Goal: Task Accomplishment & Management: Manage account settings

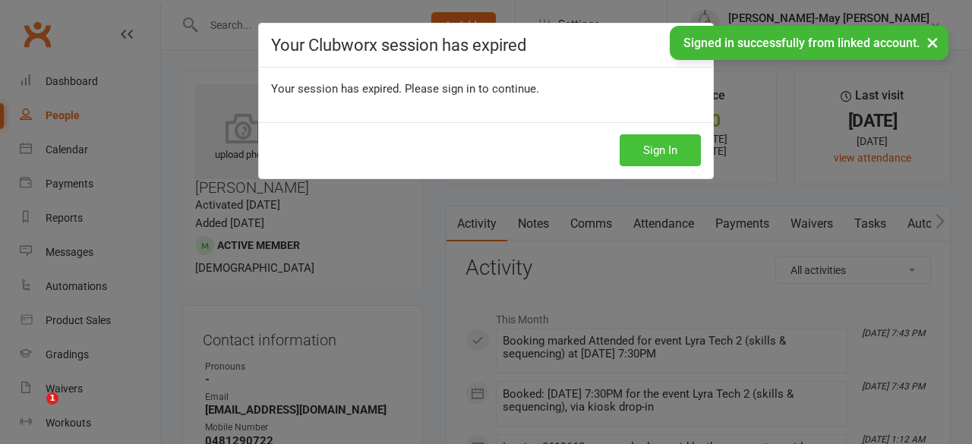
click at [677, 144] on button "Sign In" at bounding box center [660, 150] width 81 height 32
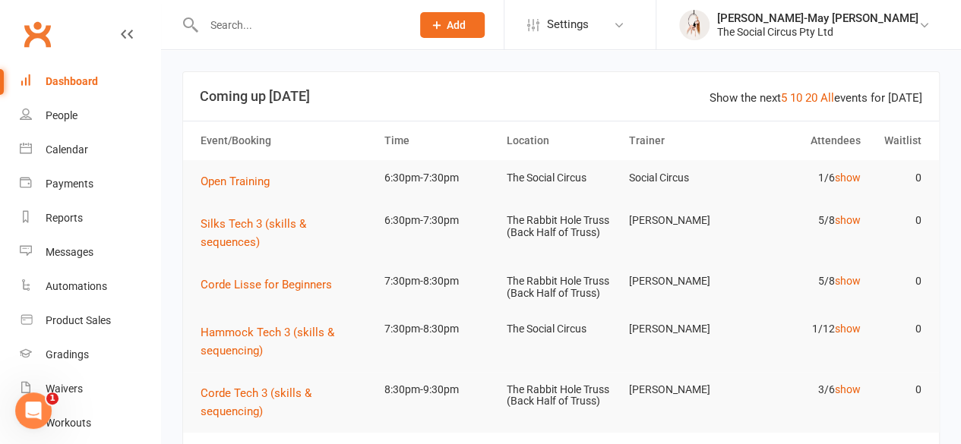
click at [466, 22] on span "Add" at bounding box center [456, 25] width 19 height 12
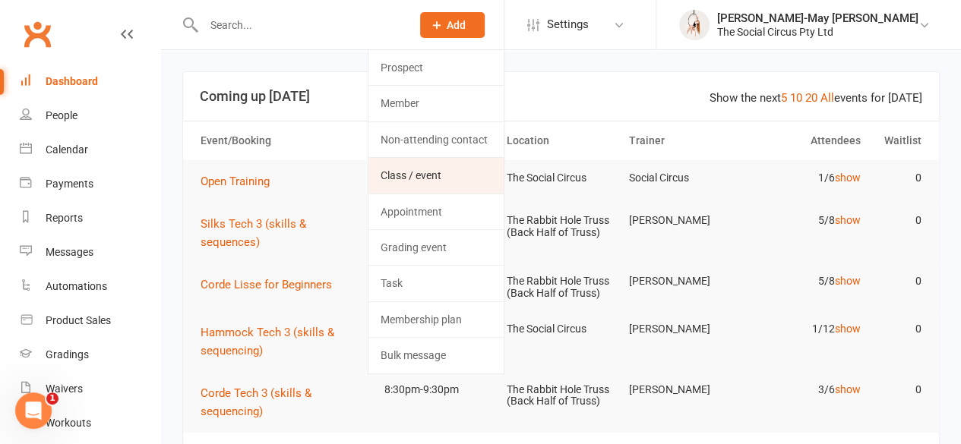
click at [492, 170] on link "Class / event" at bounding box center [435, 175] width 135 height 35
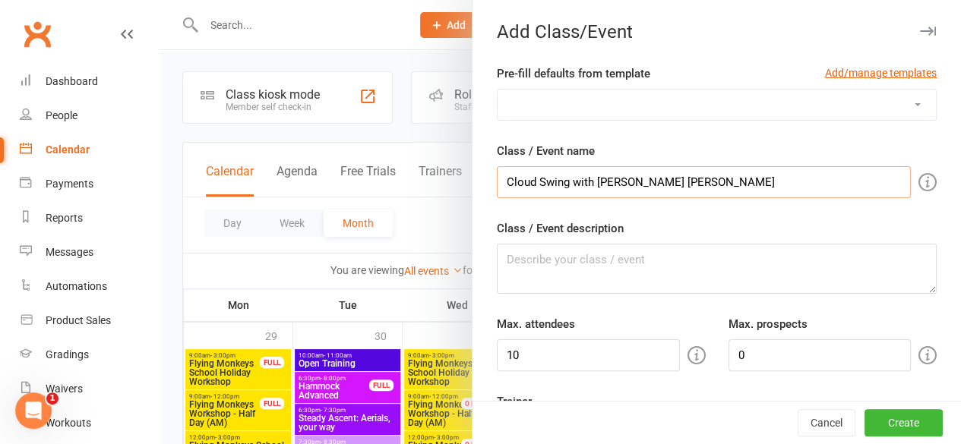
type input "Cloud Swing with [PERSON_NAME] [PERSON_NAME]"
click at [587, 264] on textarea "Class / Event description" at bounding box center [717, 269] width 440 height 50
paste textarea "Ride the momentum, not the mayhem. 💫 A 90-minute cloud swing intensive with @fl…"
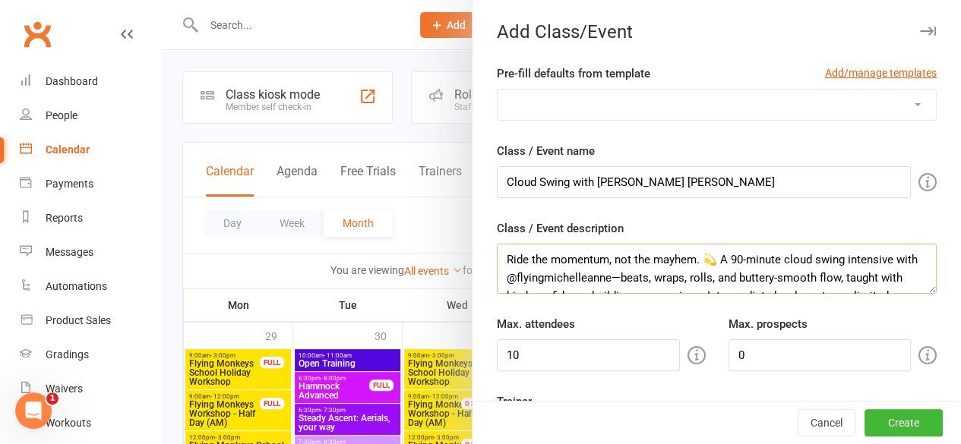
scroll to position [28, 0]
type textarea "Ride the momentum, not the mayhem. 💫 A 90-minute cloud swing intensive with @fl…"
click at [560, 185] on input "Cloud Swing with [PERSON_NAME] [PERSON_NAME]" at bounding box center [704, 182] width 414 height 32
click at [757, 176] on input "Cloud Swing Workshop with [PERSON_NAME] [PERSON_NAME]" at bounding box center [704, 182] width 414 height 32
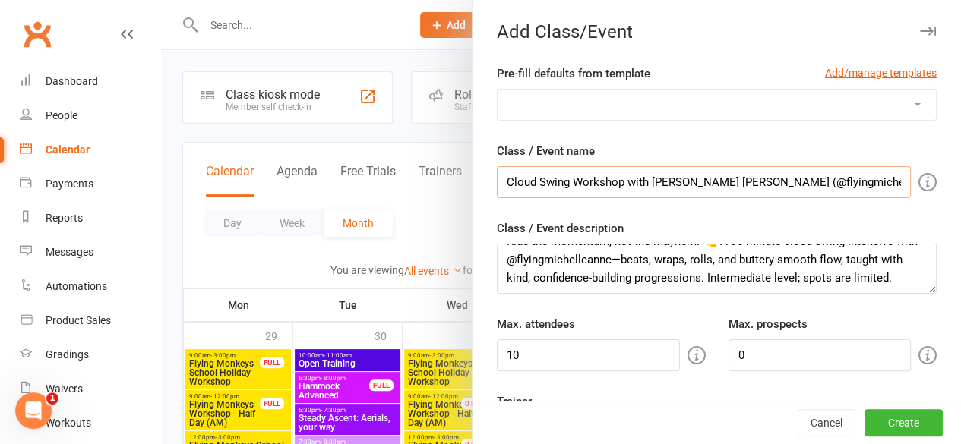
type input "Cloud Swing Workshop with [PERSON_NAME] [PERSON_NAME] (@flyingmichelleanne)"
drag, startPoint x: 781, startPoint y: 268, endPoint x: 719, endPoint y: 266, distance: 62.3
click at [719, 266] on textarea "Ride the momentum, not the mayhem. 💫 A 90-minute cloud swing intensive with @fl…" at bounding box center [717, 269] width 440 height 50
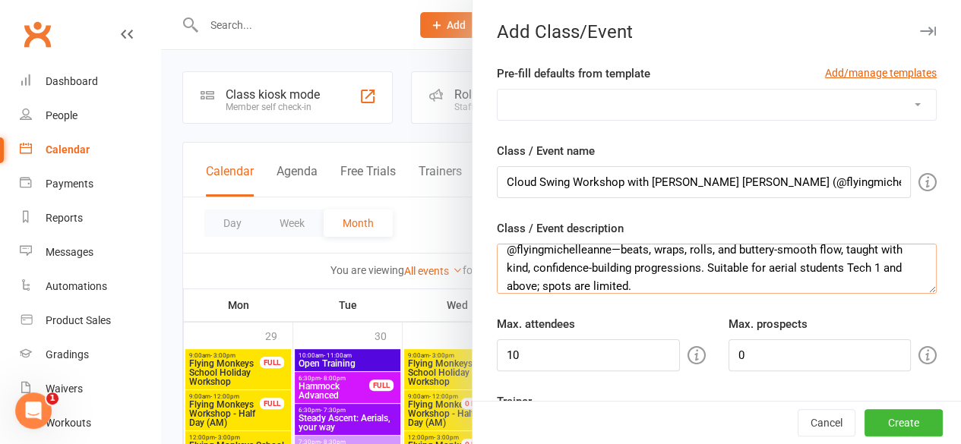
click at [603, 284] on textarea "Ride the momentum, not the mayhem. 💫 A 90-minute cloud swing intensive with @fl…" at bounding box center [717, 269] width 440 height 50
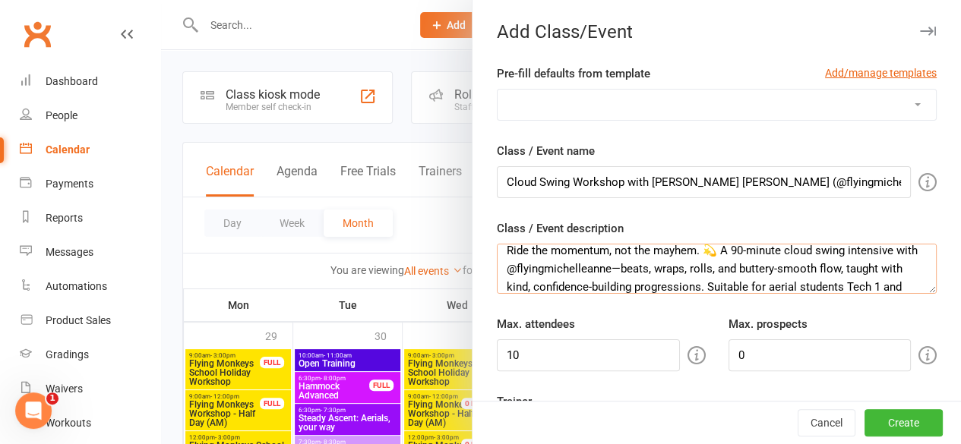
scroll to position [0, 0]
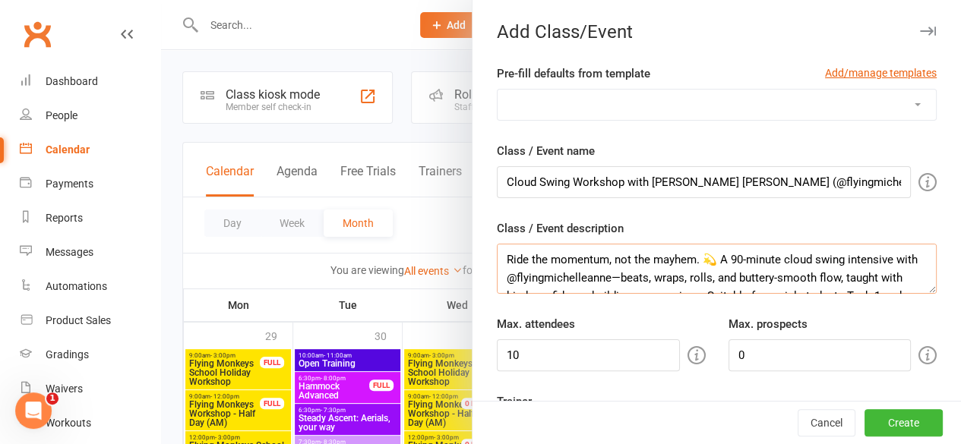
type textarea "Ride the momentum, not the mayhem. 💫 A 90-minute cloud swing intensive with @fl…"
click at [598, 349] on input "10" at bounding box center [588, 356] width 183 height 32
drag, startPoint x: 595, startPoint y: 352, endPoint x: 486, endPoint y: 351, distance: 108.6
click at [497, 354] on input "10" at bounding box center [588, 356] width 183 height 32
type input "6"
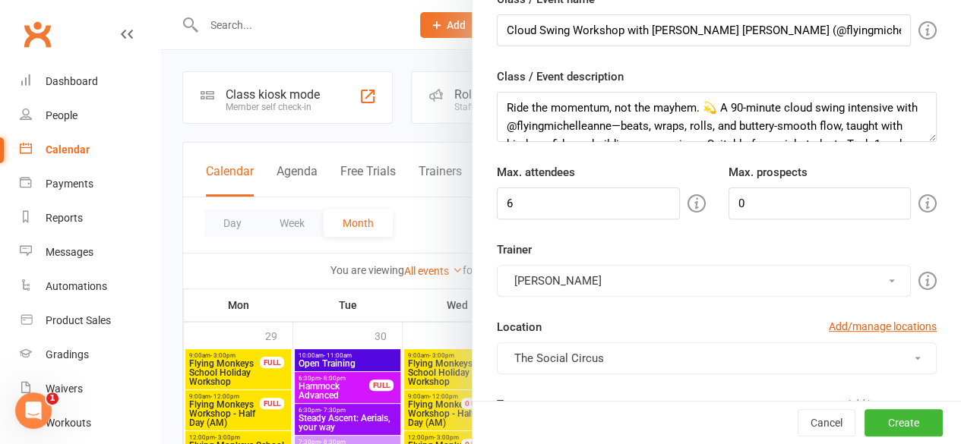
scroll to position [228, 0]
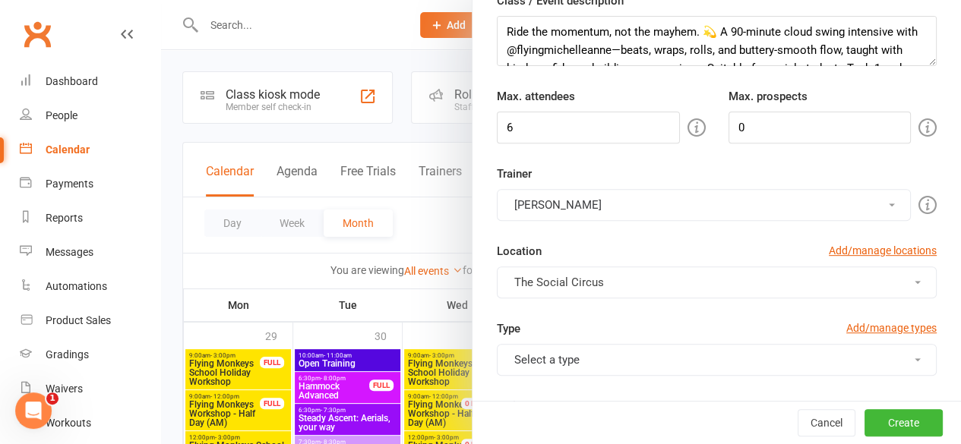
click at [858, 212] on button "[PERSON_NAME]" at bounding box center [704, 205] width 414 height 32
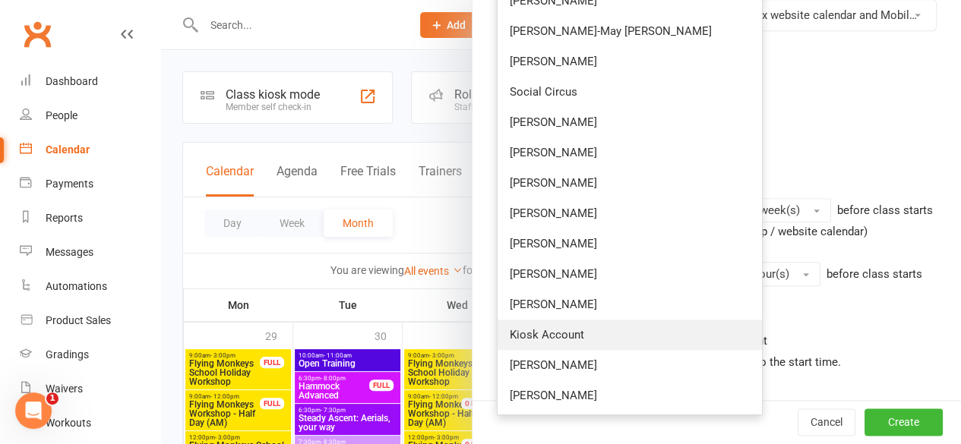
scroll to position [760, 0]
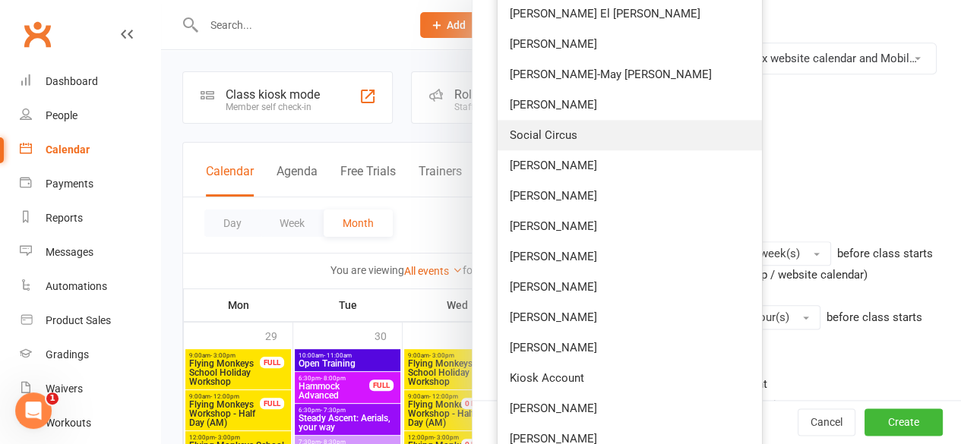
click at [560, 133] on link "Social Circus" at bounding box center [630, 135] width 264 height 30
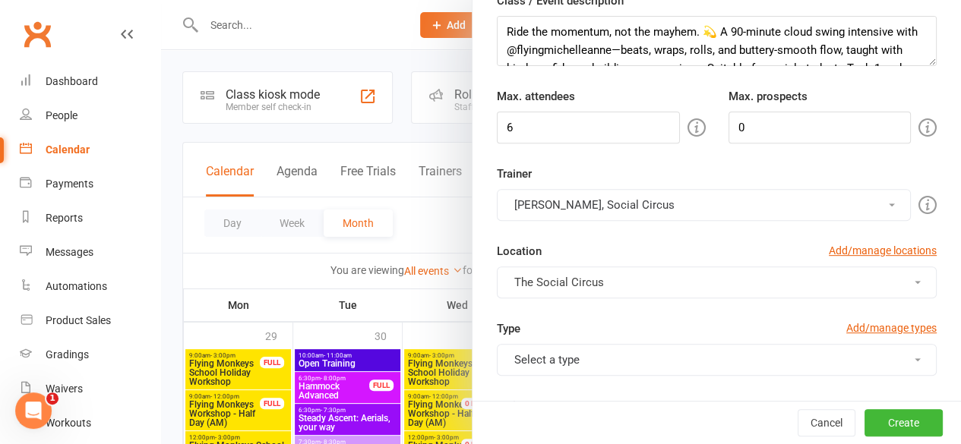
scroll to position [228, 0]
click at [724, 204] on button "[PERSON_NAME], Social Circus" at bounding box center [704, 205] width 414 height 32
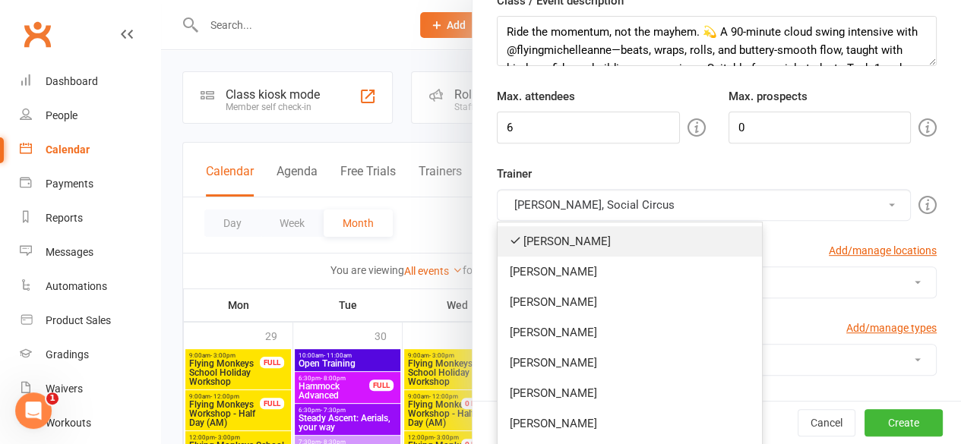
click at [546, 242] on link "[PERSON_NAME]" at bounding box center [630, 241] width 264 height 30
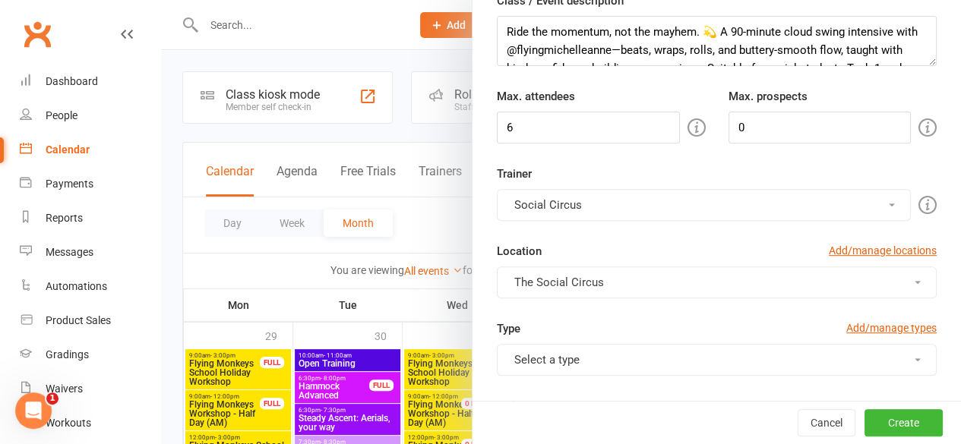
click at [632, 235] on div "Trainer Social Circus [PERSON_NAME] [PERSON_NAME] [PERSON_NAME] [PERSON_NAME] […" at bounding box center [716, 242] width 463 height 155
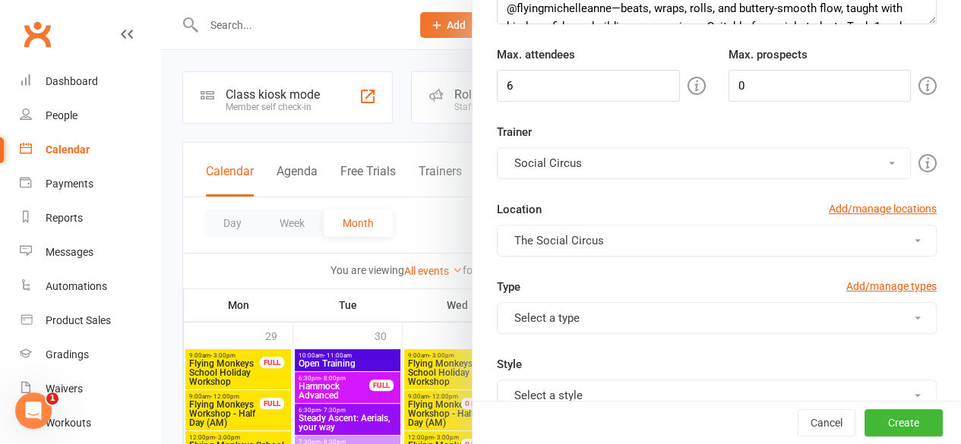
scroll to position [304, 0]
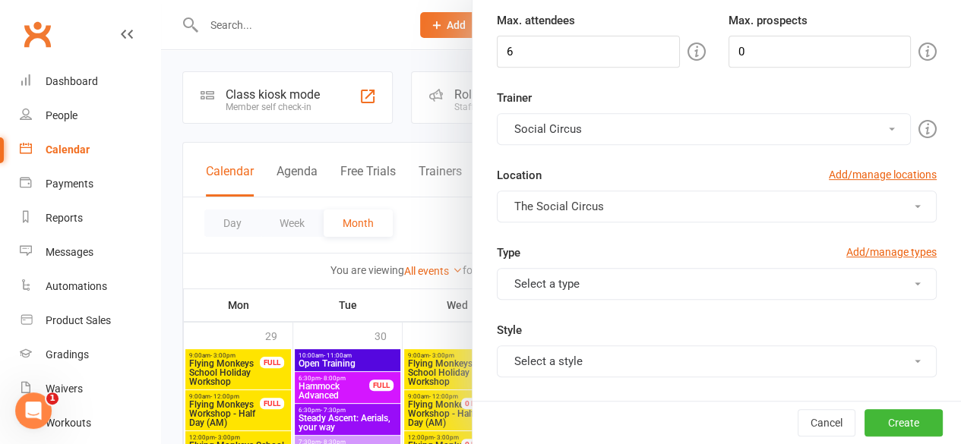
click at [621, 276] on button "Select a type" at bounding box center [717, 284] width 440 height 32
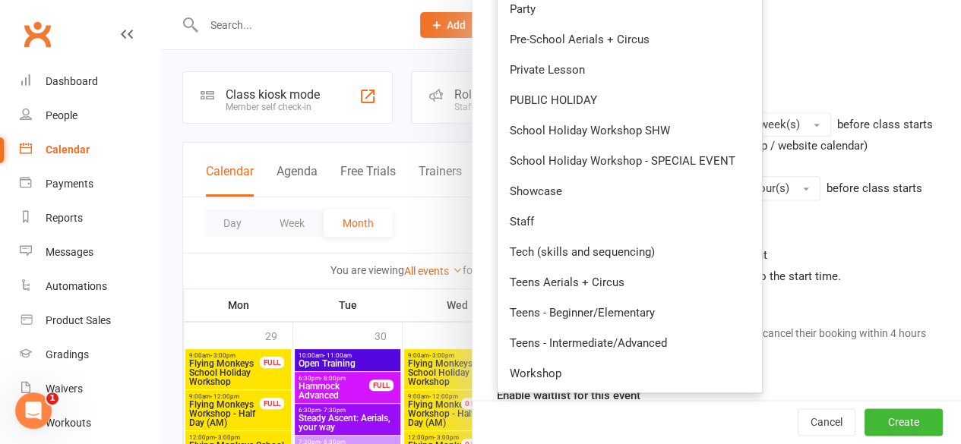
scroll to position [911, 0]
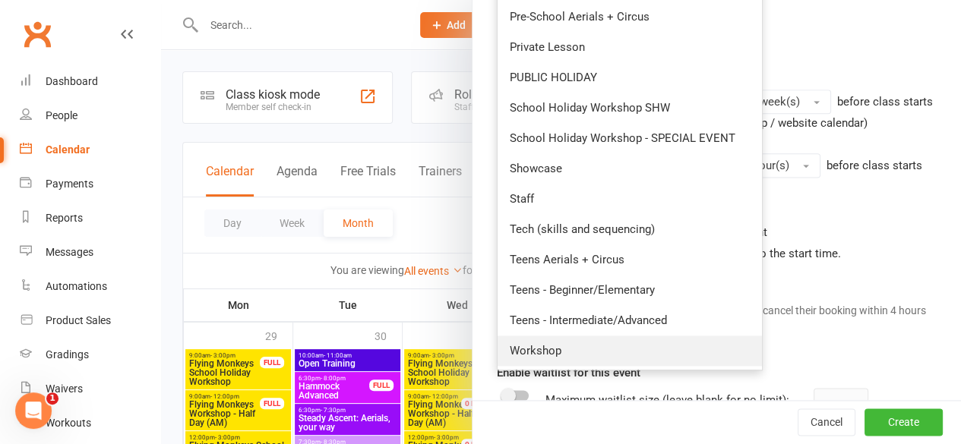
click at [594, 347] on link "Workshop" at bounding box center [630, 351] width 264 height 30
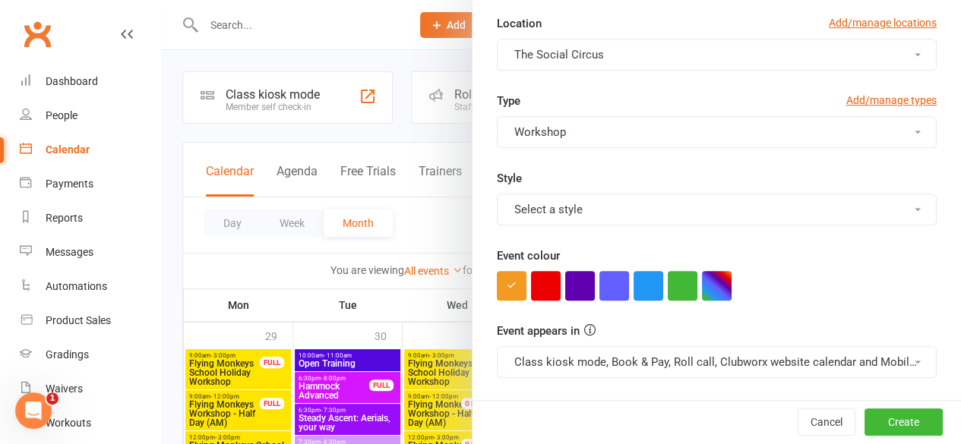
scroll to position [532, 0]
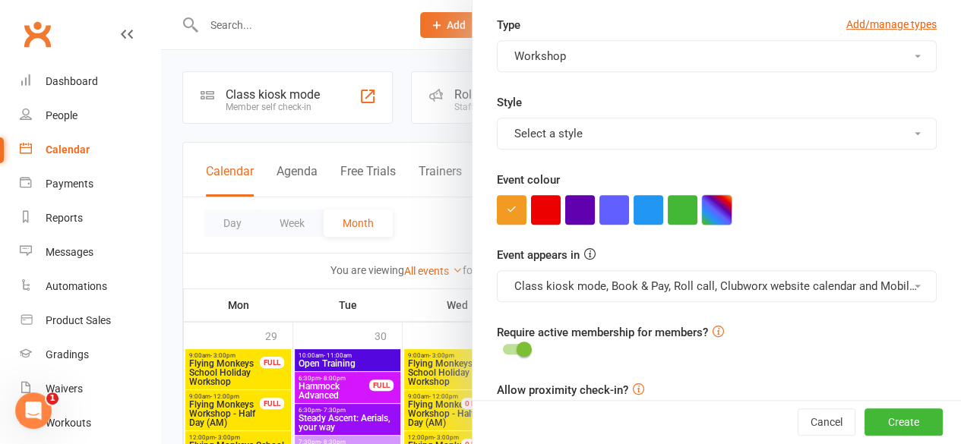
click at [702, 207] on button "button" at bounding box center [717, 210] width 30 height 30
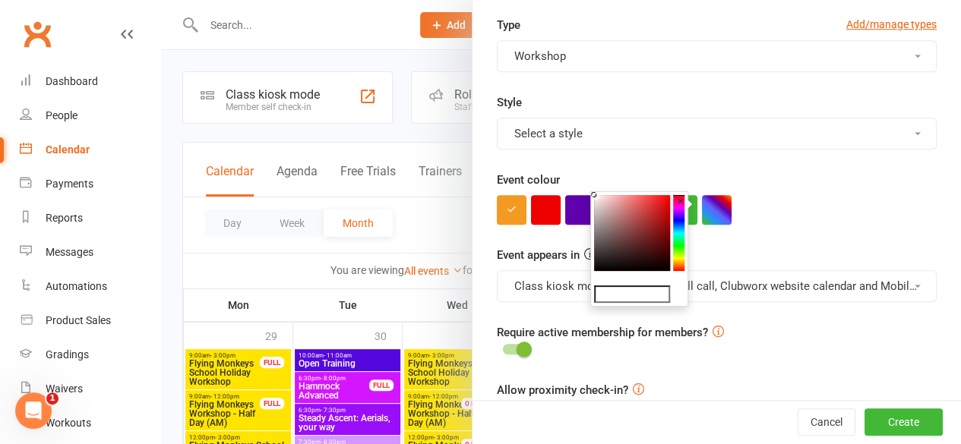
click at [614, 294] on input "text" at bounding box center [632, 295] width 76 height 18
paste input "#fe2dbc"
type input "#fe2dbc"
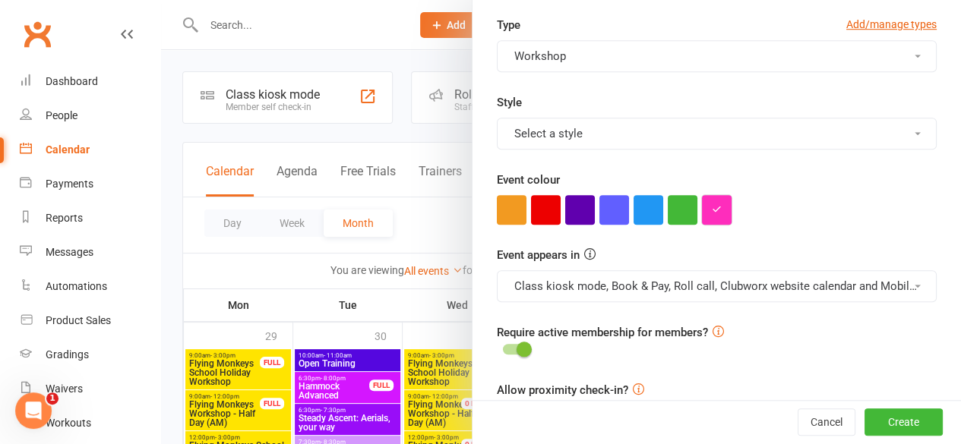
click at [702, 213] on button "button" at bounding box center [717, 210] width 30 height 30
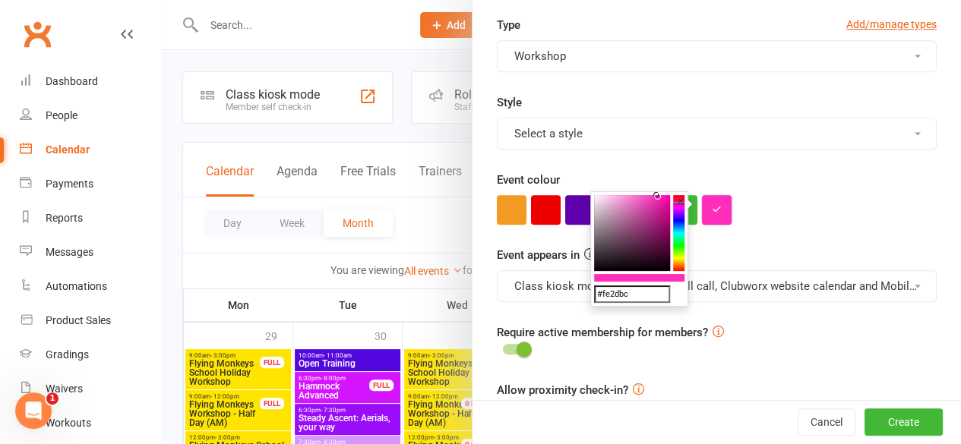
click at [702, 213] on button "button" at bounding box center [717, 210] width 30 height 30
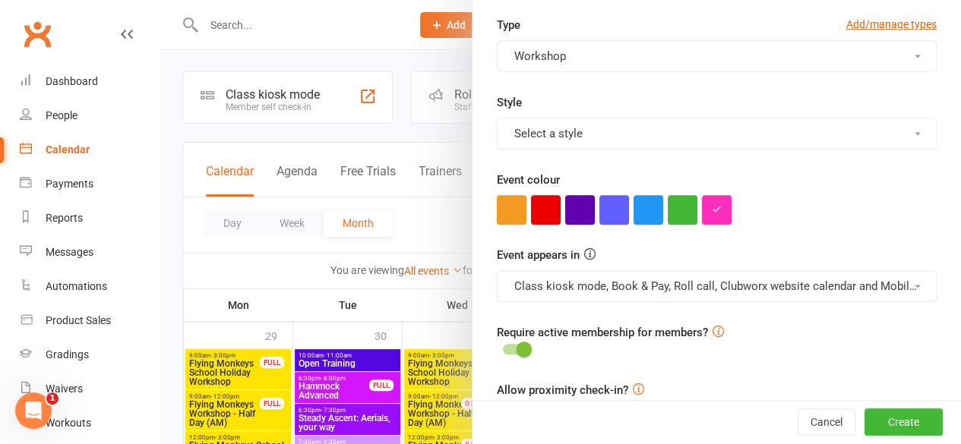
click at [787, 224] on form "Pre-fill defaults from template Add/manage templates Aerials, your way Bar Appa…" at bounding box center [717, 307] width 440 height 1548
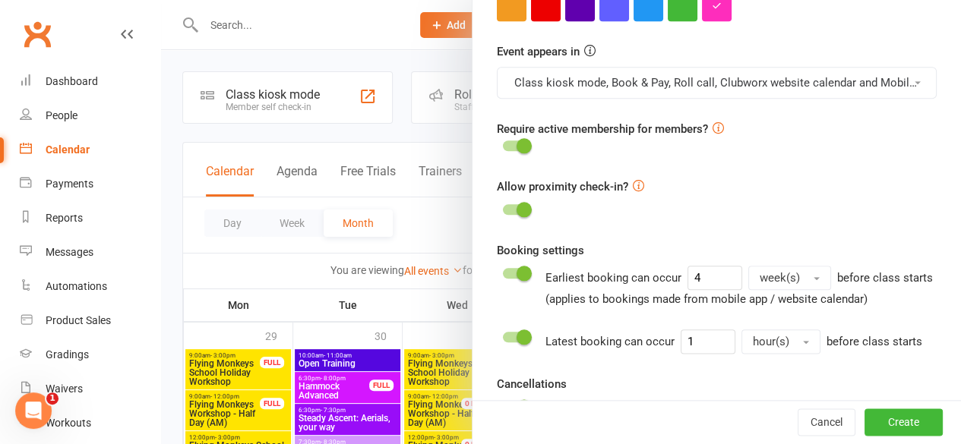
scroll to position [760, 0]
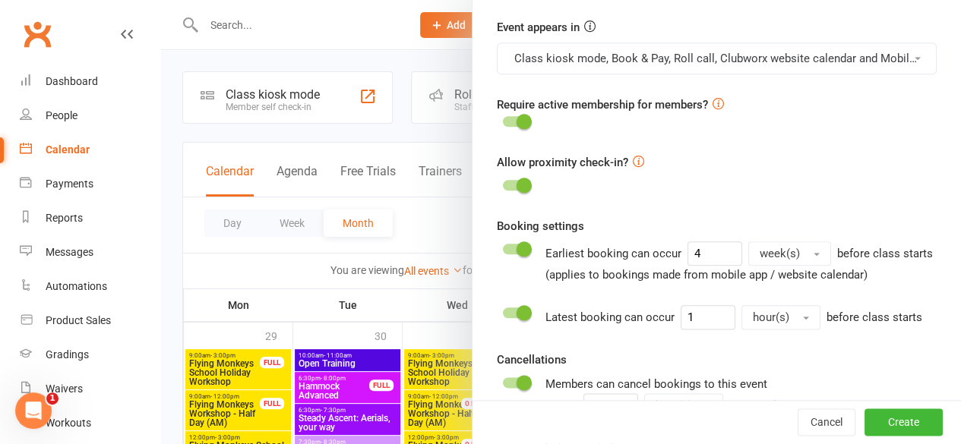
click at [503, 247] on div at bounding box center [516, 249] width 26 height 11
click at [503, 247] on input "checkbox" at bounding box center [503, 247] width 0 height 0
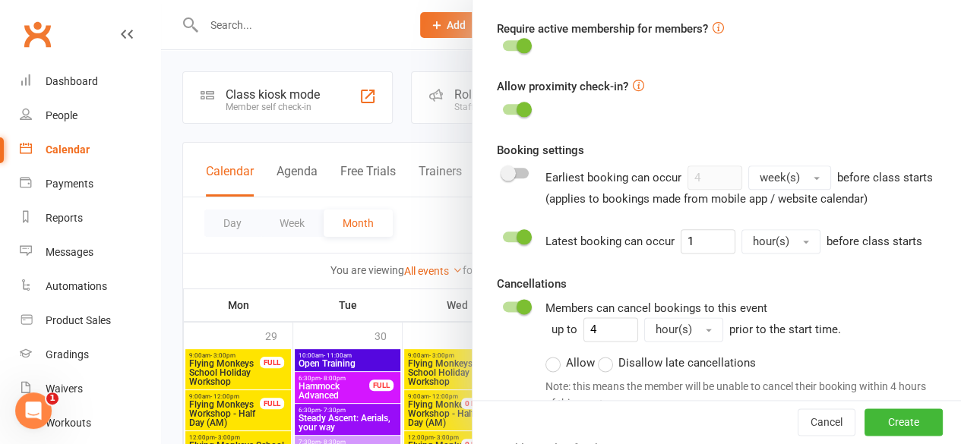
click at [503, 242] on div at bounding box center [516, 237] width 26 height 11
click at [503, 235] on input "checkbox" at bounding box center [503, 235] width 0 height 0
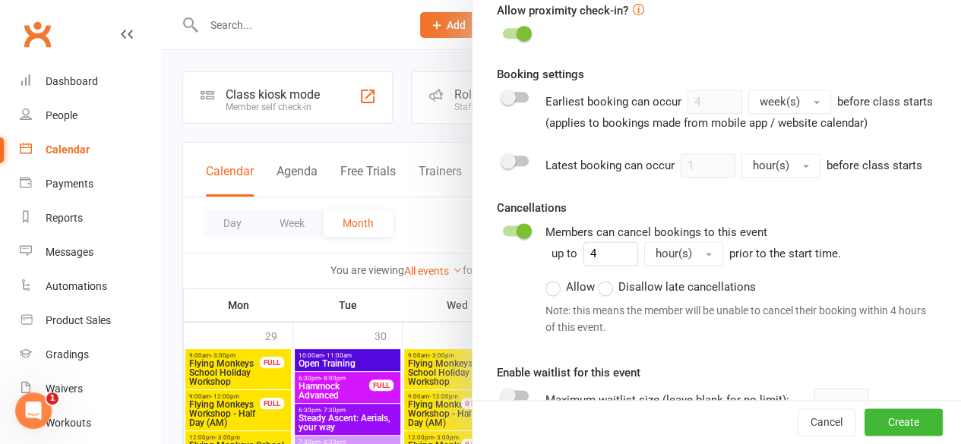
click at [517, 239] on span at bounding box center [524, 230] width 15 height 15
click at [503, 229] on input "checkbox" at bounding box center [503, 229] width 0 height 0
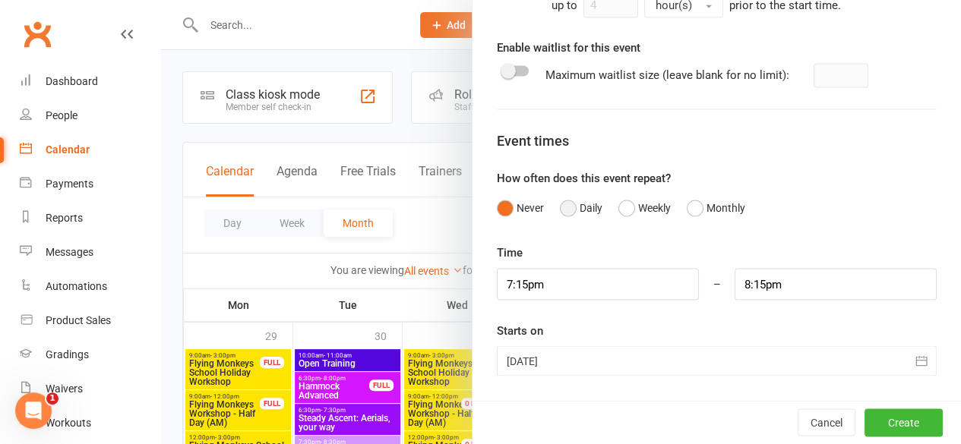
scroll to position [1173, 0]
click at [679, 358] on div at bounding box center [717, 361] width 440 height 30
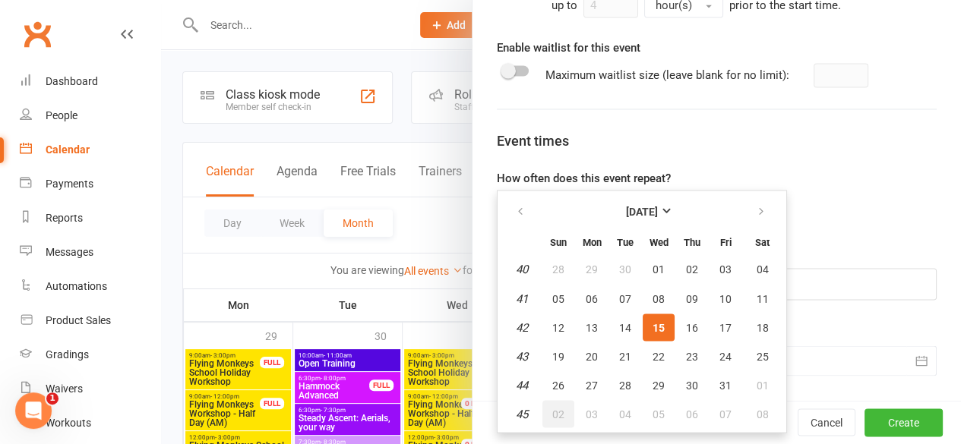
click at [552, 415] on span "02" at bounding box center [558, 414] width 12 height 12
type input "[DATE]"
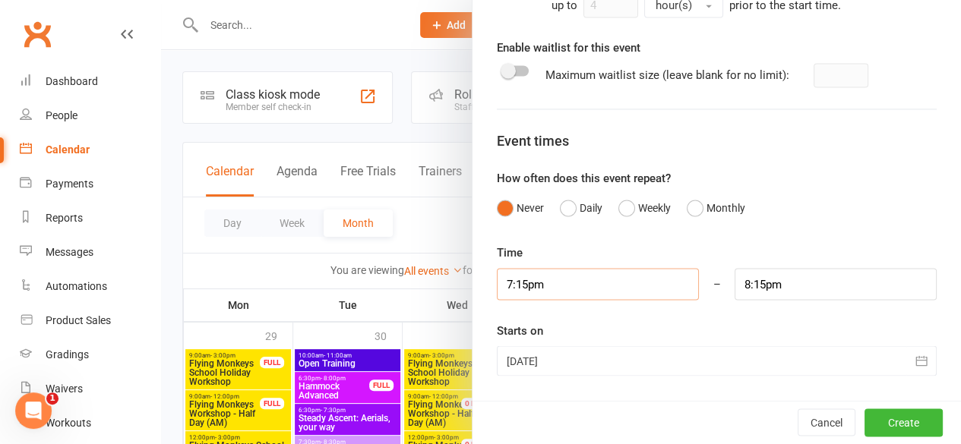
click at [599, 294] on input "7:15pm" at bounding box center [598, 284] width 202 height 32
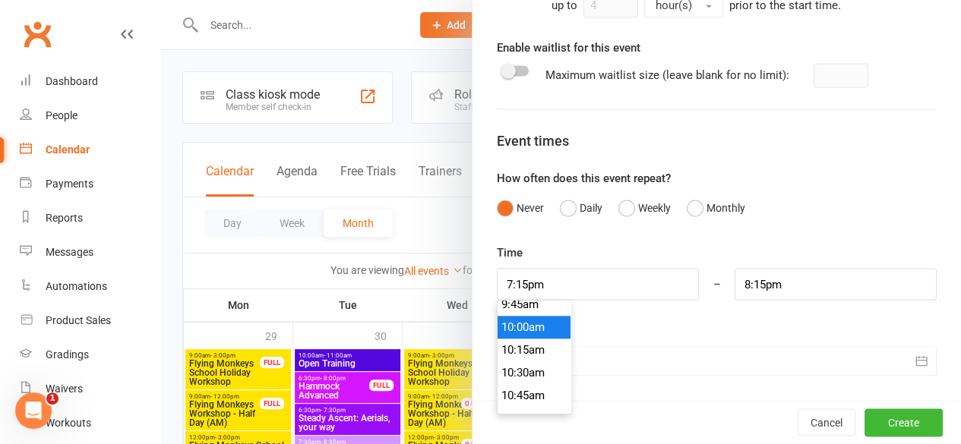
type input "10:00am"
click at [523, 330] on li "10:00am" at bounding box center [534, 327] width 73 height 23
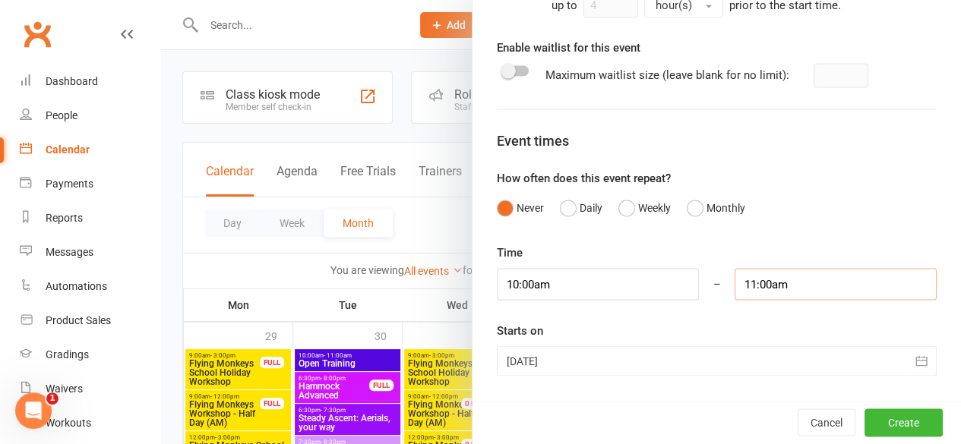
click at [834, 292] on input "11:00am" at bounding box center [836, 284] width 202 height 32
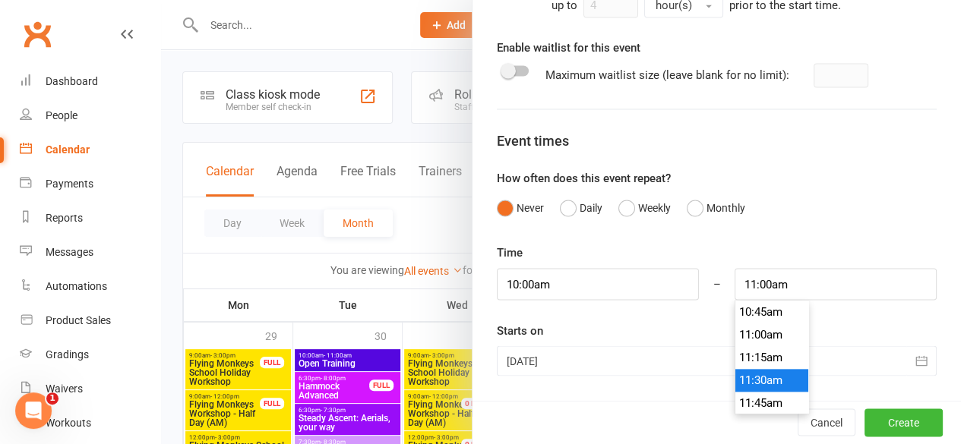
type input "11:30am"
click at [735, 380] on li "11:30am" at bounding box center [771, 380] width 73 height 23
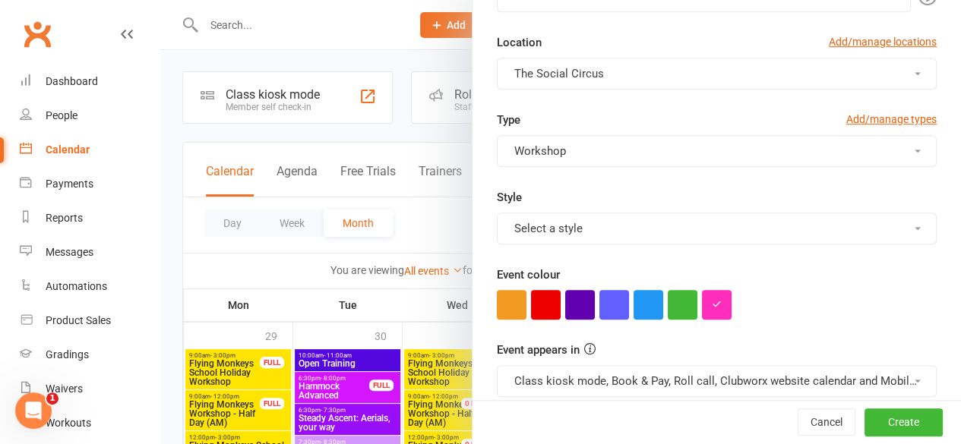
scroll to position [413, 0]
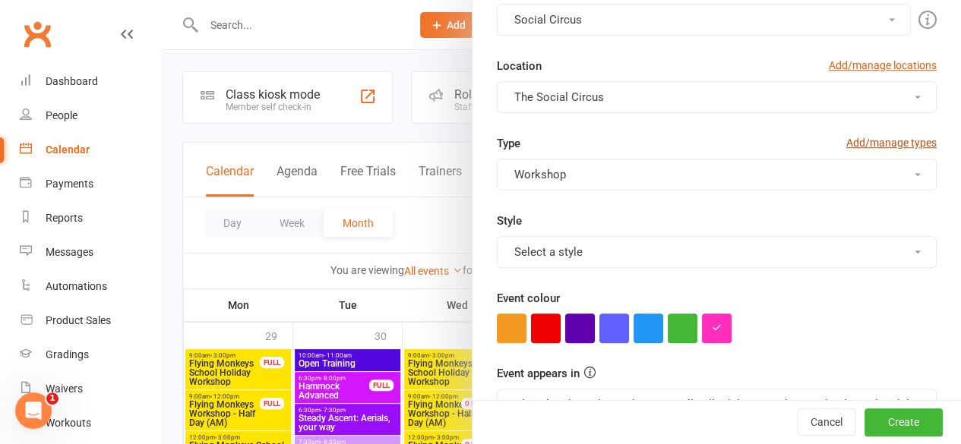
click at [846, 139] on link "Add/manage types" at bounding box center [891, 142] width 90 height 17
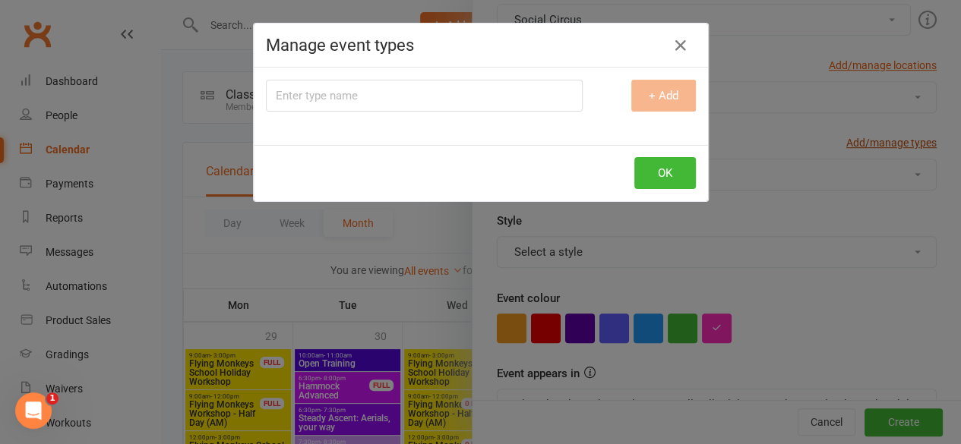
scroll to position [0, 0]
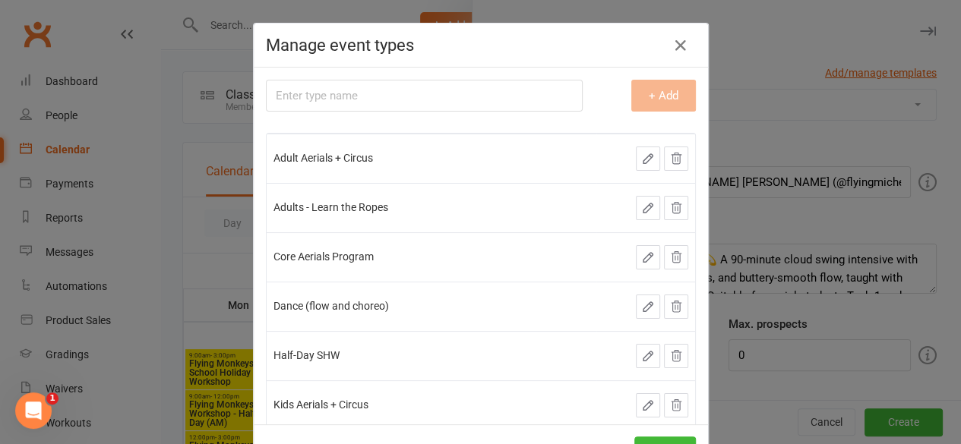
click at [479, 100] on input "text" at bounding box center [424, 96] width 317 height 32
type input "Guest Workshop"
click at [632, 101] on button "+ Add" at bounding box center [663, 96] width 65 height 32
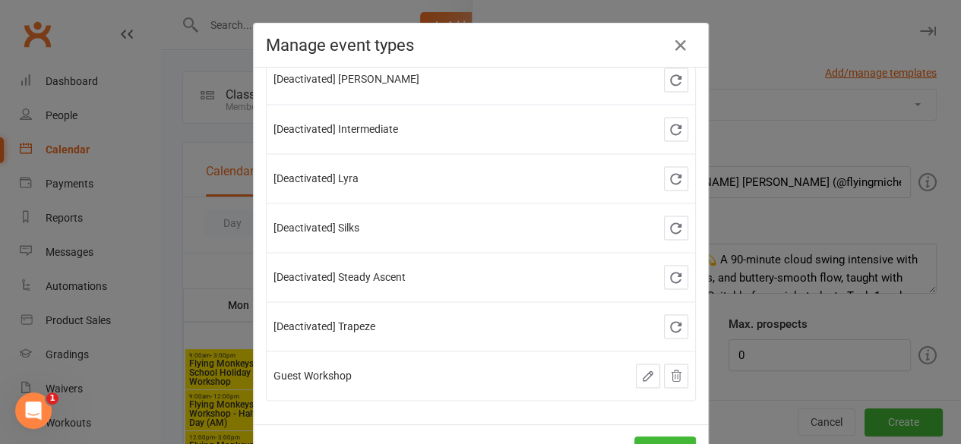
scroll to position [58, 0]
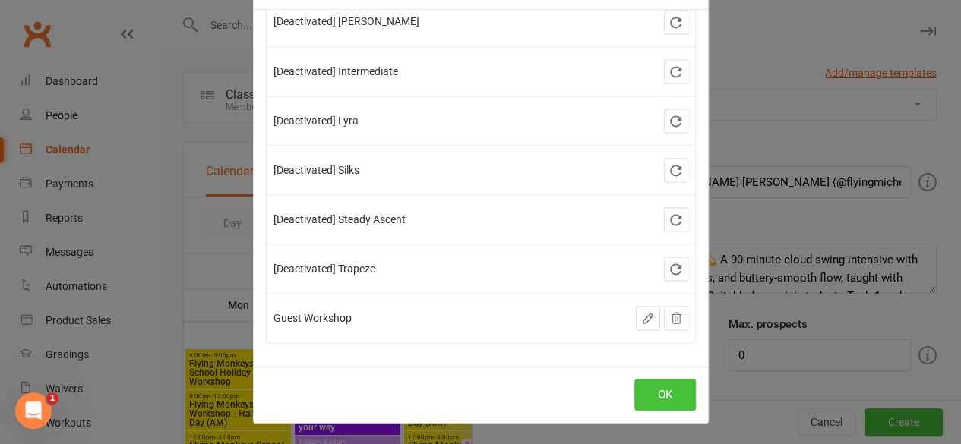
click at [658, 391] on button "OK" at bounding box center [665, 395] width 62 height 32
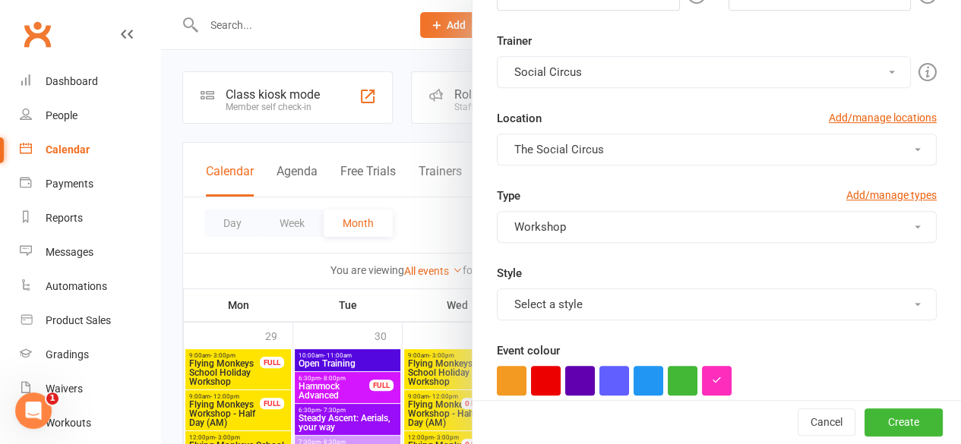
scroll to position [380, 0]
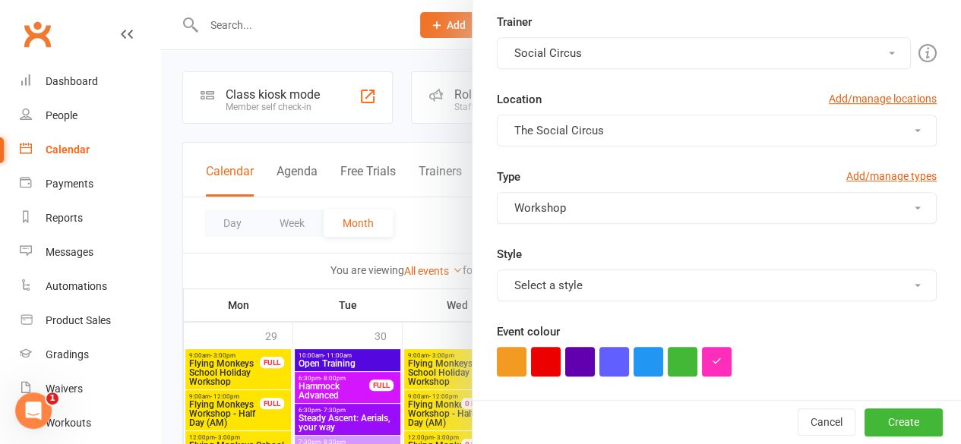
click at [609, 206] on button "Workshop" at bounding box center [717, 208] width 440 height 32
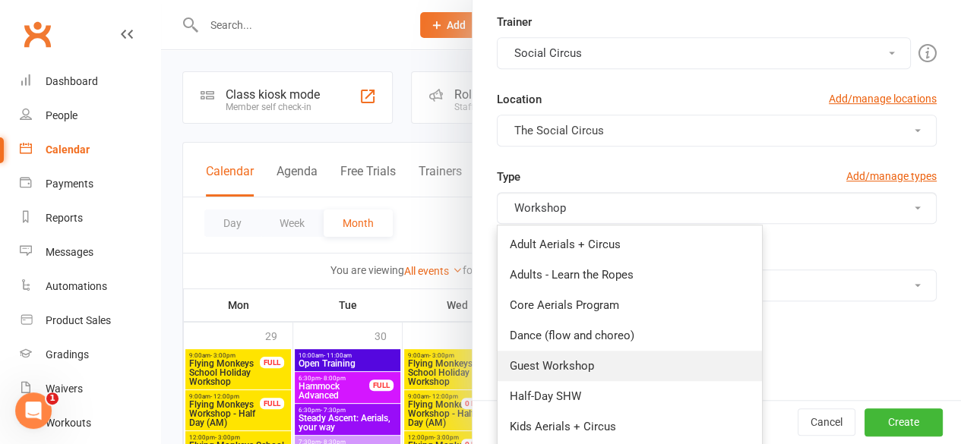
click at [583, 365] on link "Guest Workshop" at bounding box center [630, 366] width 264 height 30
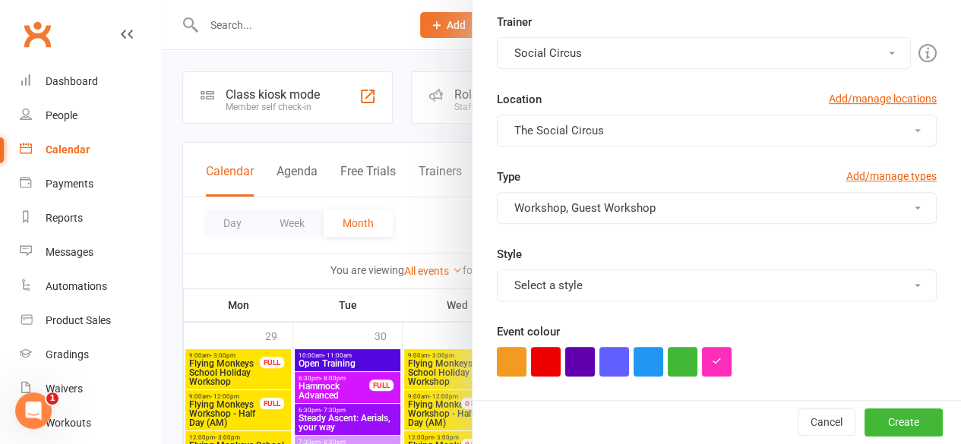
click at [515, 210] on button "Workshop, Guest Workshop" at bounding box center [717, 208] width 440 height 32
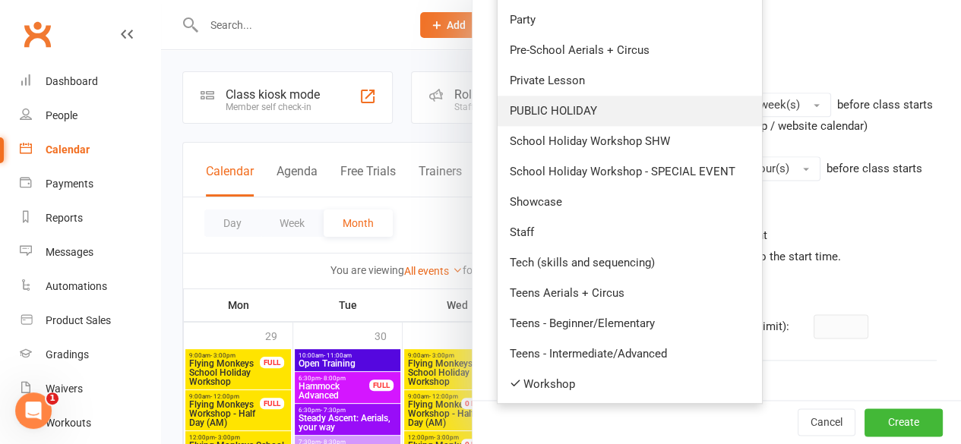
scroll to position [911, 0]
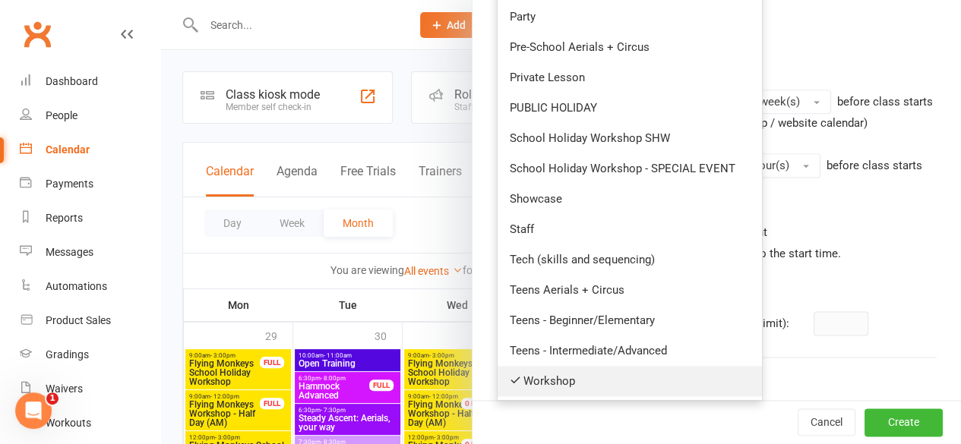
click at [535, 378] on link "Workshop" at bounding box center [630, 381] width 264 height 30
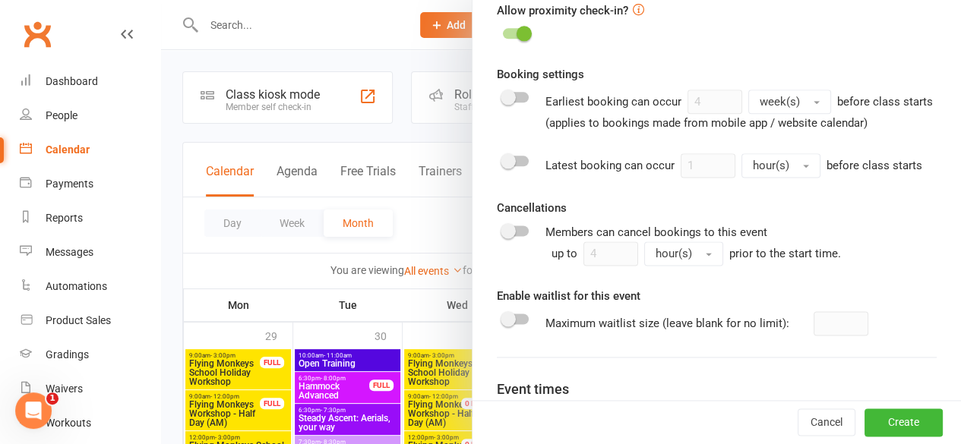
click at [621, 210] on div "Booking settings Earliest booking can occur 4 week(s) before class starts (appl…" at bounding box center [717, 165] width 440 height 201
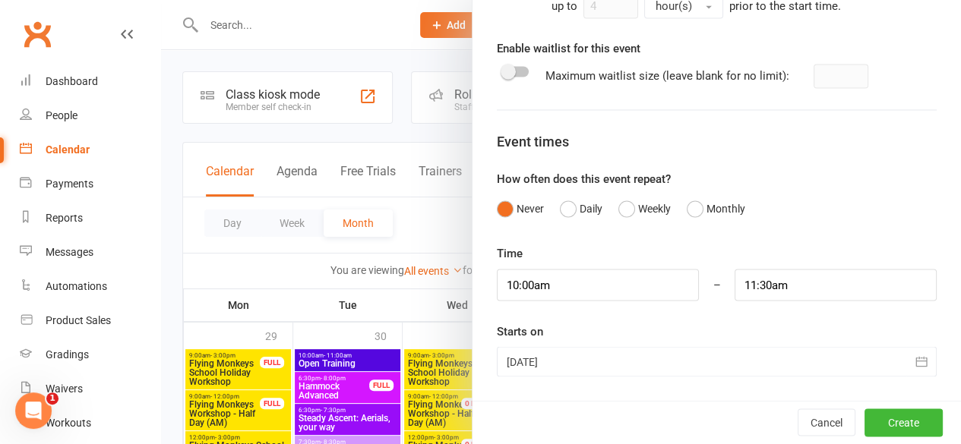
scroll to position [1173, 0]
click at [881, 430] on button "Create" at bounding box center [903, 422] width 78 height 27
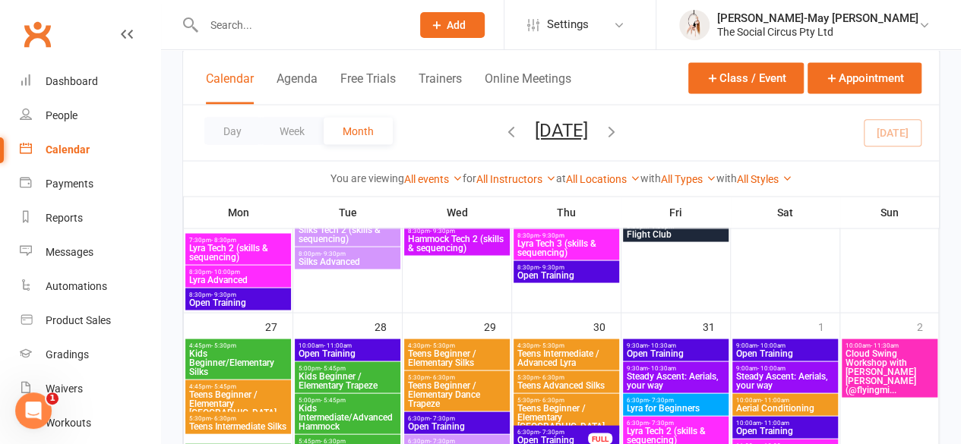
scroll to position [1367, 0]
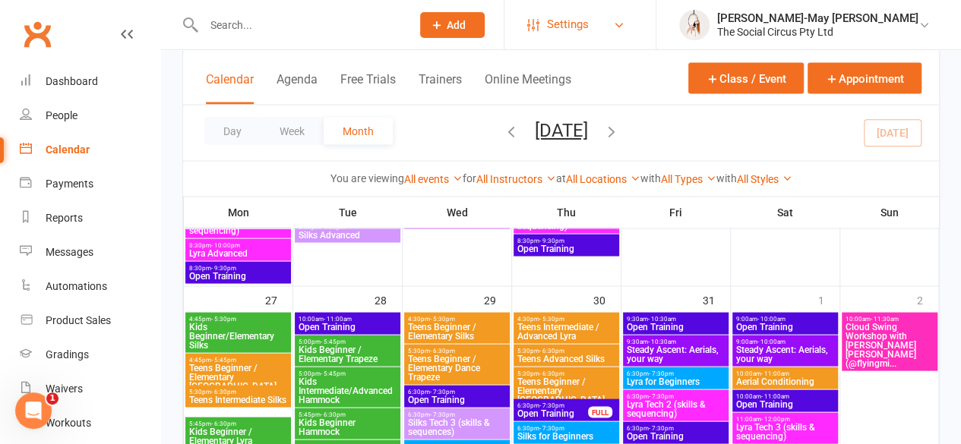
click at [589, 24] on span "Settings" at bounding box center [568, 25] width 42 height 34
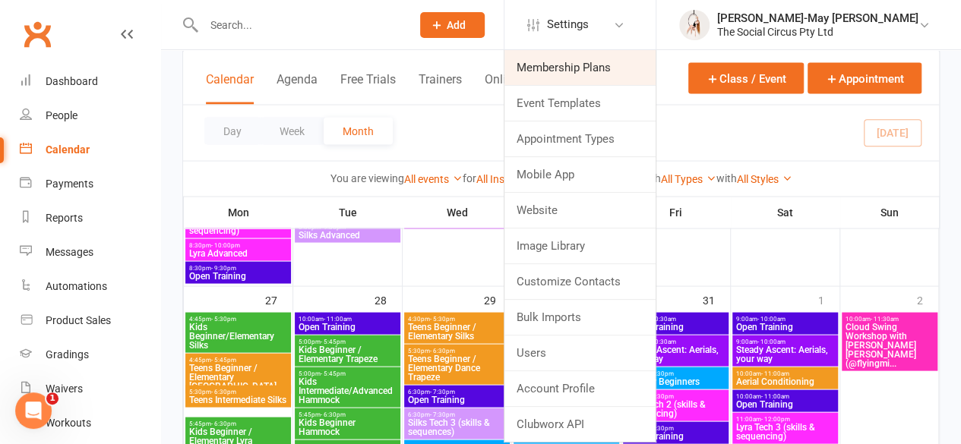
click at [630, 62] on link "Membership Plans" at bounding box center [579, 67] width 151 height 35
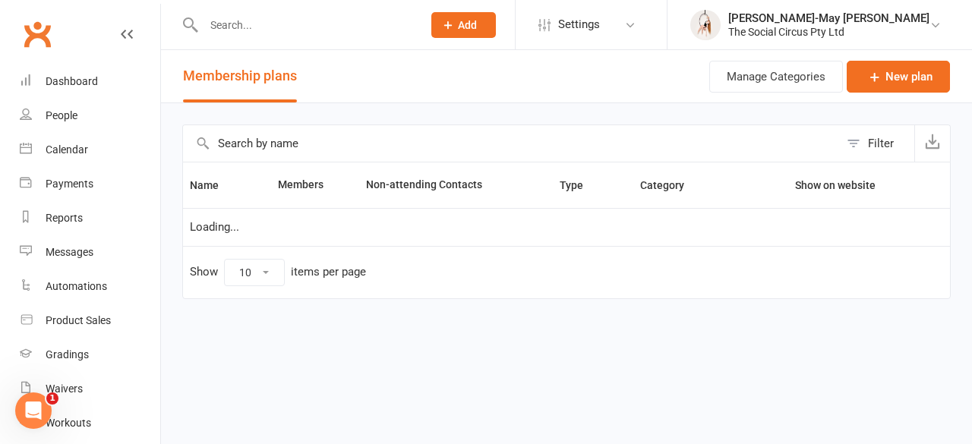
select select "50"
click at [878, 75] on icon at bounding box center [874, 76] width 15 height 15
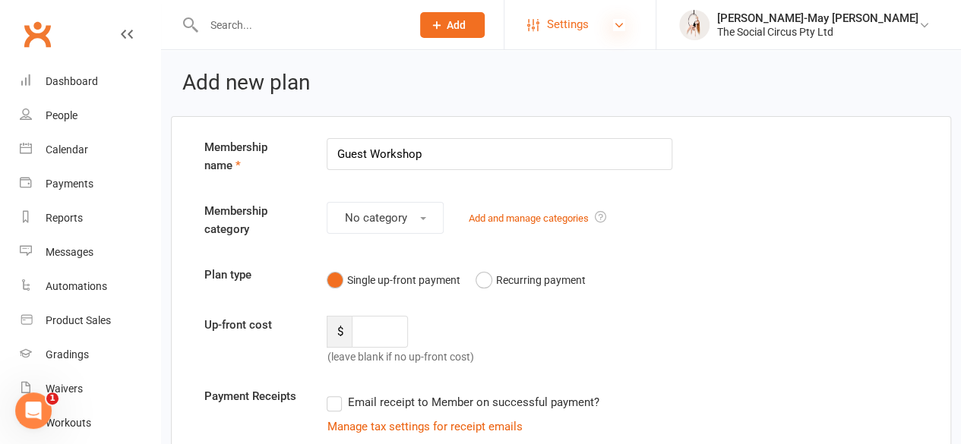
type input "Guest Workshop"
click at [625, 25] on icon at bounding box center [619, 25] width 12 height 12
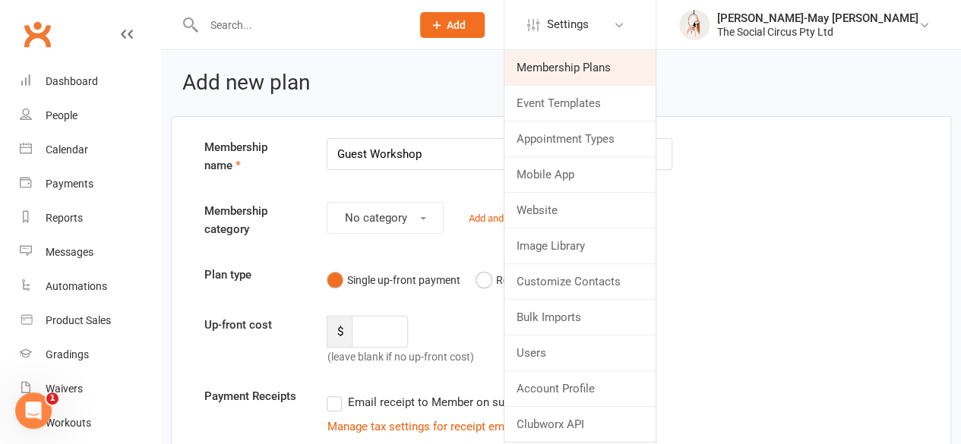
click at [643, 77] on link "Membership Plans" at bounding box center [579, 67] width 151 height 35
select select "50"
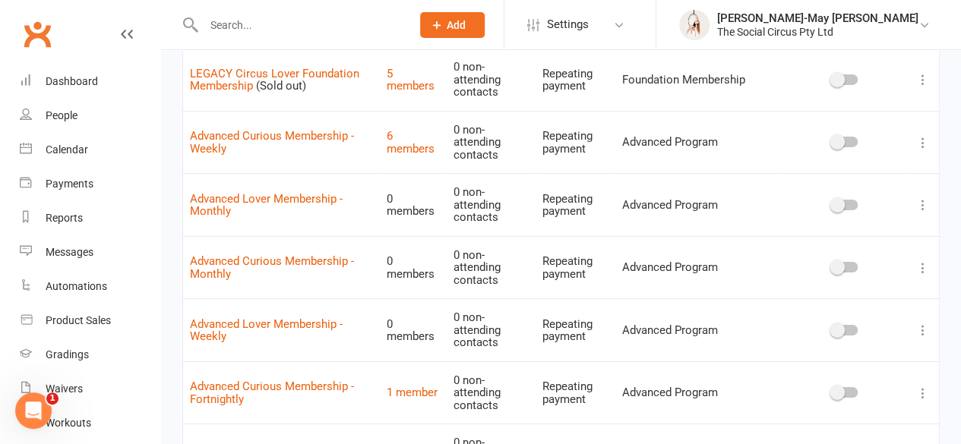
scroll to position [2507, 0]
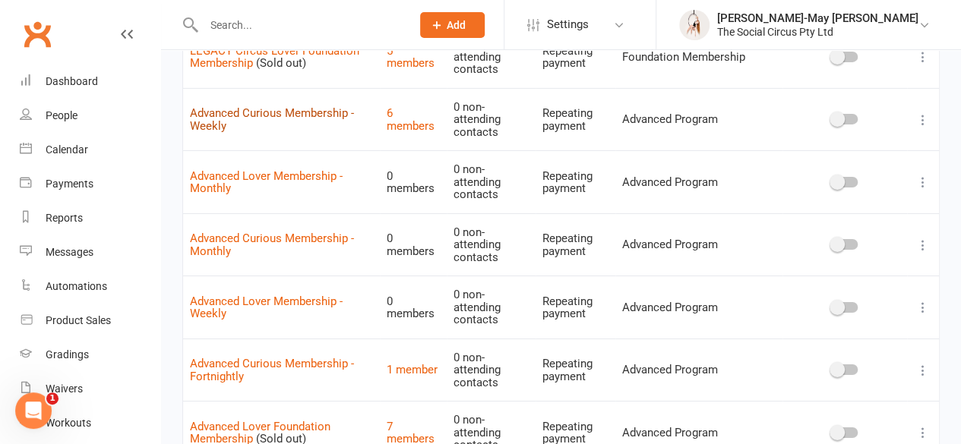
click at [318, 106] on link "Advanced Curious Membership - Weekly" at bounding box center [272, 119] width 164 height 27
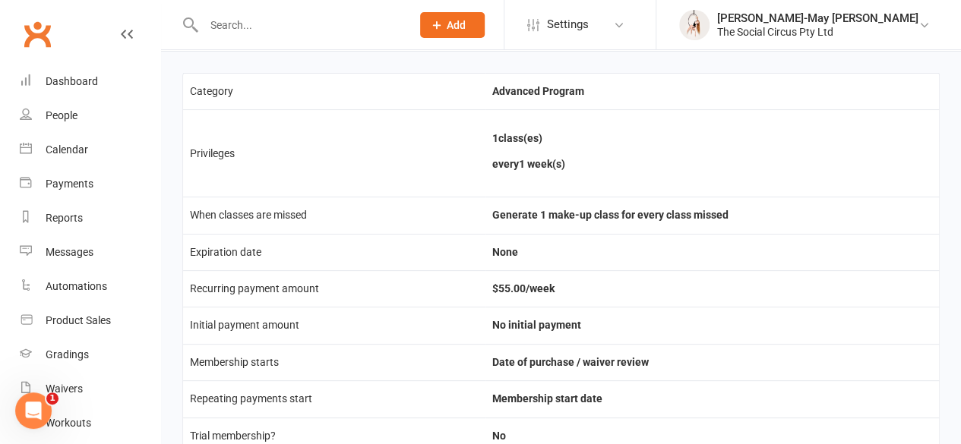
scroll to position [76, 0]
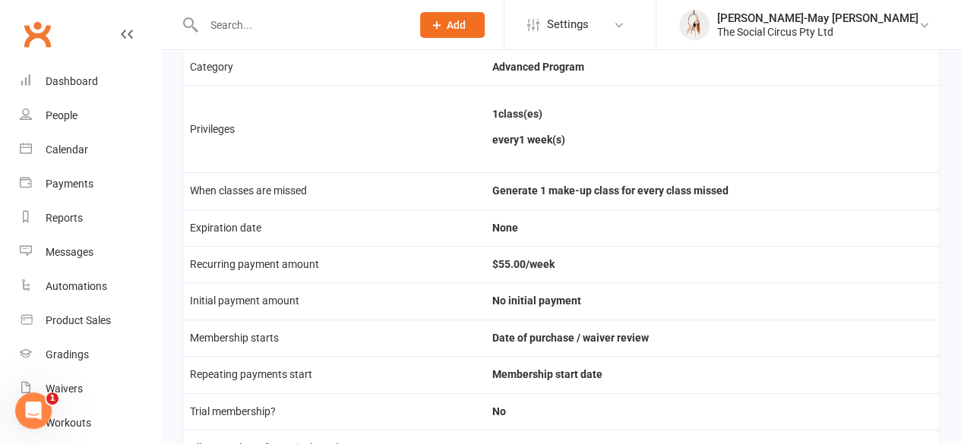
click at [466, 25] on span "Add" at bounding box center [456, 25] width 19 height 12
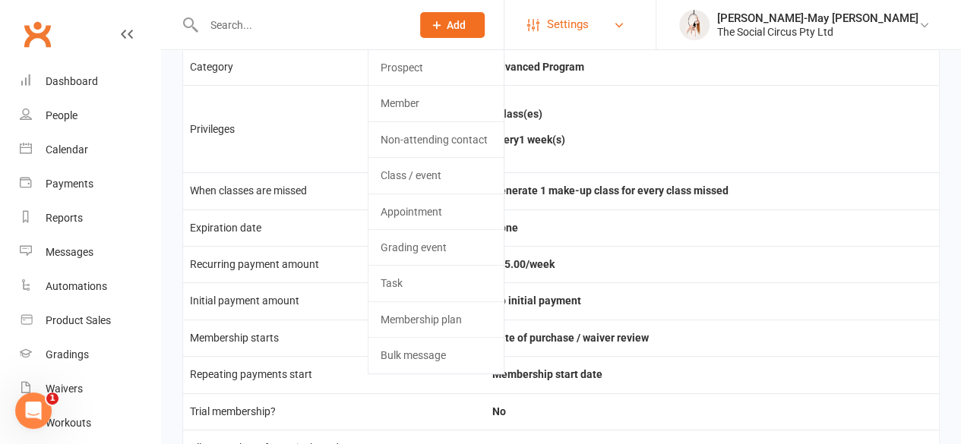
click at [589, 24] on span "Settings" at bounding box center [568, 25] width 42 height 34
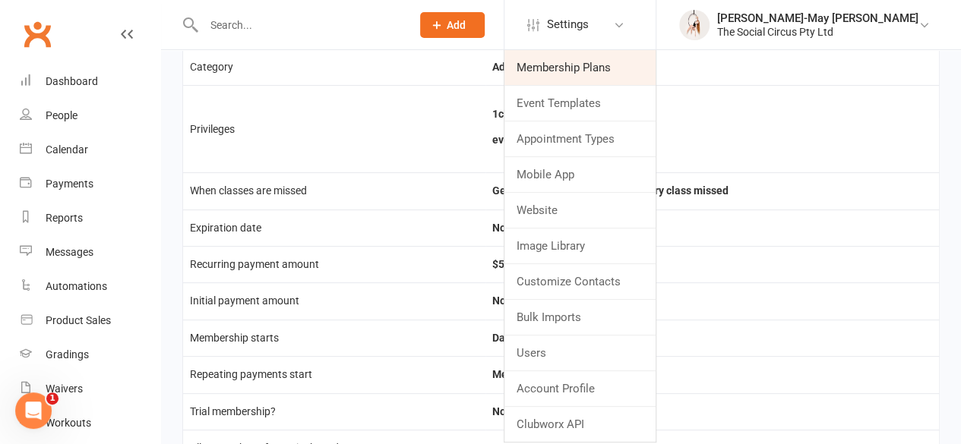
click at [637, 62] on link "Membership Plans" at bounding box center [579, 67] width 151 height 35
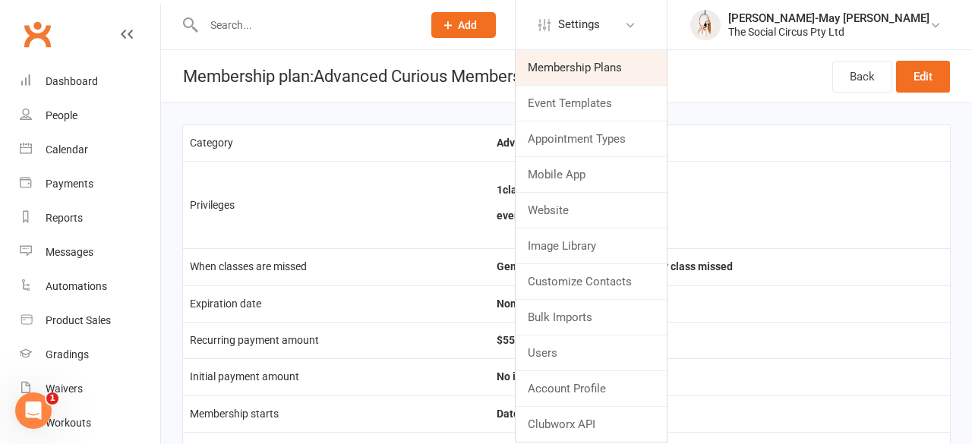
select select "50"
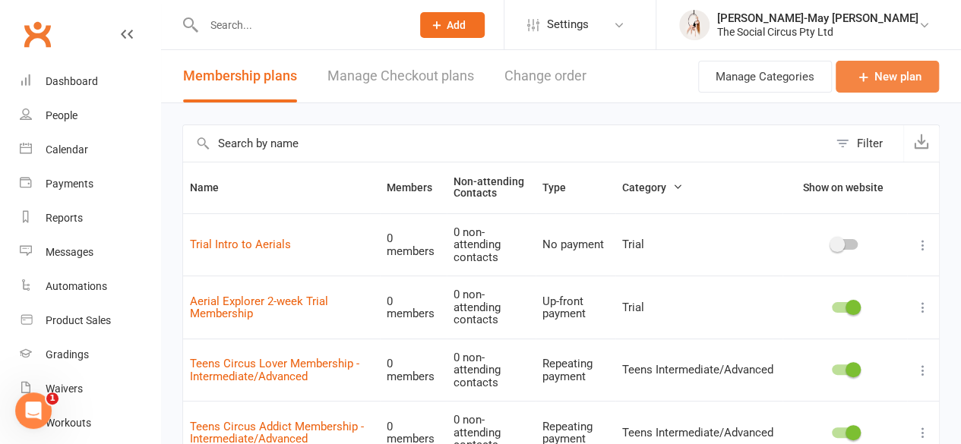
click at [893, 84] on link "New plan" at bounding box center [887, 77] width 103 height 32
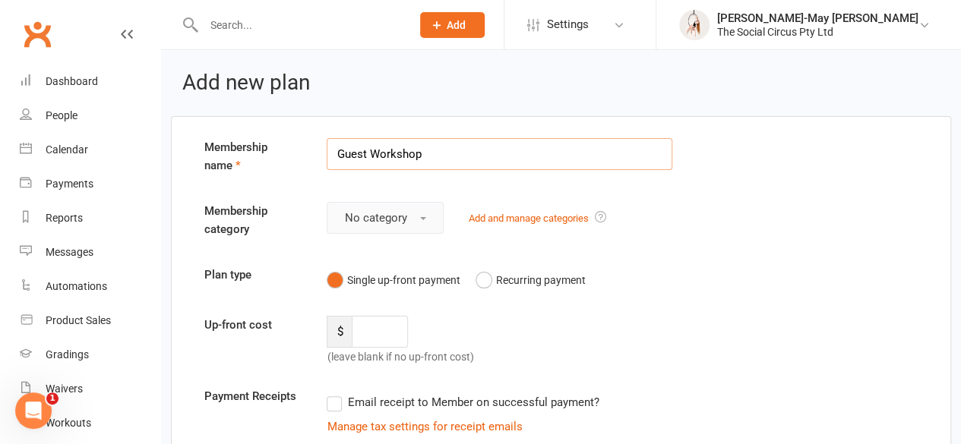
type input "Guest Workshop"
click at [362, 220] on span "No category" at bounding box center [375, 218] width 62 height 14
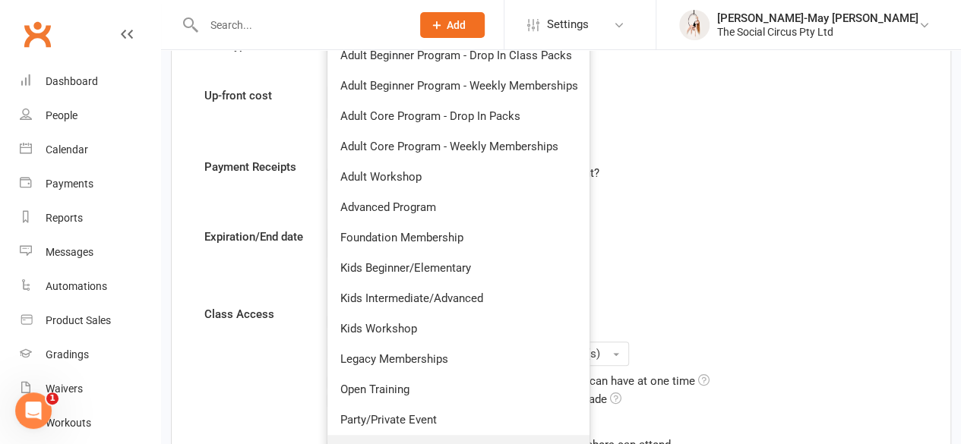
scroll to position [228, 0]
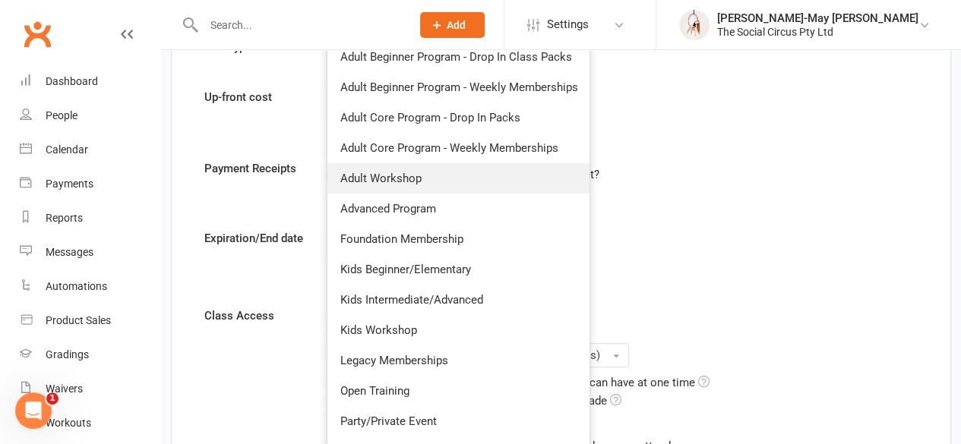
click at [420, 177] on link "Adult Workshop" at bounding box center [458, 178] width 262 height 30
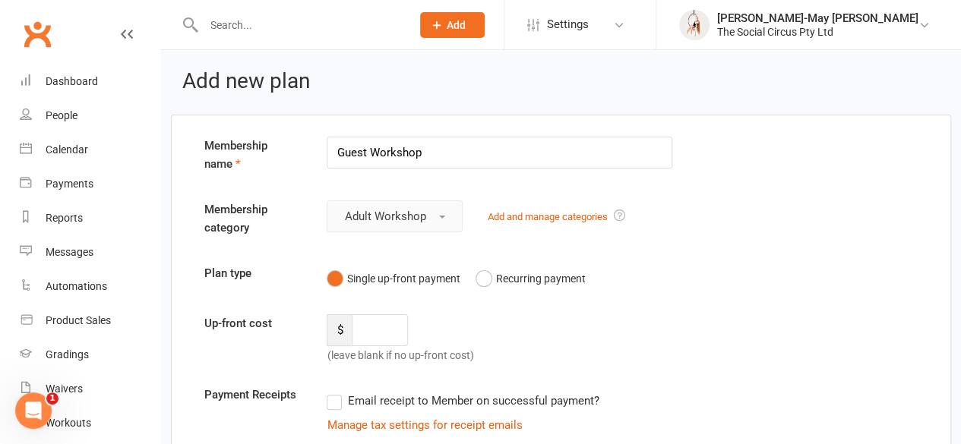
scroll to position [0, 0]
click at [570, 213] on link "Add and manage categories" at bounding box center [547, 218] width 120 height 11
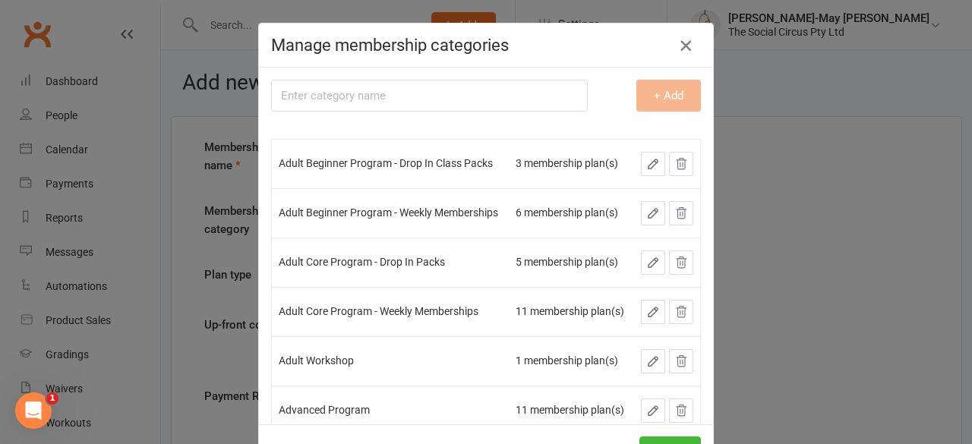
click at [679, 44] on icon "button" at bounding box center [686, 45] width 18 height 18
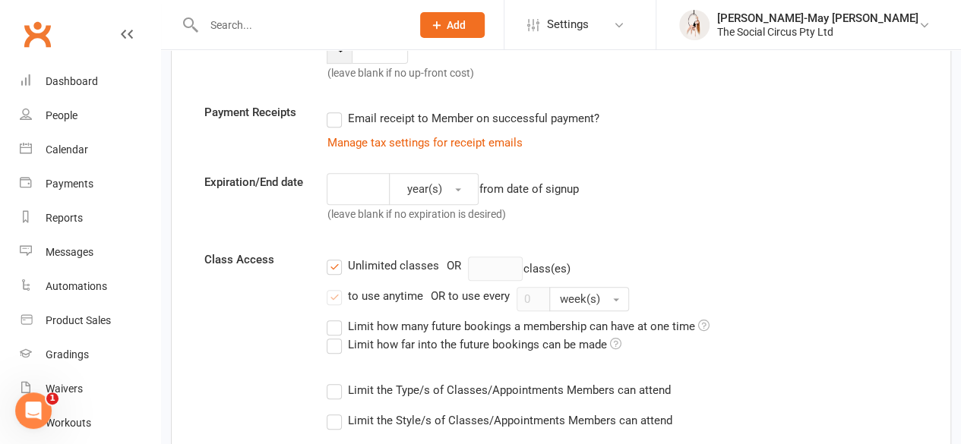
scroll to position [304, 0]
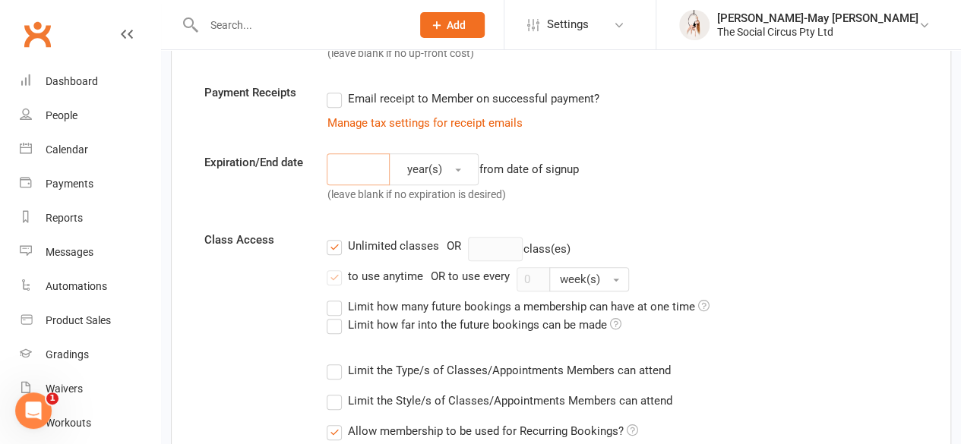
click at [359, 177] on input "number" at bounding box center [358, 169] width 63 height 32
type input "1"
click at [703, 141] on form "Membership name Guest Workshop Membership category Adult Workshop Add and manag…" at bounding box center [561, 434] width 736 height 1201
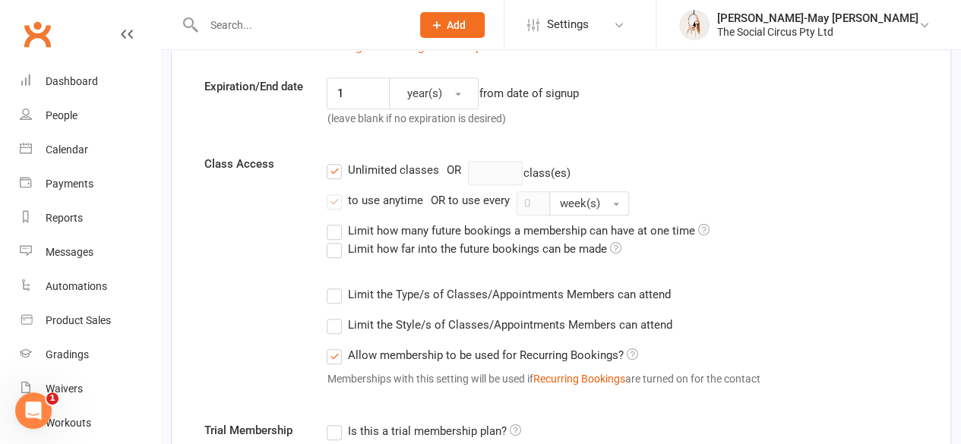
click at [332, 170] on label "Unlimited classes" at bounding box center [383, 170] width 112 height 18
click at [332, 161] on input "Unlimited classes" at bounding box center [332, 161] width 10 height 0
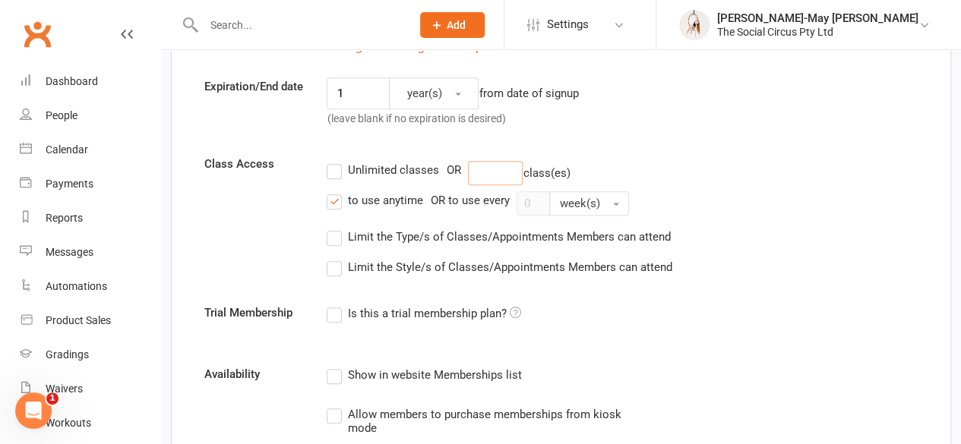
click at [488, 171] on input "number" at bounding box center [495, 173] width 55 height 24
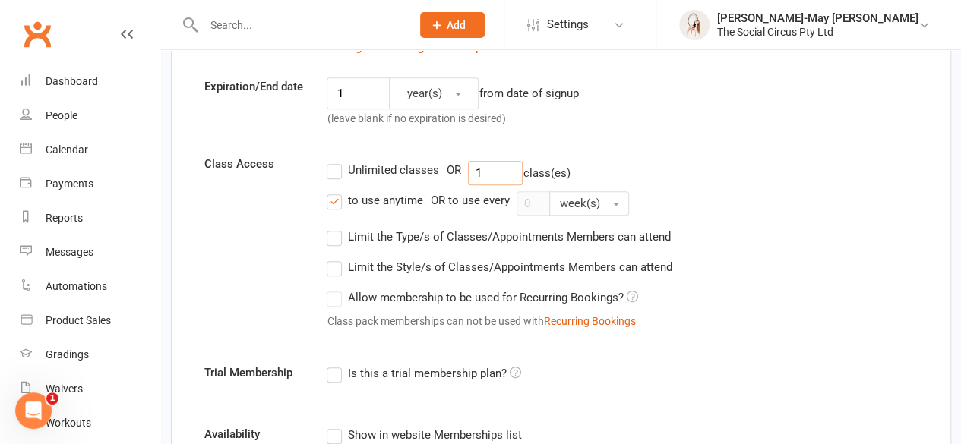
type input "1"
click at [868, 164] on div "Unlimited classes OR 1 class(es)" at bounding box center [622, 173] width 591 height 24
click at [336, 237] on label "Limit the Type/s of Classes/Appointments Members can attend" at bounding box center [498, 237] width 343 height 18
click at [336, 228] on input "Limit the Type/s of Classes/Appointments Members can attend" at bounding box center [332, 228] width 10 height 0
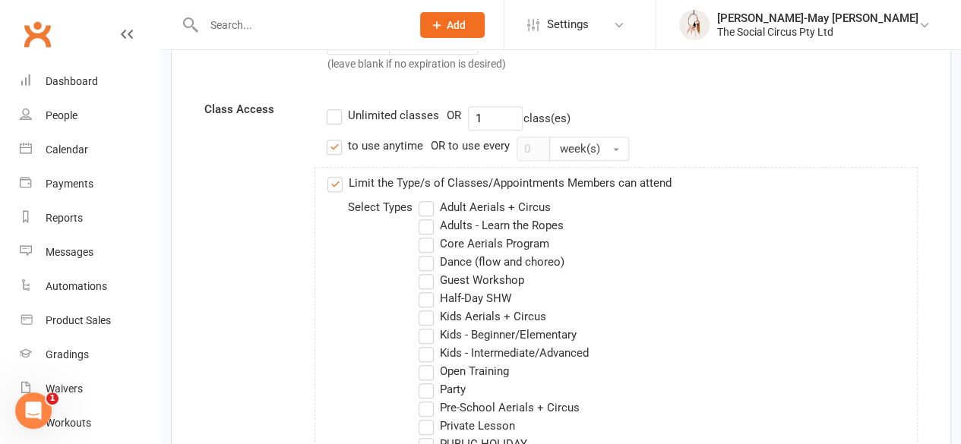
scroll to position [456, 0]
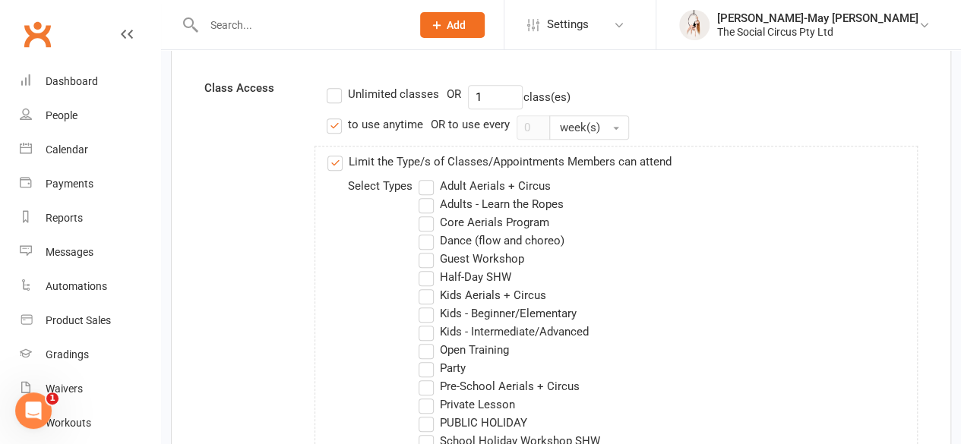
click at [423, 260] on label "Guest Workshop" at bounding box center [471, 259] width 105 height 18
click at [423, 250] on input "Guest Workshop" at bounding box center [424, 250] width 10 height 0
click at [248, 257] on div "Class Access Unlimited classes OR 1 class(es) to use anytime OR to use every 0 …" at bounding box center [561, 428] width 736 height 699
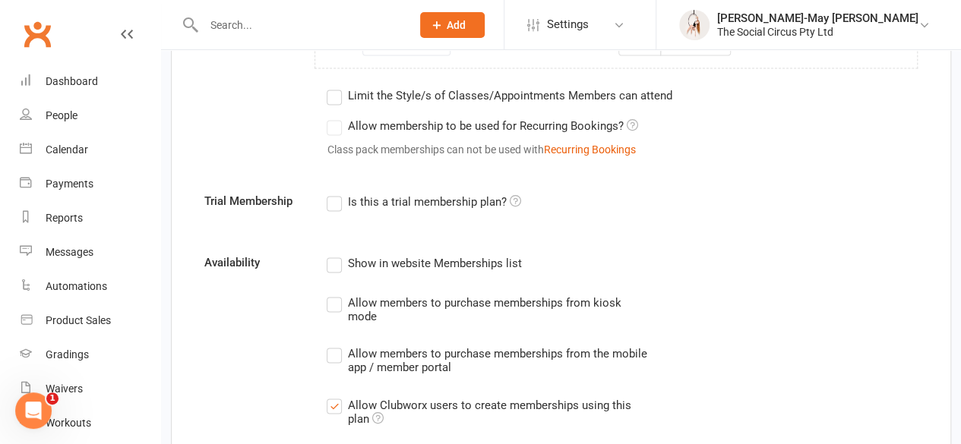
scroll to position [1139, 0]
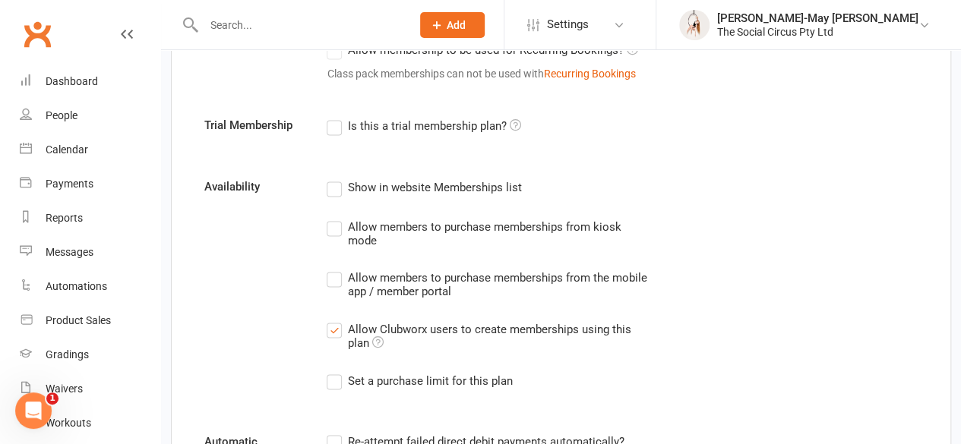
click at [332, 276] on label "Allow members to purchase memberships from the mobile app / member portal" at bounding box center [487, 284] width 321 height 30
click at [332, 269] on input "Allow members to purchase memberships from the mobile app / member portal" at bounding box center [332, 269] width 10 height 0
click at [333, 228] on label "Allow members to purchase memberships from kiosk mode" at bounding box center [487, 233] width 321 height 30
click at [333, 218] on input "Allow members to purchase memberships from kiosk mode" at bounding box center [332, 218] width 10 height 0
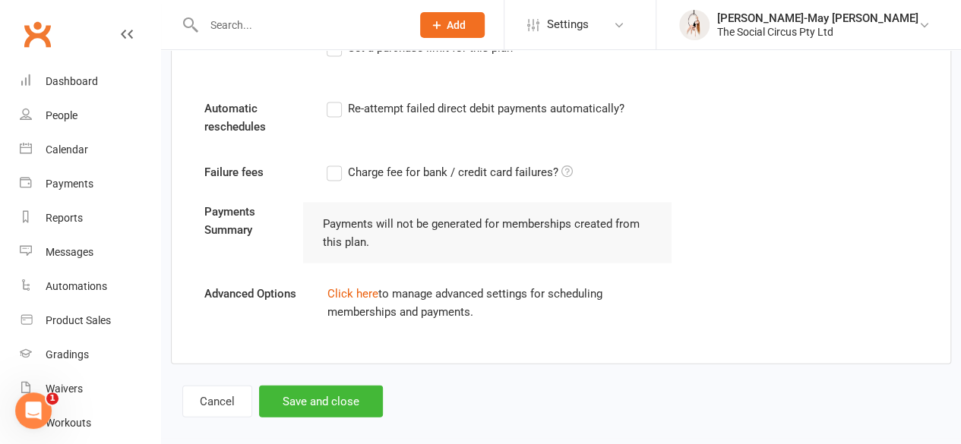
scroll to position [1485, 0]
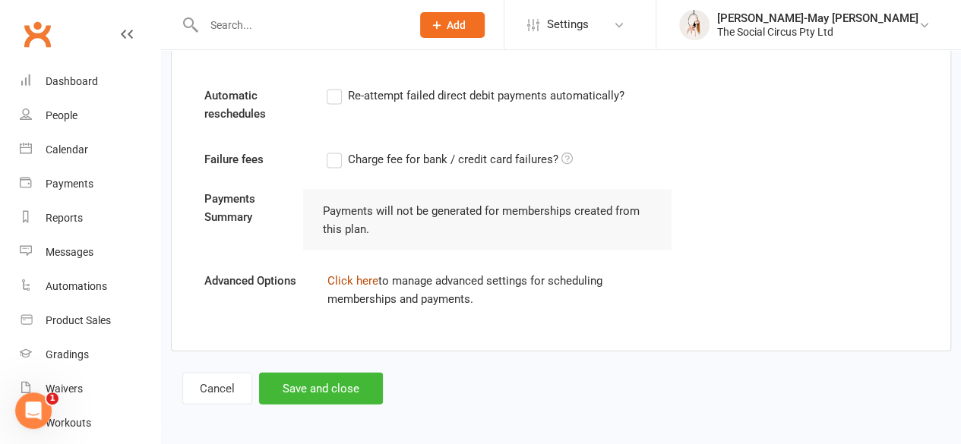
click at [357, 276] on link "Click here" at bounding box center [352, 281] width 51 height 14
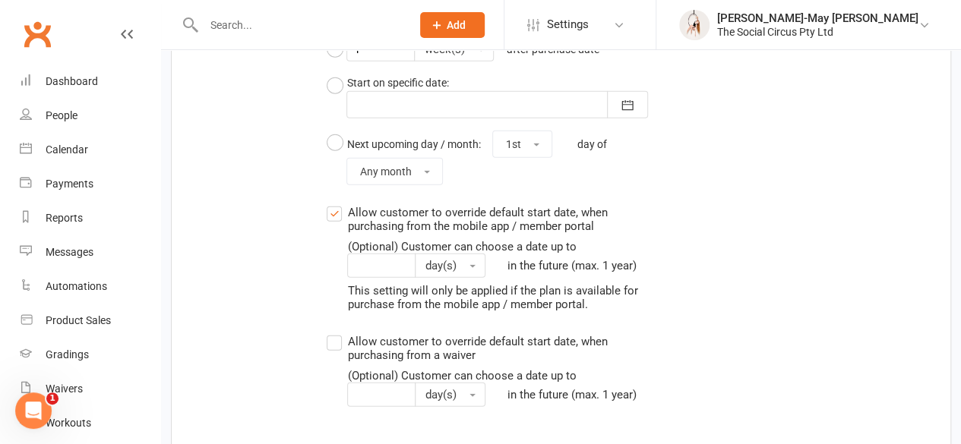
scroll to position [1865, 0]
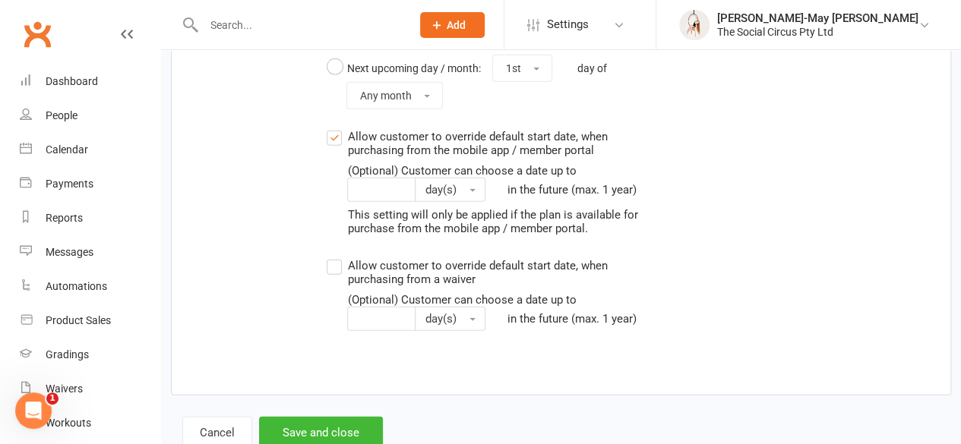
click at [332, 131] on label "Allow customer to override default start date, when purchasing from the mobile …" at bounding box center [487, 182] width 321 height 108
click at [332, 128] on input "Allow customer to override default start date, when purchasing from the mobile …" at bounding box center [332, 128] width 10 height 0
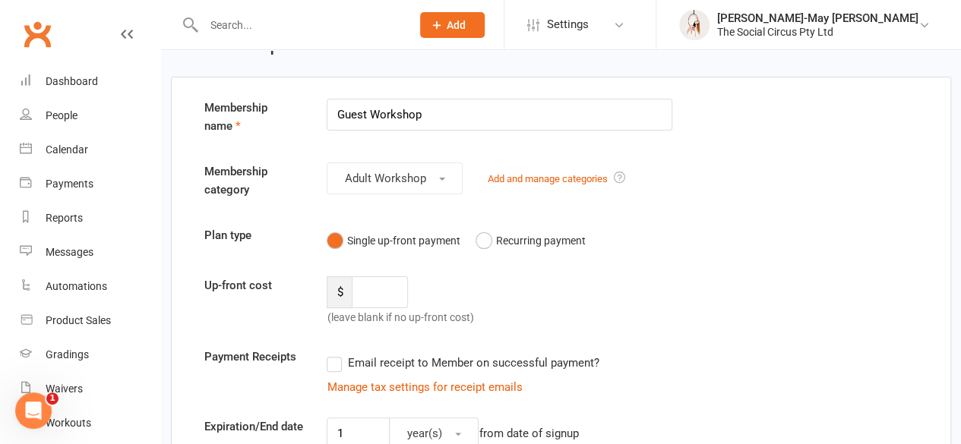
scroll to position [11, 0]
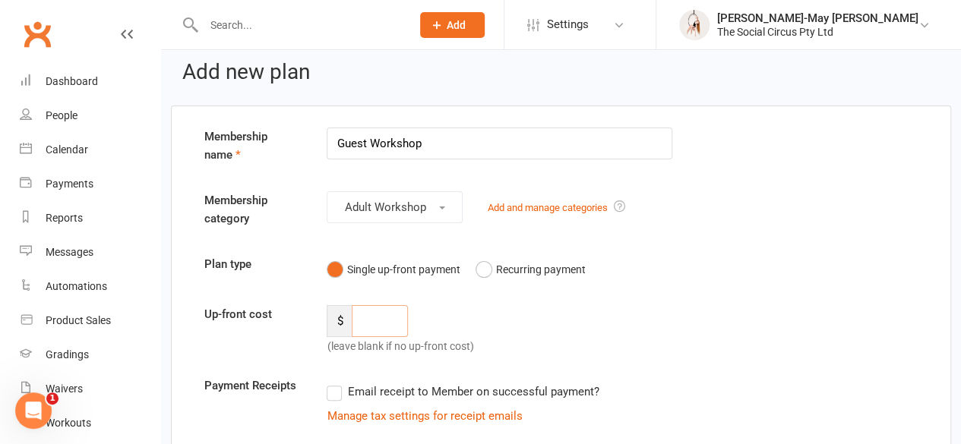
click at [365, 324] on input "number" at bounding box center [379, 321] width 55 height 32
click at [758, 221] on div "Membership category Adult Workshop Add and manage categories" at bounding box center [561, 212] width 736 height 43
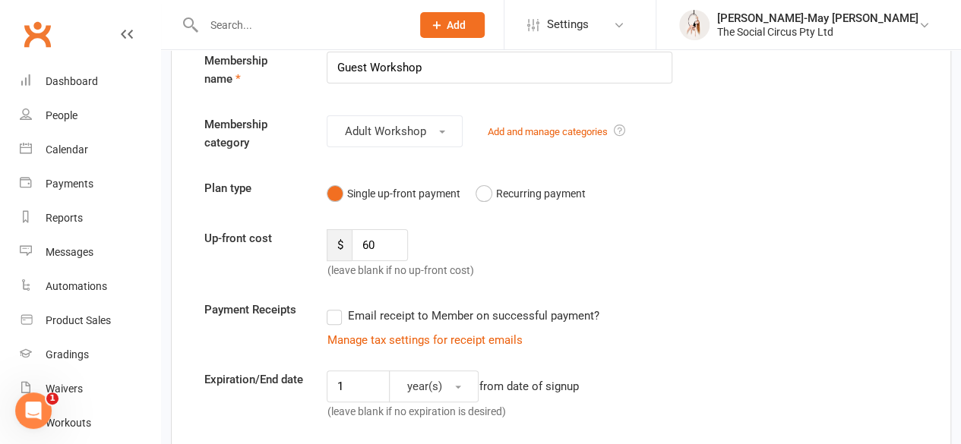
click at [790, 250] on div "Up-front cost $ 60 (leave blank if no up-front cost)" at bounding box center [561, 254] width 736 height 50
click at [361, 245] on input "60" at bounding box center [379, 245] width 55 height 32
type input "80"
click at [735, 263] on div "Up-front cost $ 80 (leave blank if no up-front cost)" at bounding box center [561, 254] width 736 height 50
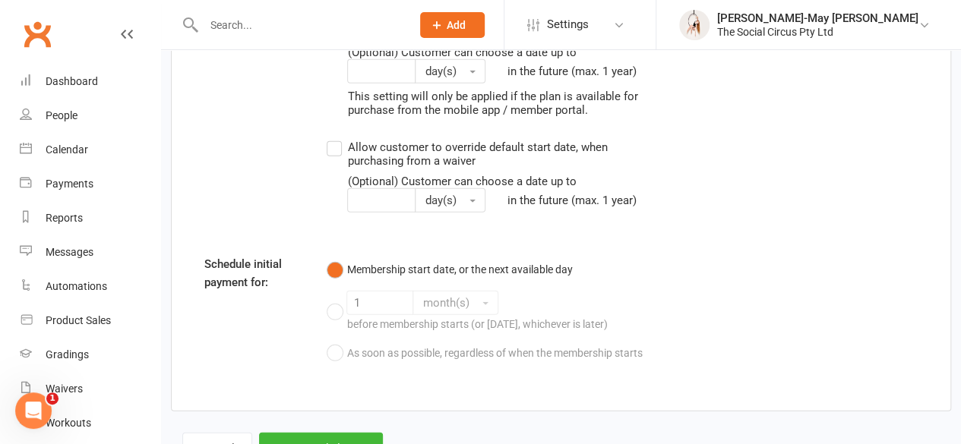
scroll to position [2122, 0]
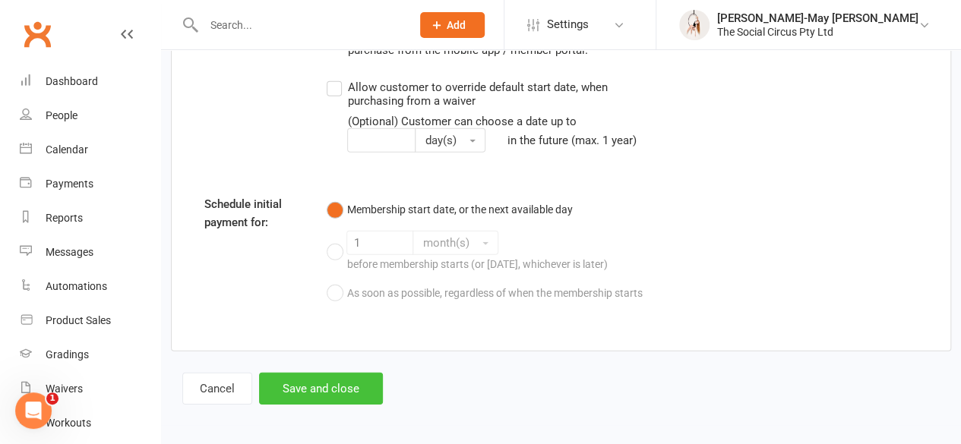
click at [318, 386] on button "Save and close" at bounding box center [321, 389] width 124 height 32
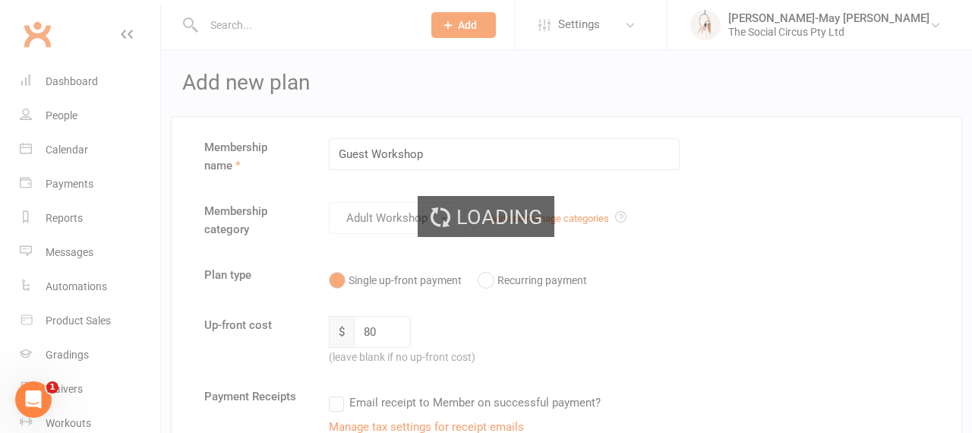
select select "50"
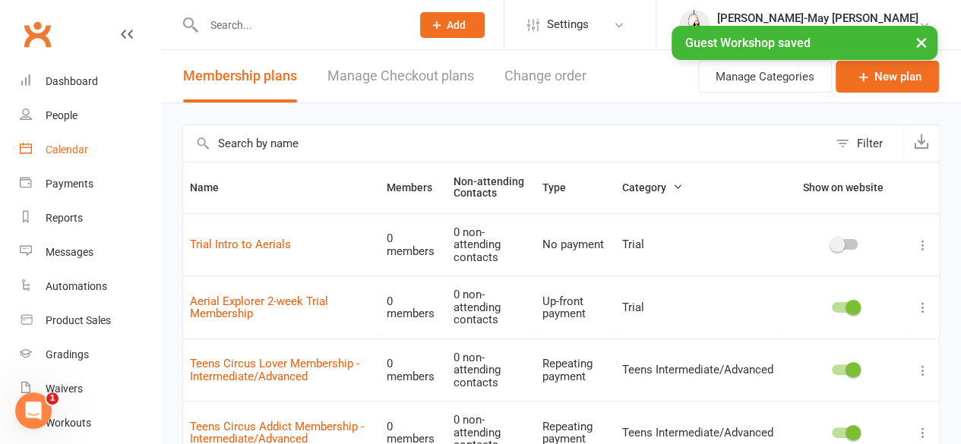
click at [76, 150] on div "Calendar" at bounding box center [67, 150] width 43 height 12
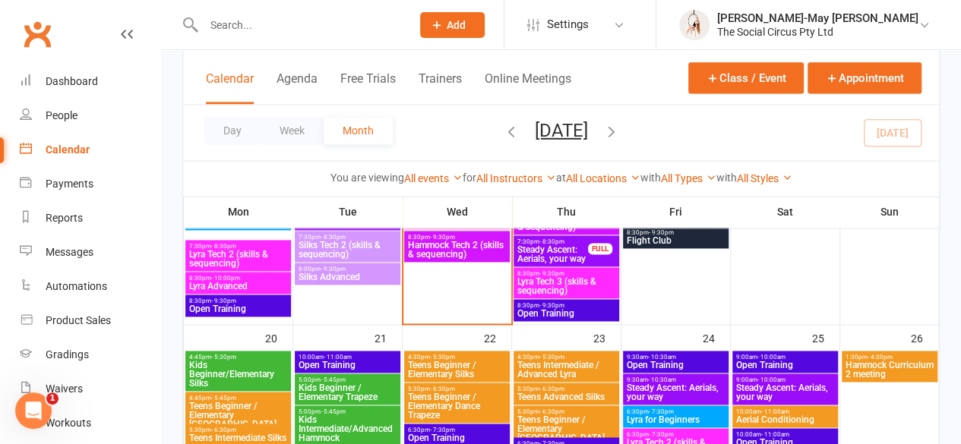
scroll to position [987, 0]
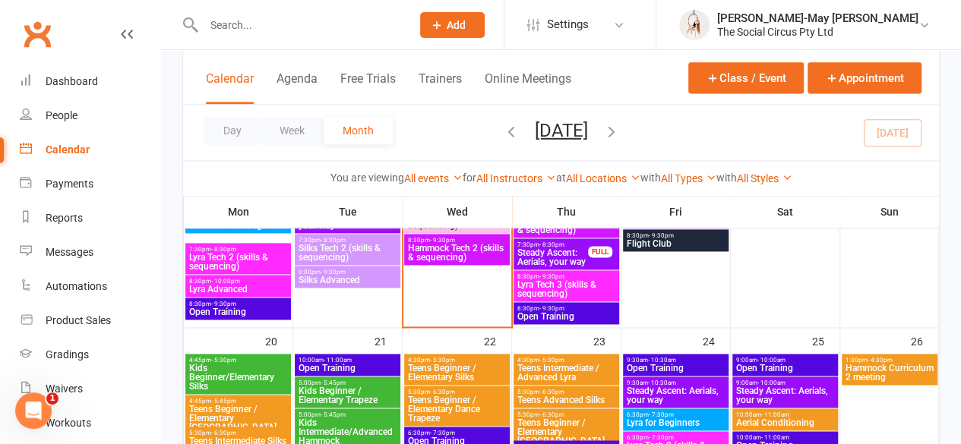
click at [875, 370] on span "Hammock Curriculum 2 meeting" at bounding box center [890, 373] width 90 height 18
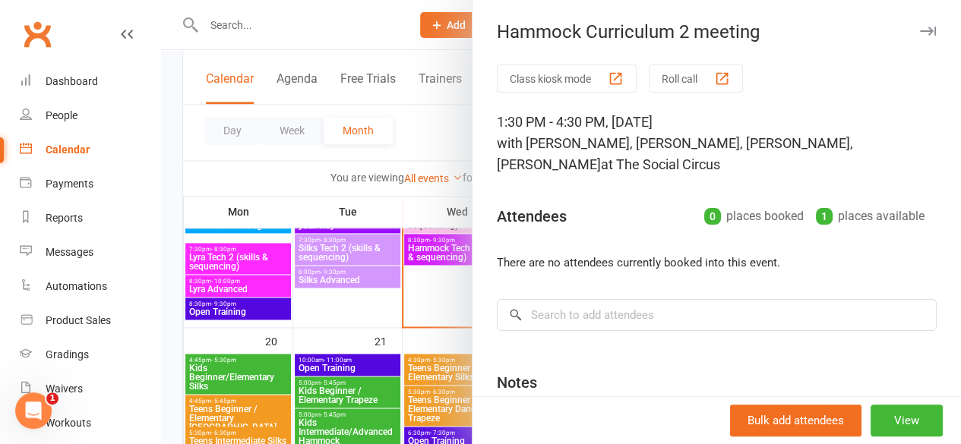
click at [920, 29] on icon "button" at bounding box center [928, 31] width 16 height 9
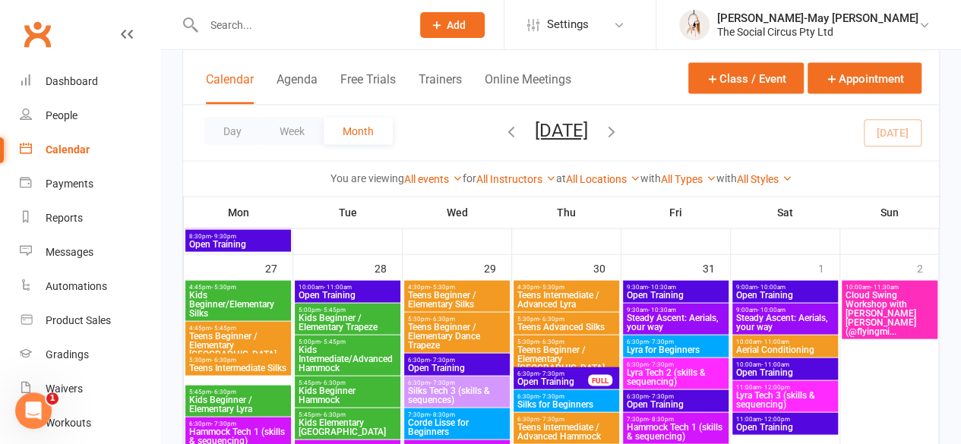
scroll to position [1443, 0]
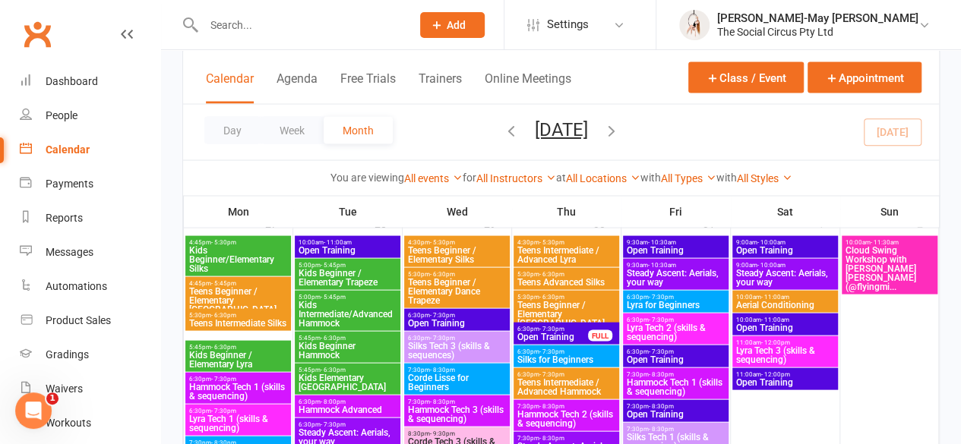
click at [860, 253] on span "Cloud Swing Workshop with [PERSON_NAME] [PERSON_NAME] (@flyingmi..." at bounding box center [890, 269] width 90 height 46
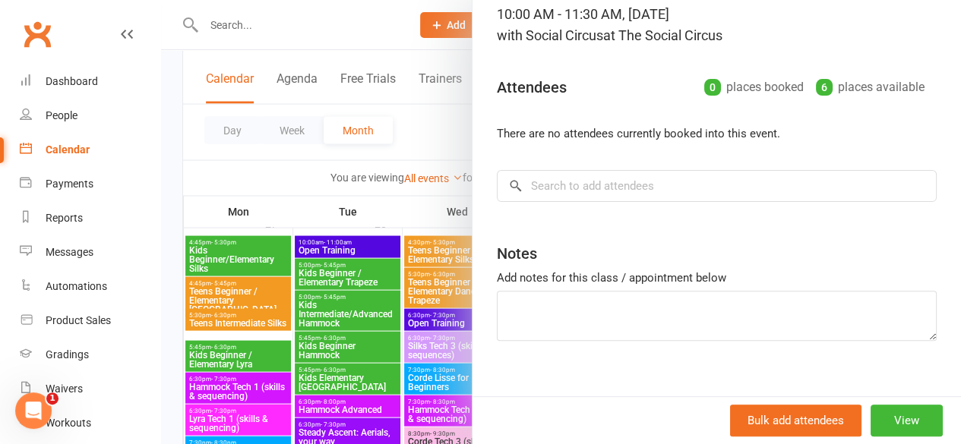
scroll to position [126, 0]
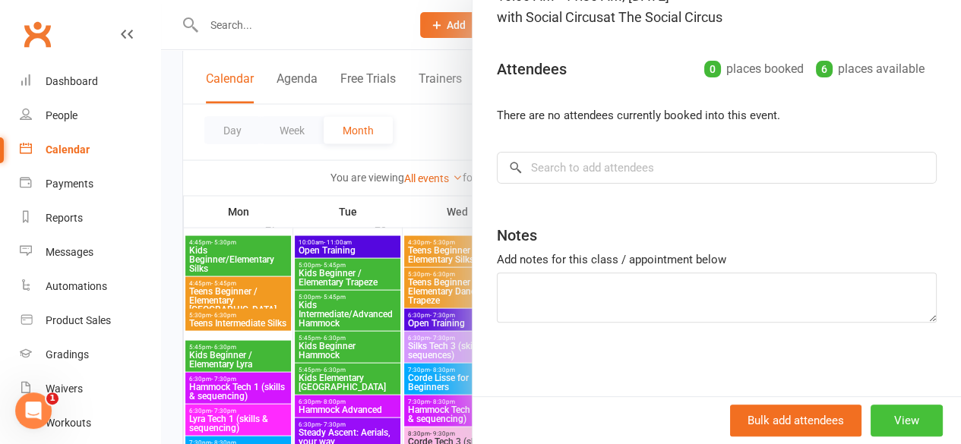
click at [883, 419] on button "View" at bounding box center [906, 421] width 72 height 32
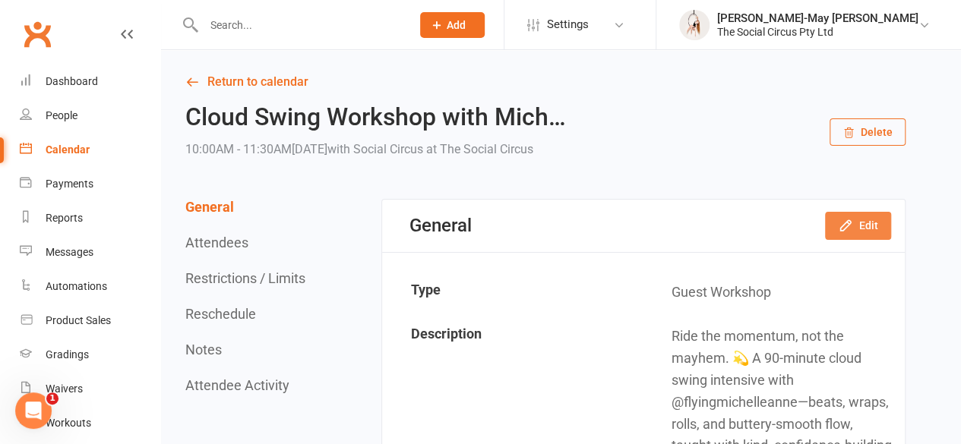
click at [859, 232] on button "Edit" at bounding box center [858, 225] width 66 height 27
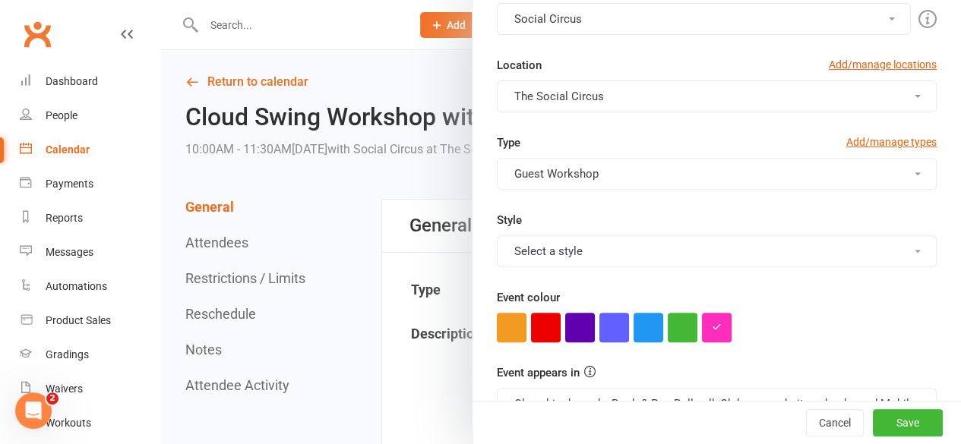
scroll to position [228, 0]
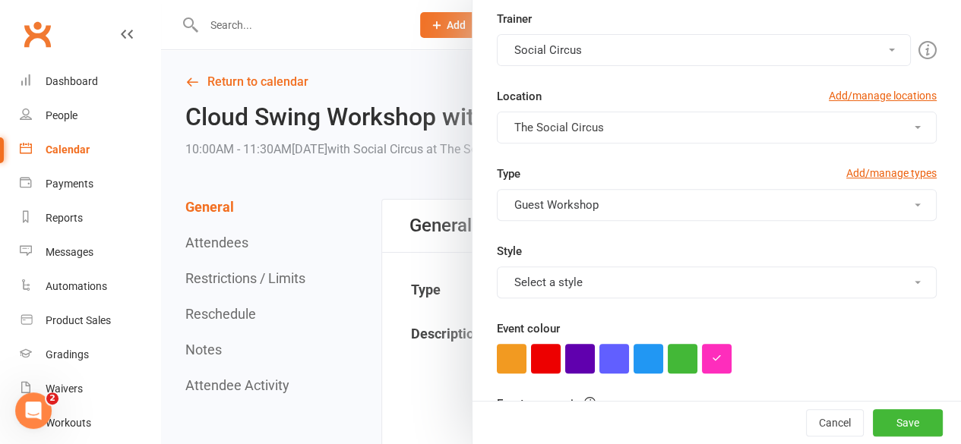
click at [743, 212] on button "Guest Workshop" at bounding box center [717, 205] width 440 height 32
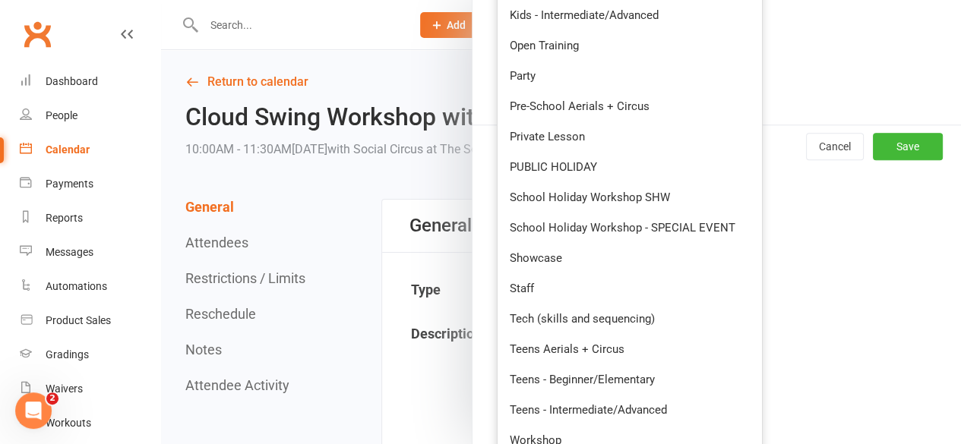
scroll to position [709, 0]
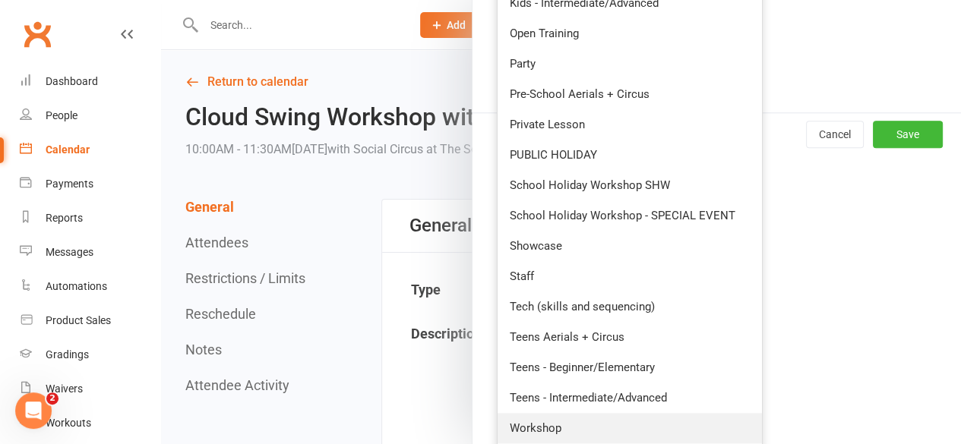
click at [620, 423] on link "Workshop" at bounding box center [630, 428] width 264 height 30
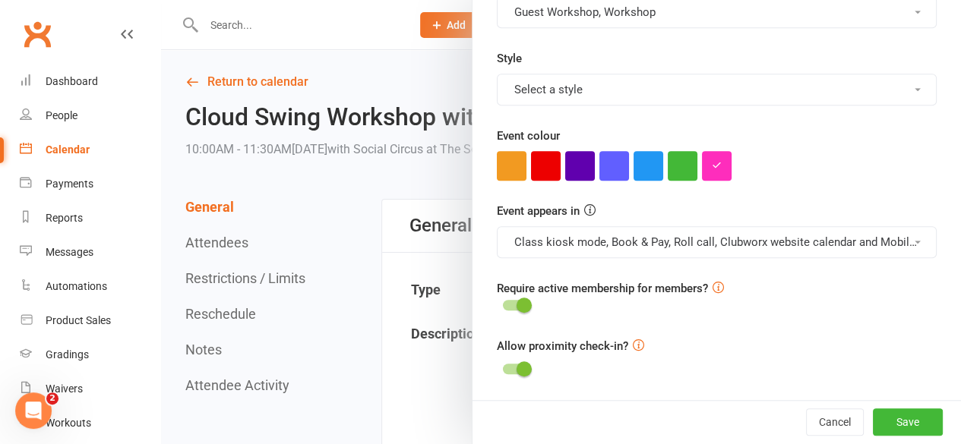
scroll to position [417, 0]
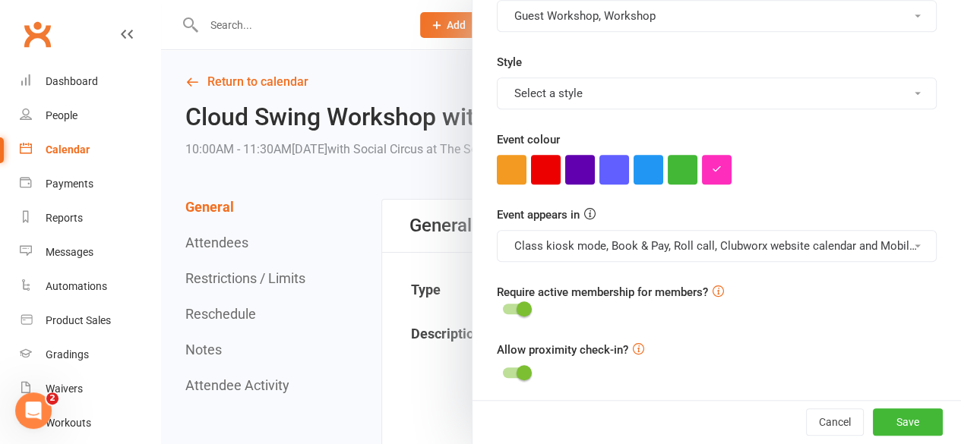
click at [832, 172] on div at bounding box center [717, 170] width 440 height 30
click at [886, 428] on button "Save" at bounding box center [908, 422] width 70 height 27
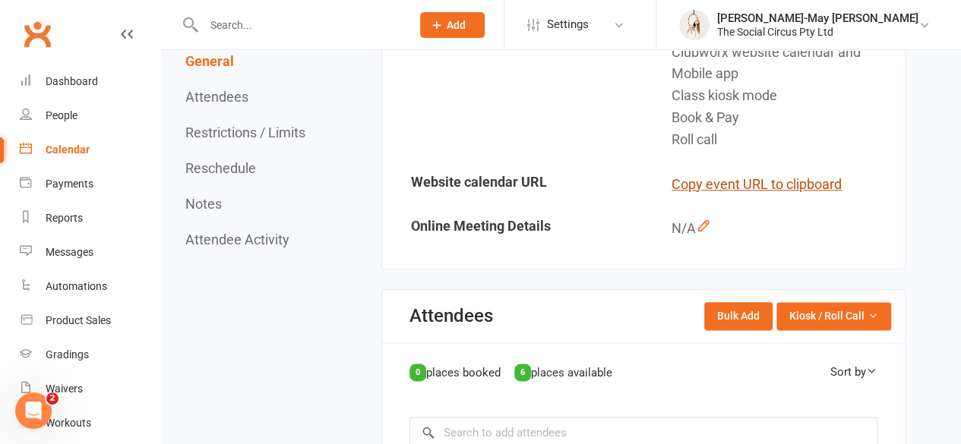
scroll to position [684, 0]
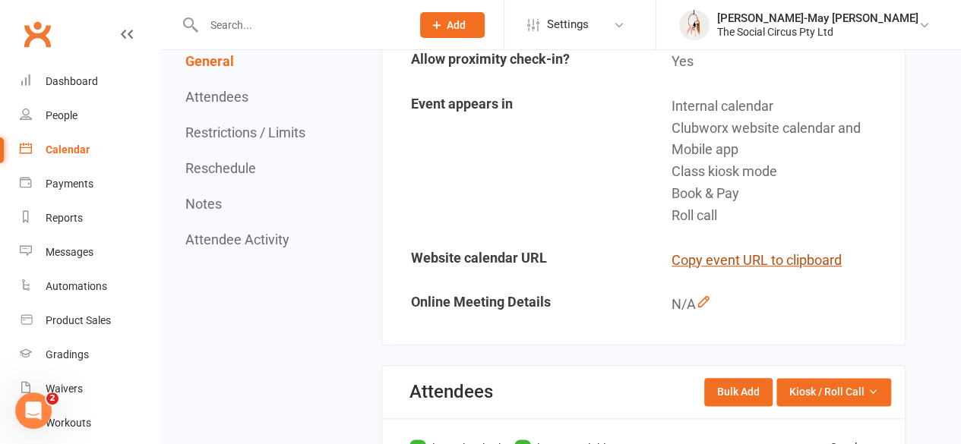
click at [787, 259] on button "Copy event URL to clipboard" at bounding box center [756, 261] width 170 height 22
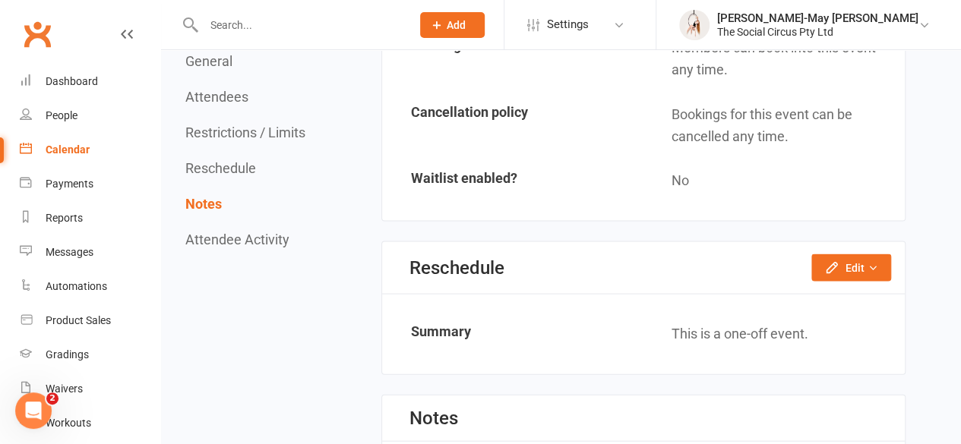
scroll to position [1443, 0]
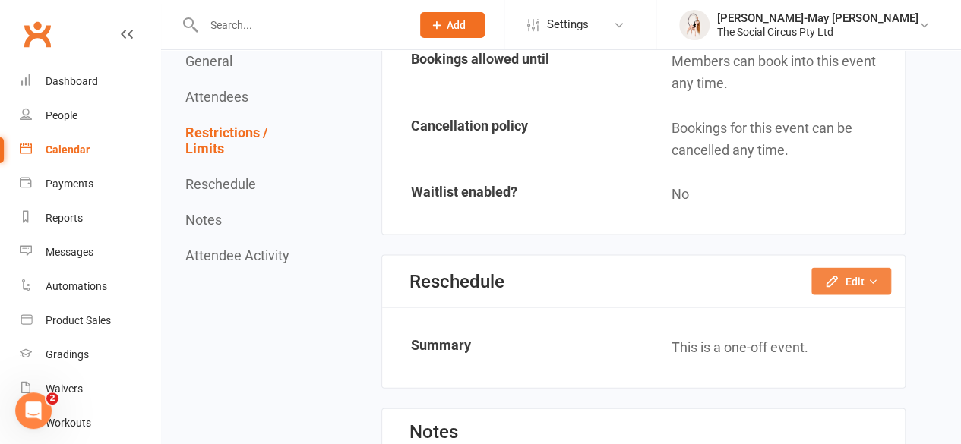
click at [864, 275] on button "Edit" at bounding box center [851, 281] width 80 height 27
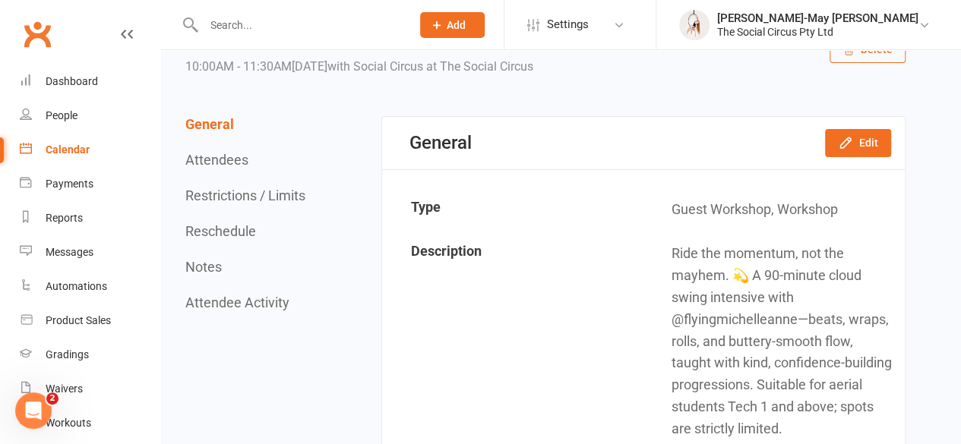
scroll to position [0, 0]
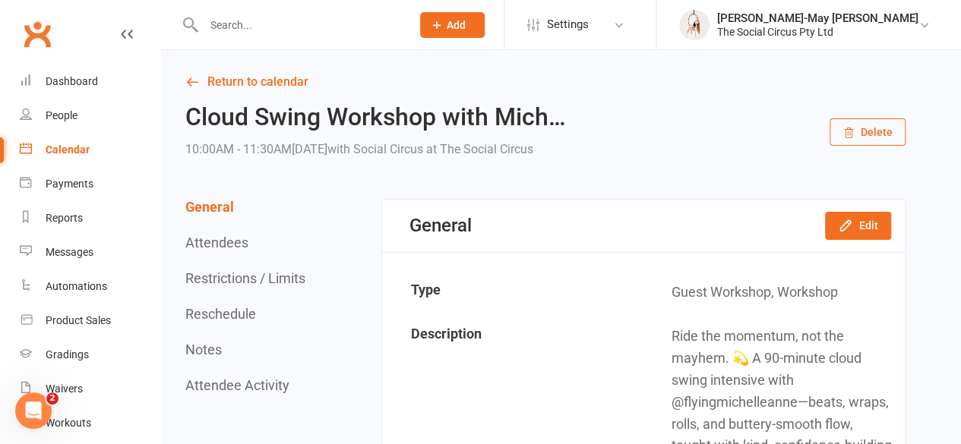
click at [466, 27] on span "Add" at bounding box center [456, 25] width 19 height 12
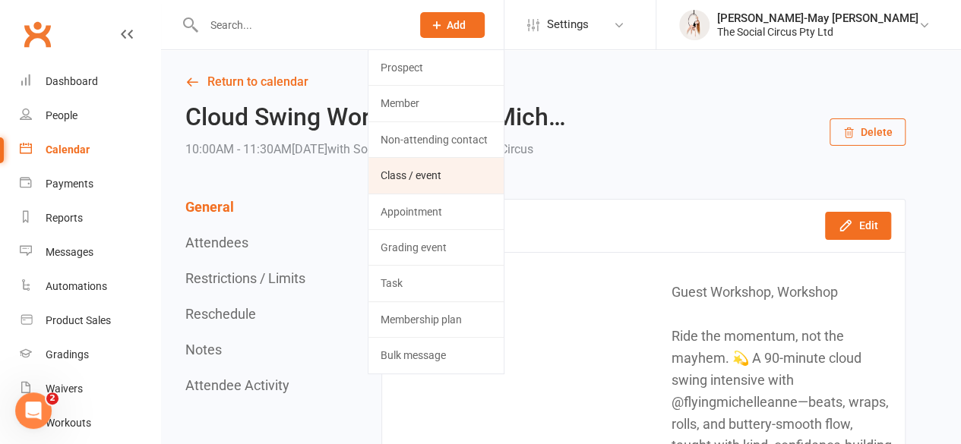
click at [490, 175] on link "Class / event" at bounding box center [435, 175] width 135 height 35
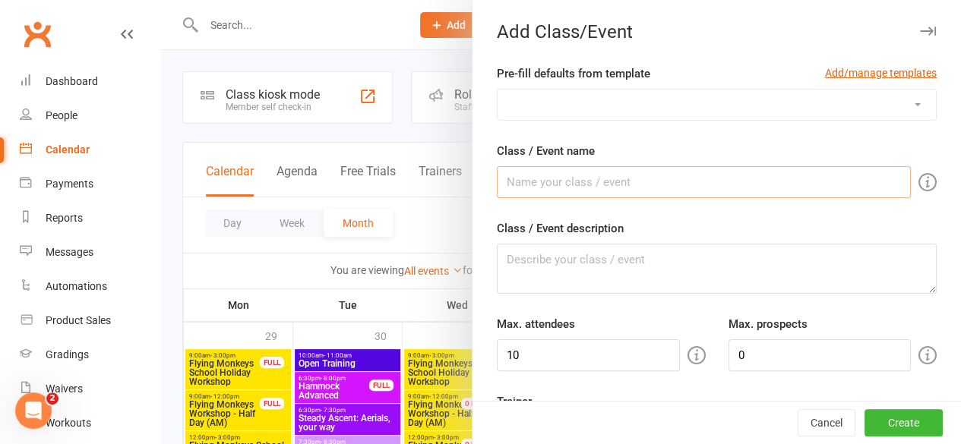
click at [703, 185] on input "Class / Event name" at bounding box center [704, 182] width 414 height 32
paste input "Cloud Swing Workshop with [PERSON_NAME] [PERSON_NAME] (@flyingmichelleanne)"
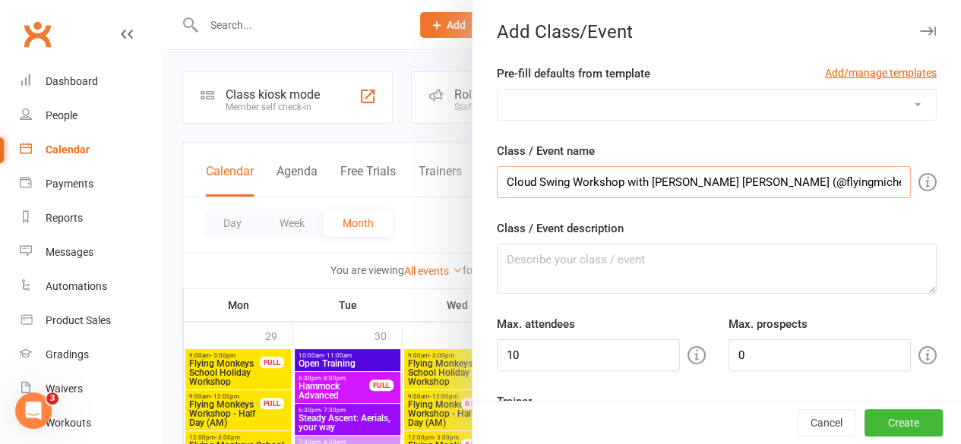
type input "Cloud Swing Workshop with [PERSON_NAME] [PERSON_NAME] (@flyingmichelleanne)"
click at [643, 271] on textarea "Class / Event description" at bounding box center [717, 269] width 440 height 50
paste textarea "Ride the momentum, not the mayhem. 💫 A 90-minute cloud swing intensive with @fl…"
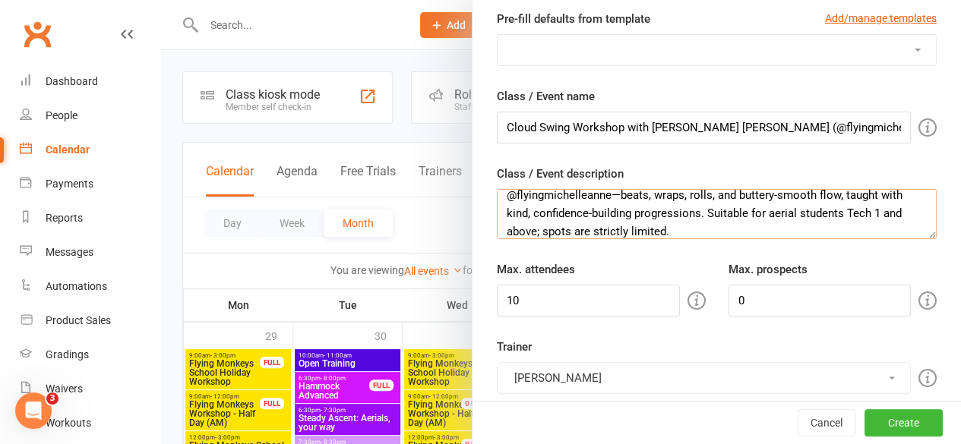
scroll to position [76, 0]
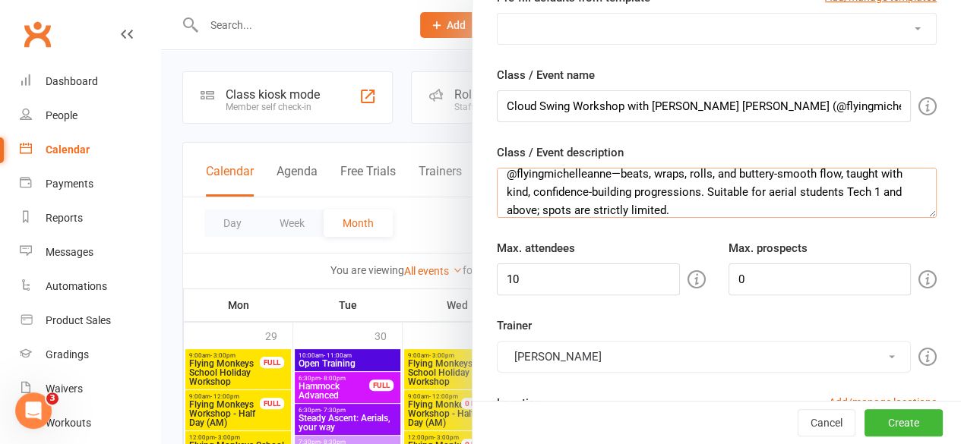
type textarea "Ride the momentum, not the mayhem. 💫 A 90-minute cloud swing intensive with @fl…"
click at [555, 280] on input "10" at bounding box center [588, 280] width 183 height 32
drag, startPoint x: 555, startPoint y: 280, endPoint x: 540, endPoint y: 283, distance: 15.5
click at [540, 283] on input "10" at bounding box center [588, 280] width 183 height 32
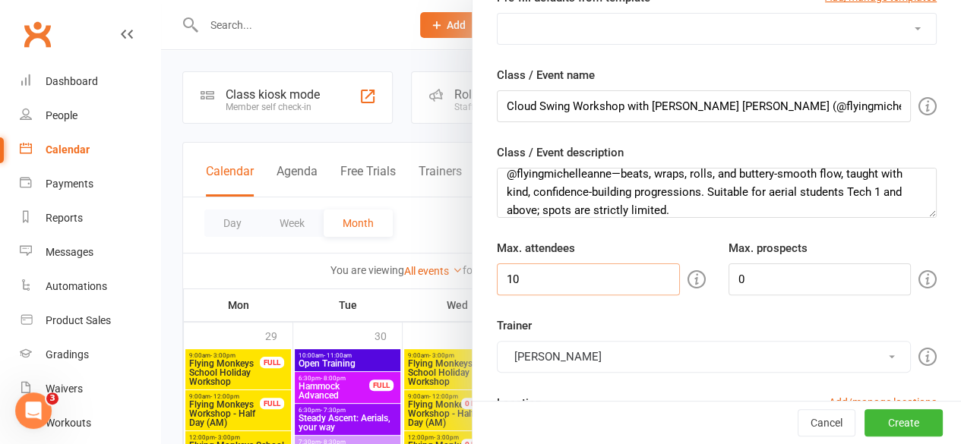
click at [539, 283] on input "10" at bounding box center [588, 280] width 183 height 32
type input "6"
click at [682, 317] on div "Trainer [PERSON_NAME] [PERSON_NAME] [PERSON_NAME] [PERSON_NAME] [PERSON_NAME] […" at bounding box center [716, 345] width 463 height 56
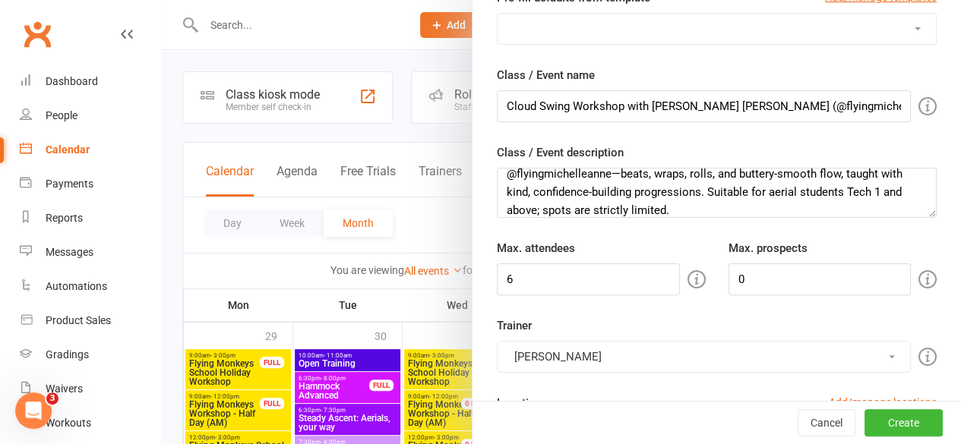
click at [656, 352] on button "[PERSON_NAME]" at bounding box center [704, 357] width 414 height 32
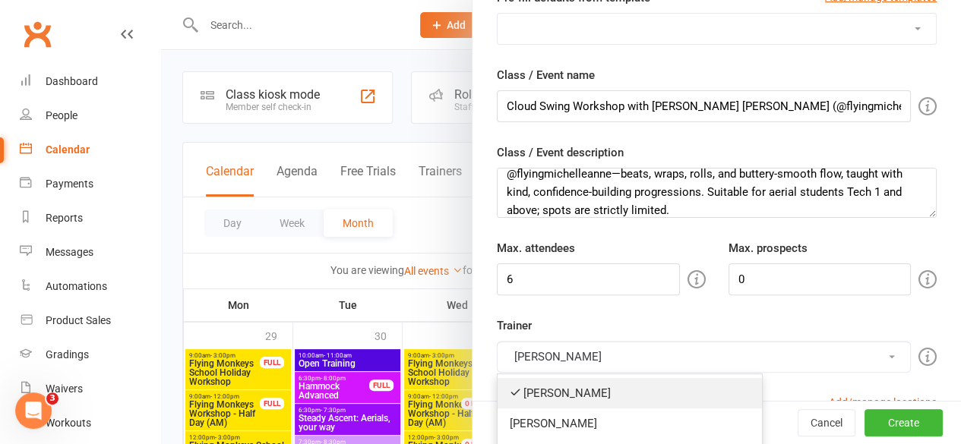
click at [573, 388] on link "[PERSON_NAME]" at bounding box center [630, 393] width 264 height 30
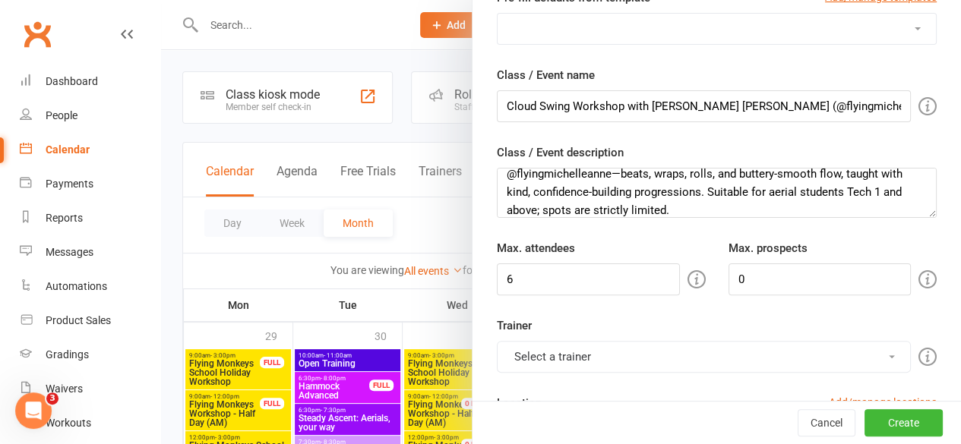
click at [645, 318] on div "Trainer Select a trainer [PERSON_NAME] [PERSON_NAME] [PERSON_NAME] [PERSON_NAME…" at bounding box center [716, 345] width 463 height 56
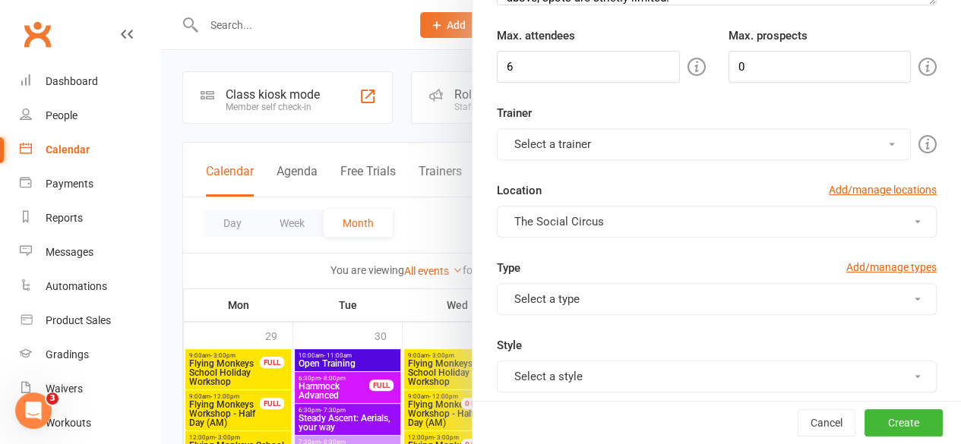
scroll to position [304, 0]
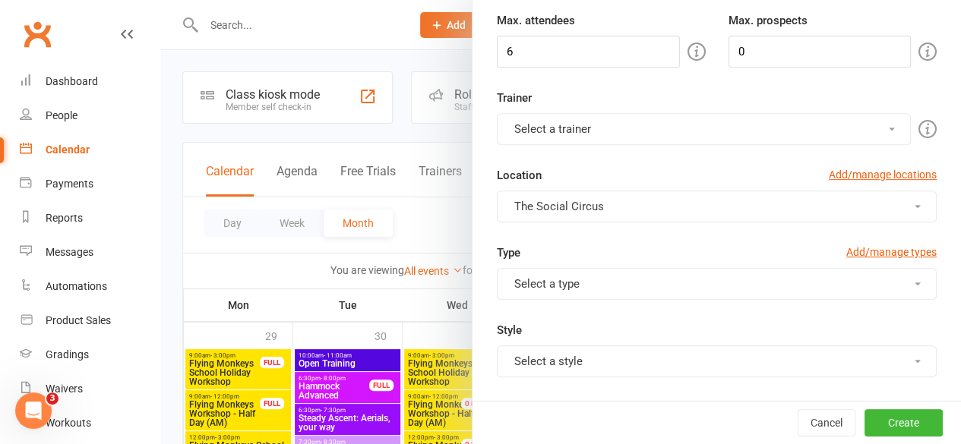
click at [642, 118] on button "Select a trainer" at bounding box center [704, 129] width 414 height 32
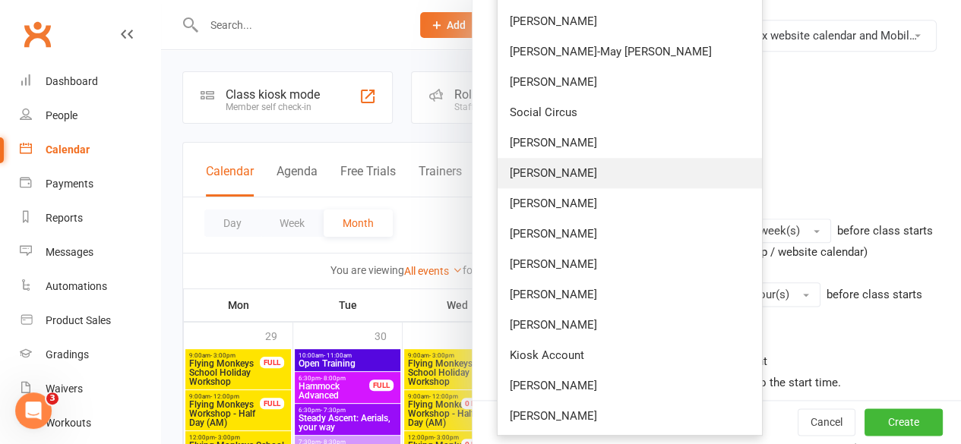
scroll to position [760, 0]
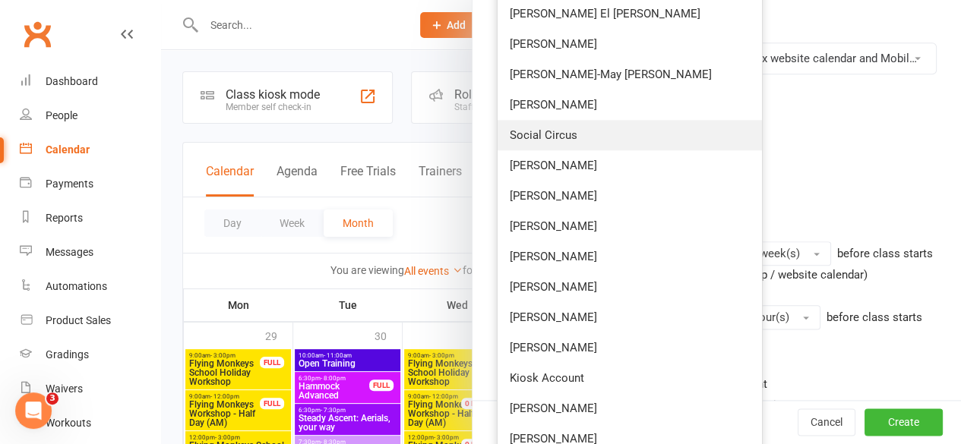
click at [551, 141] on link "Social Circus" at bounding box center [630, 135] width 264 height 30
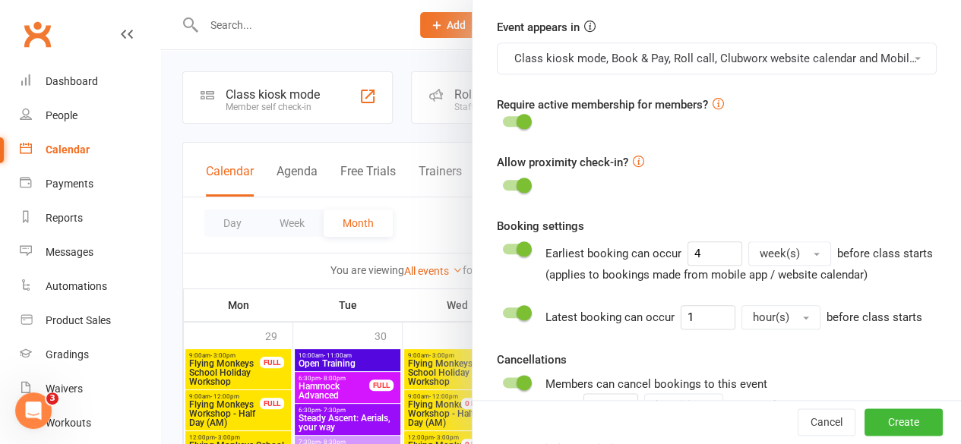
click at [503, 245] on div at bounding box center [516, 249] width 26 height 11
click at [503, 247] on input "checkbox" at bounding box center [503, 247] width 0 height 0
click at [503, 318] on div at bounding box center [516, 313] width 26 height 11
click at [503, 311] on input "checkbox" at bounding box center [503, 311] width 0 height 0
click at [503, 388] on div at bounding box center [516, 383] width 26 height 11
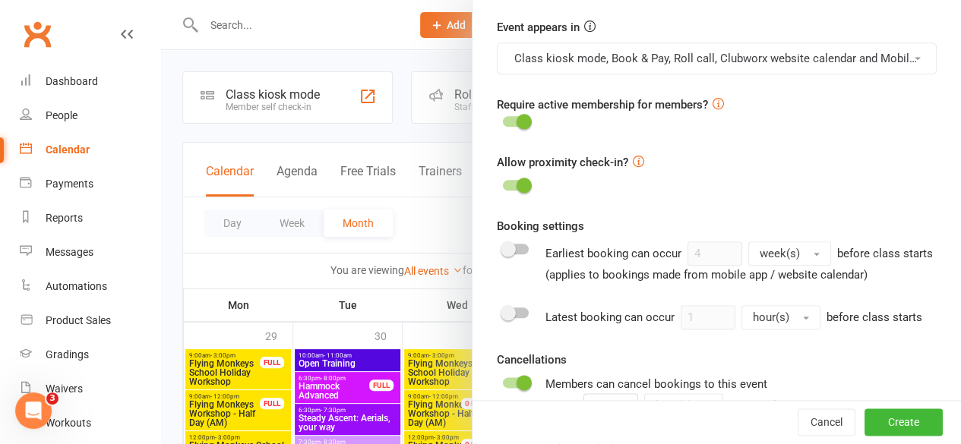
click at [503, 381] on input "checkbox" at bounding box center [503, 381] width 0 height 0
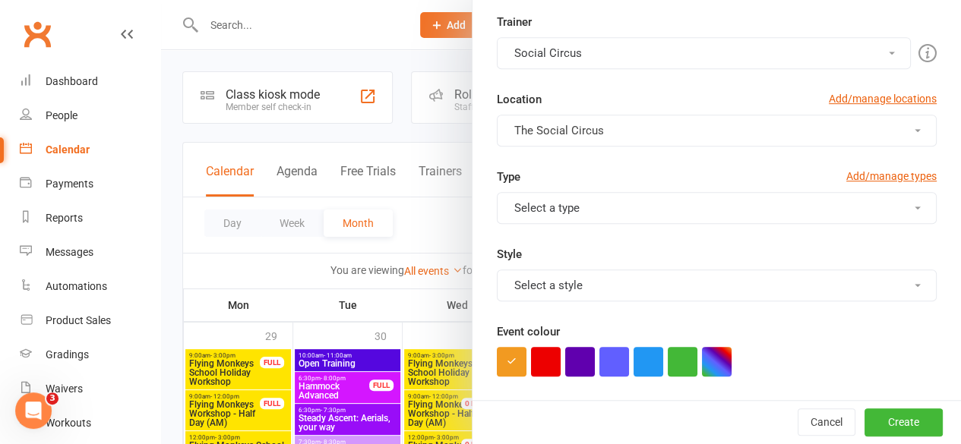
scroll to position [304, 0]
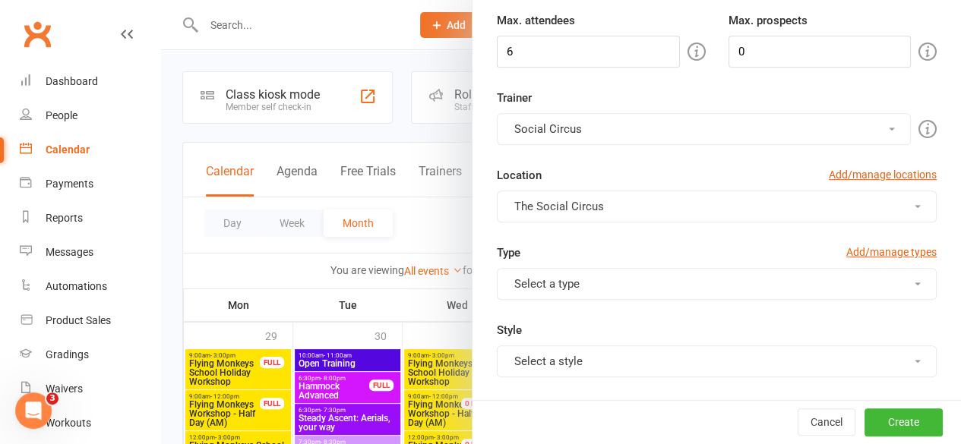
click at [617, 277] on button "Select a type" at bounding box center [717, 284] width 440 height 32
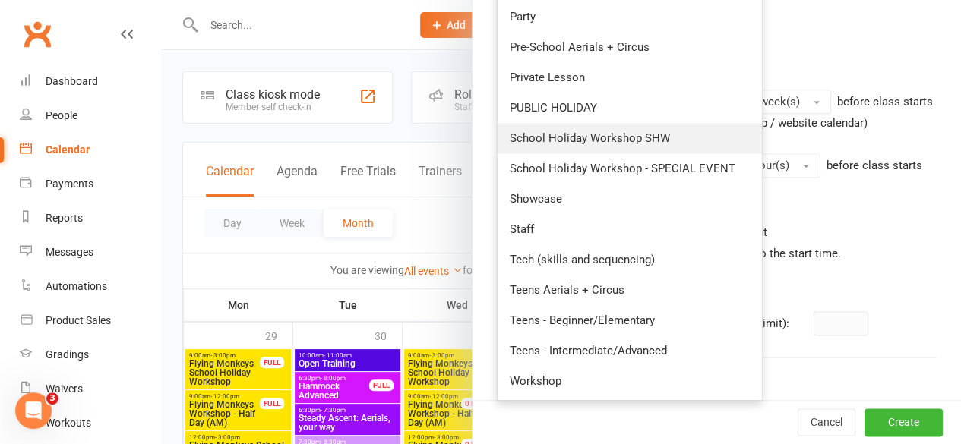
scroll to position [987, 0]
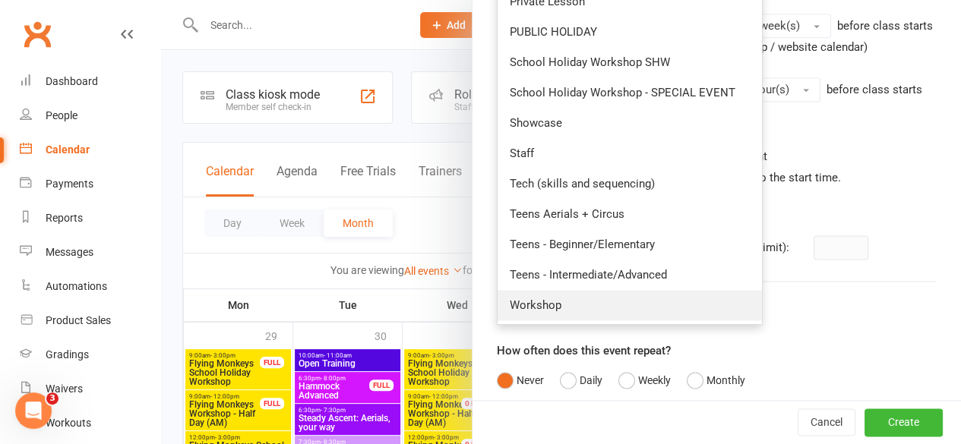
click at [529, 293] on link "Workshop" at bounding box center [630, 305] width 264 height 30
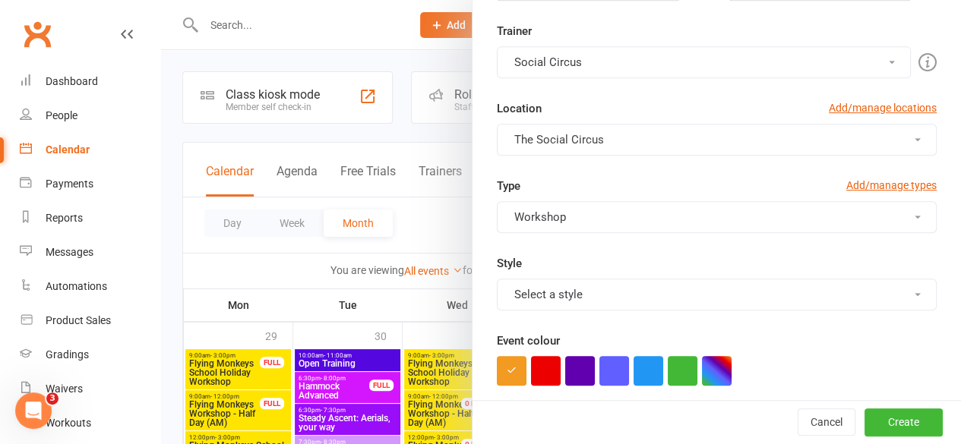
scroll to position [380, 0]
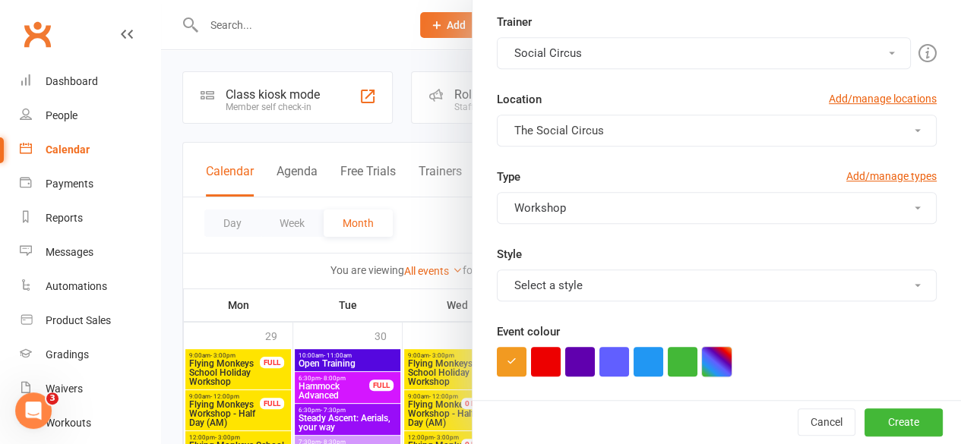
click at [702, 359] on button "button" at bounding box center [717, 362] width 30 height 30
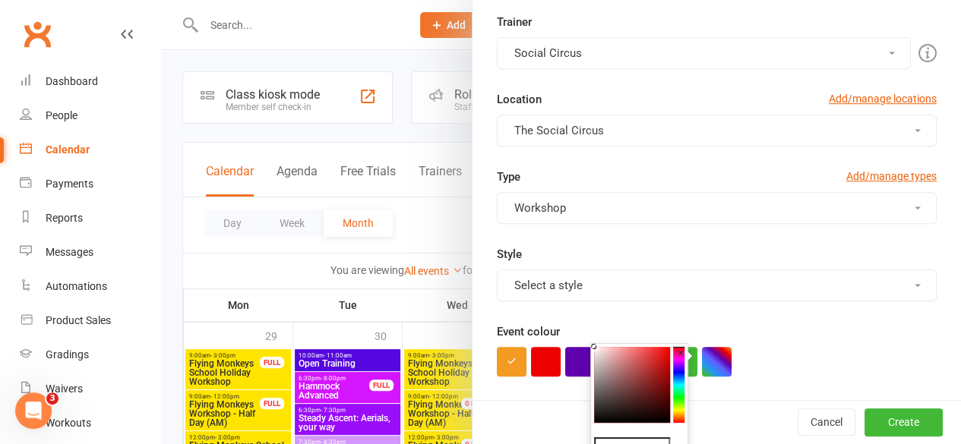
scroll to position [152, 0]
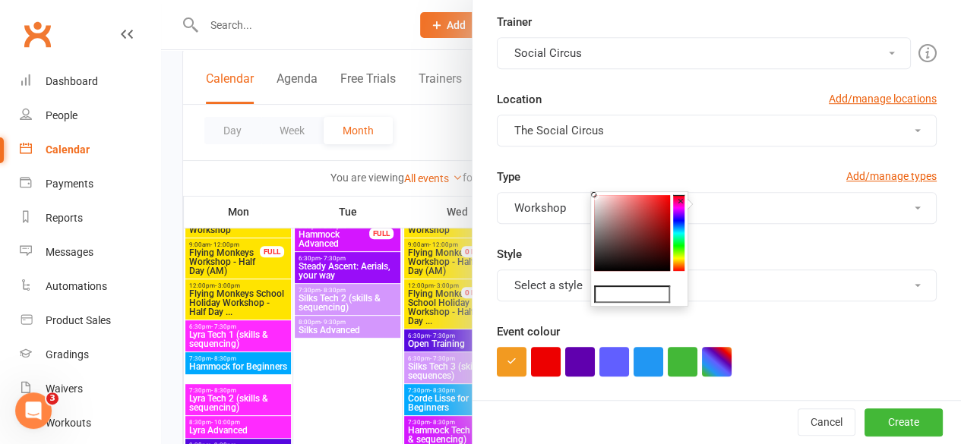
click at [623, 296] on input "text" at bounding box center [632, 295] width 76 height 18
paste input "#fe2dbc"
type input "#fe2dbc"
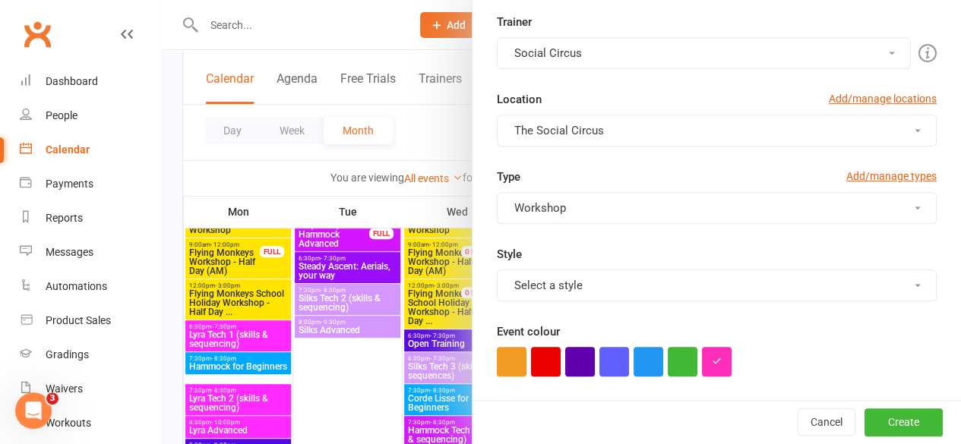
click at [928, 314] on div "Pre-fill defaults from template Add/manage templates Aerials, your way Bar Appa…" at bounding box center [716, 433] width 488 height 1496
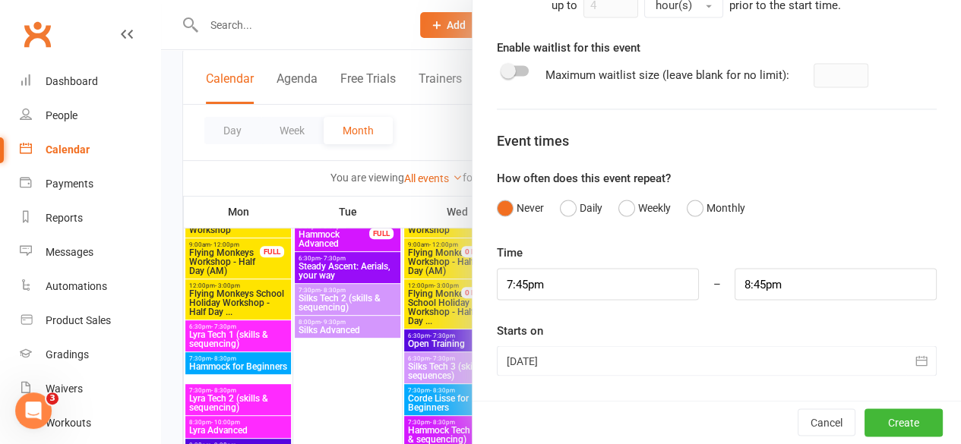
scroll to position [1173, 0]
click at [596, 296] on input "7:45pm" at bounding box center [598, 284] width 202 height 32
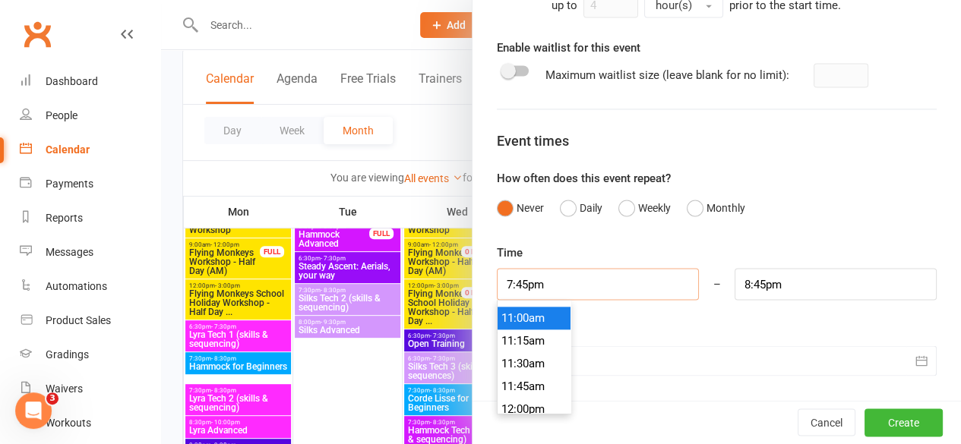
scroll to position [1018, 0]
type input "11:30am"
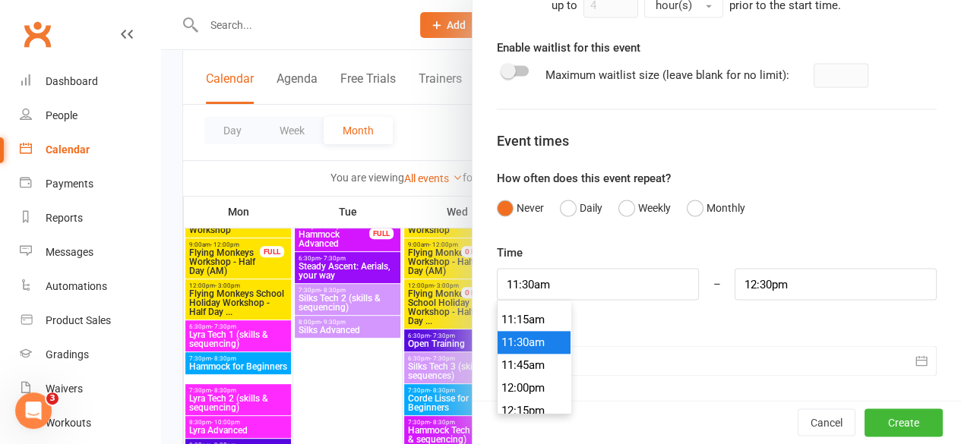
click at [522, 351] on li "11:30am" at bounding box center [534, 342] width 73 height 23
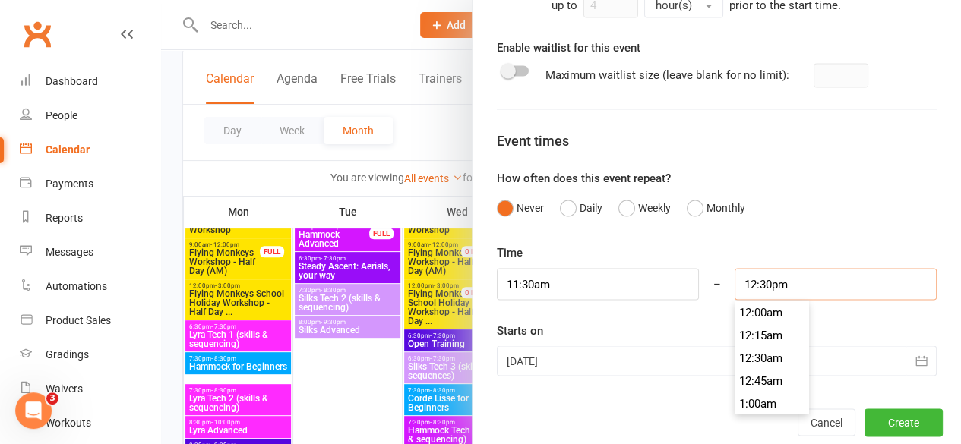
click at [804, 281] on input "12:30pm" at bounding box center [836, 284] width 202 height 32
type input "1:00pm"
click at [754, 371] on li "1:00pm" at bounding box center [771, 380] width 73 height 23
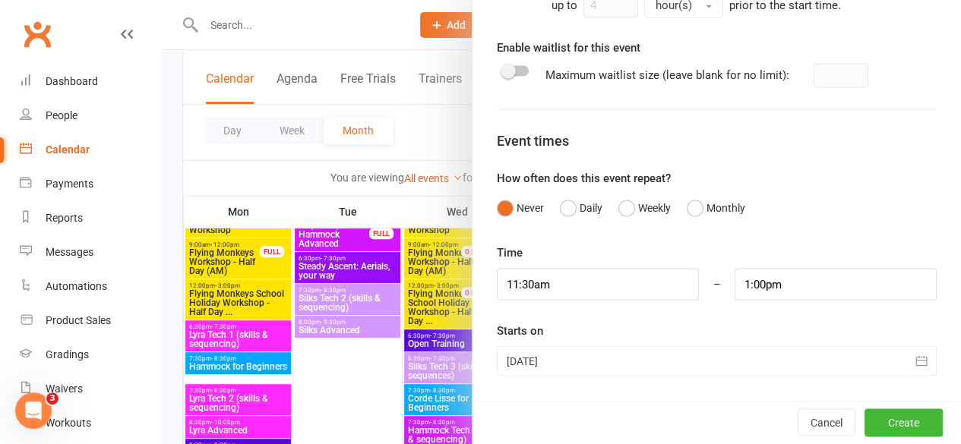
click at [711, 327] on div "Starts on [DATE] [DATE] Sun Mon Tue Wed Thu Fri Sat 40 28 29 30 01 02 03 04 41 …" at bounding box center [717, 348] width 440 height 55
click at [702, 361] on div at bounding box center [717, 361] width 440 height 30
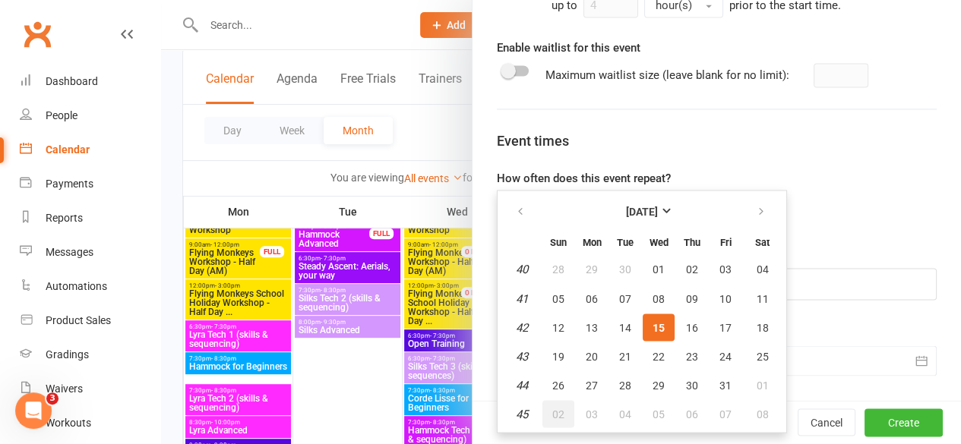
click at [552, 417] on span "02" at bounding box center [558, 414] width 12 height 12
type input "[DATE]"
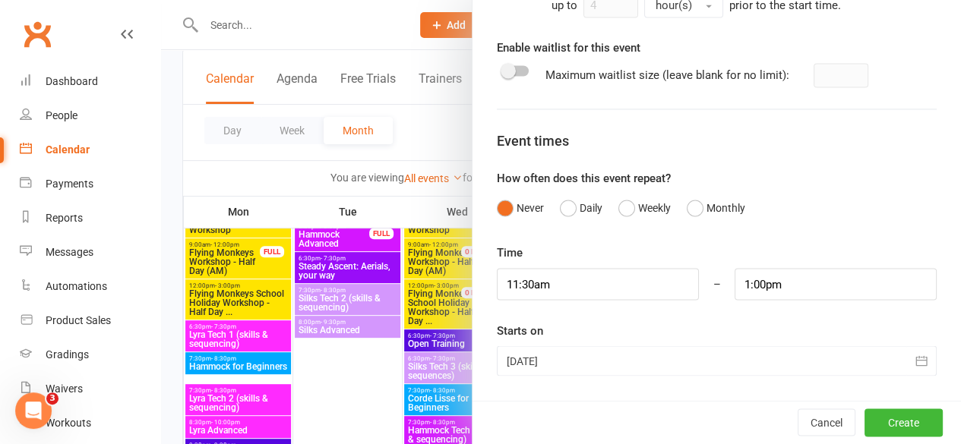
click at [758, 317] on div "Time 11:30am 12:00am 12:15am 12:30am 12:45am 1:00am 1:15am 1:30am 1:45am 2:00am…" at bounding box center [717, 310] width 440 height 132
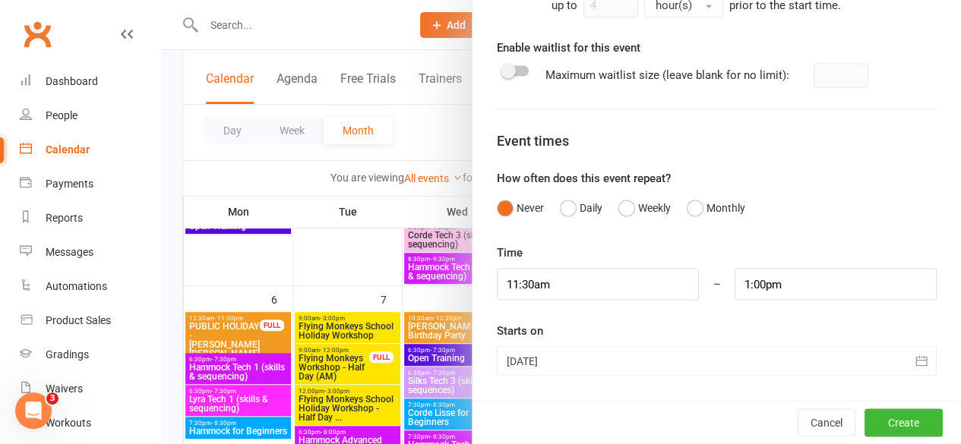
scroll to position [380, 0]
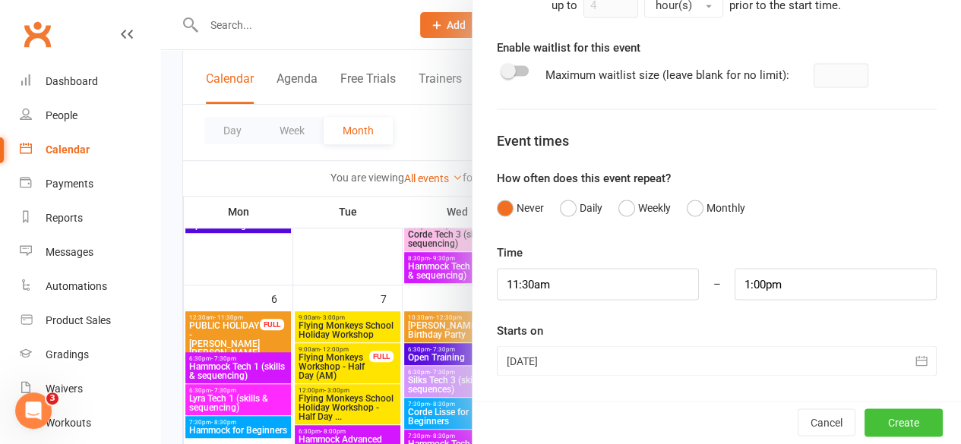
click at [883, 422] on button "Create" at bounding box center [903, 422] width 78 height 27
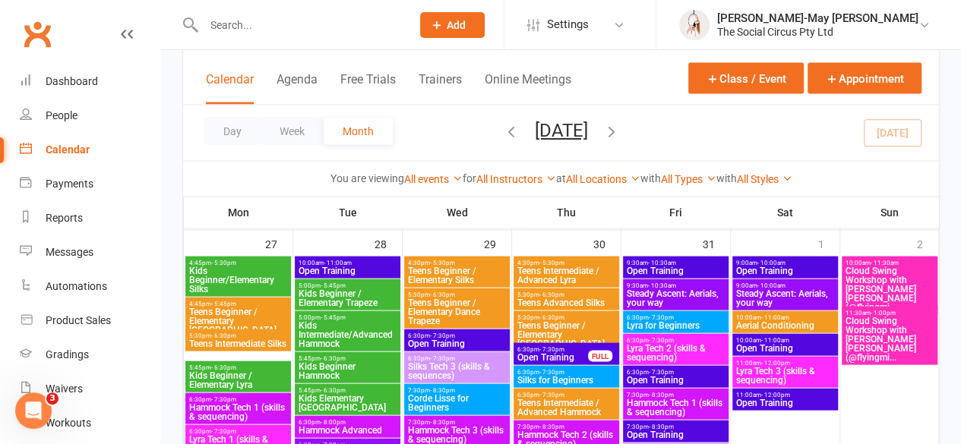
scroll to position [1443, 0]
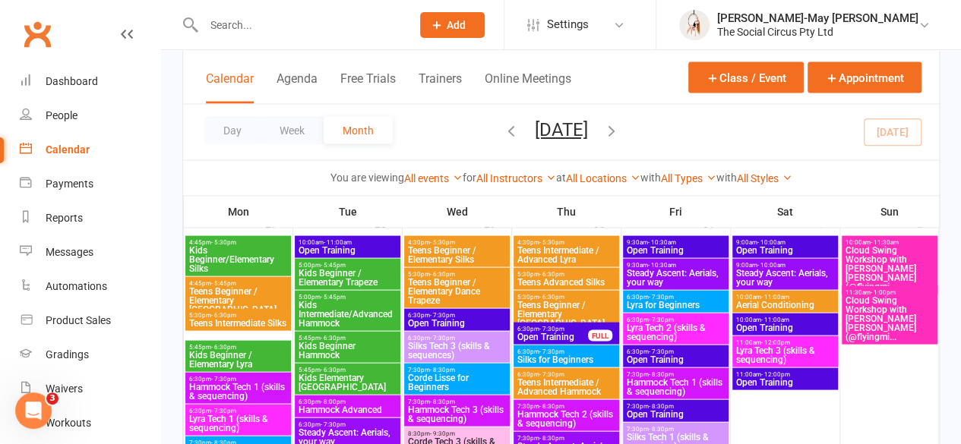
click at [884, 316] on span "Cloud Swing Workshop with [PERSON_NAME] [PERSON_NAME] (@flyingmi..." at bounding box center [890, 319] width 90 height 46
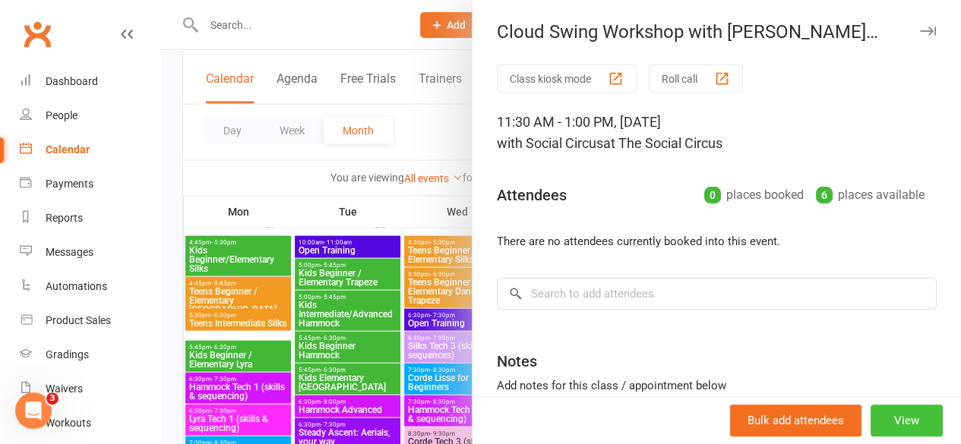
click at [872, 429] on button "View" at bounding box center [906, 421] width 72 height 32
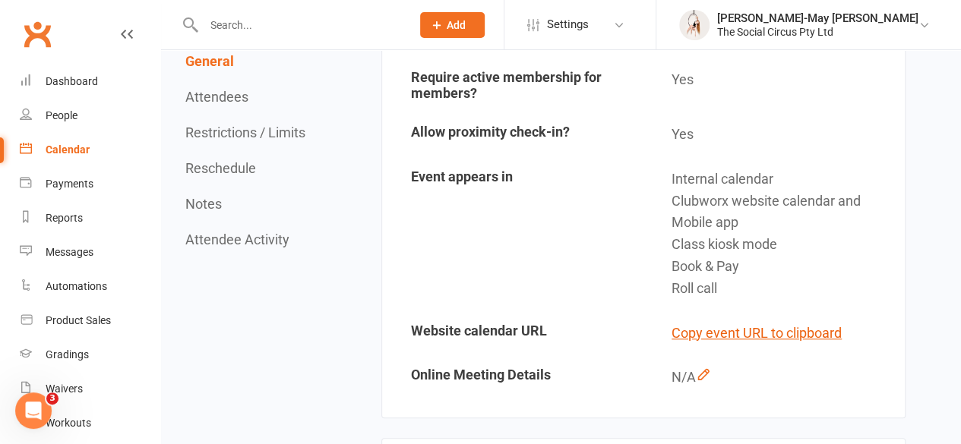
scroll to position [684, 0]
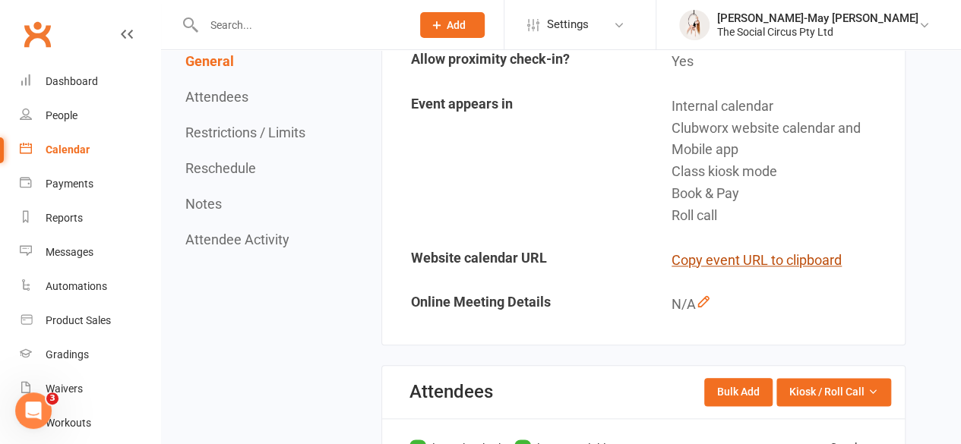
click at [827, 263] on button "Copy event URL to clipboard" at bounding box center [756, 261] width 170 height 22
click at [73, 156] on div "Calendar" at bounding box center [68, 150] width 44 height 12
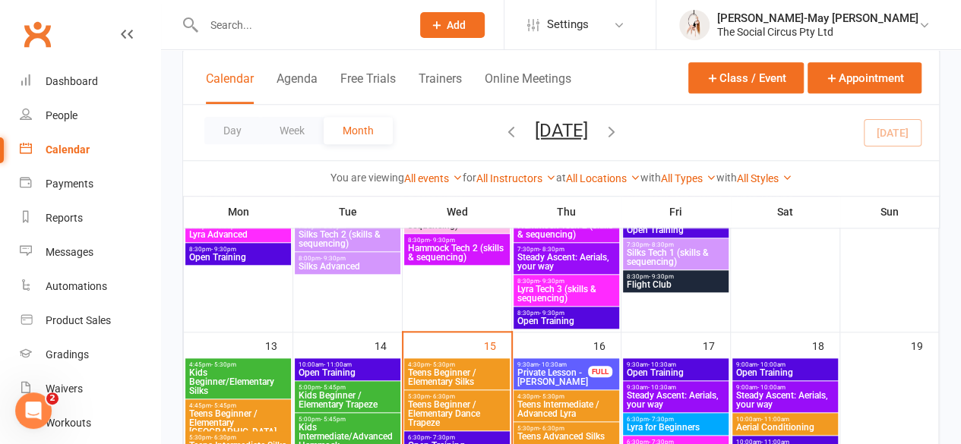
scroll to position [608, 0]
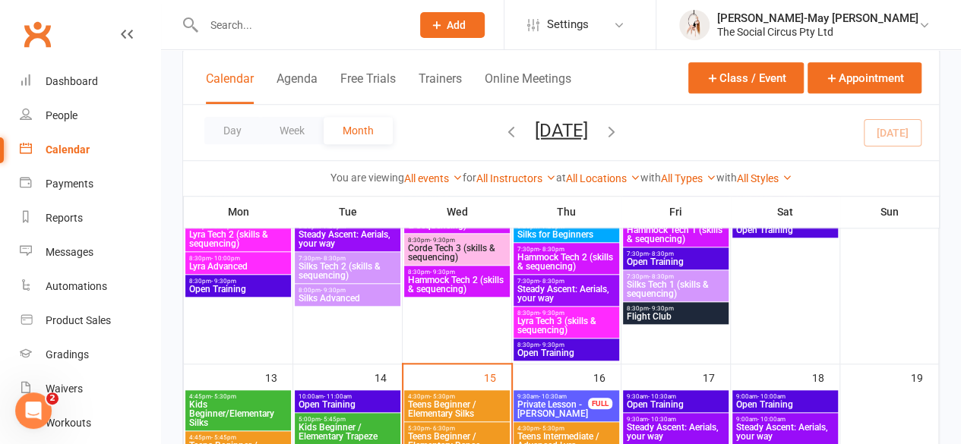
click at [436, 411] on span "Teens Beginner / Elementary Silks" at bounding box center [457, 409] width 100 height 18
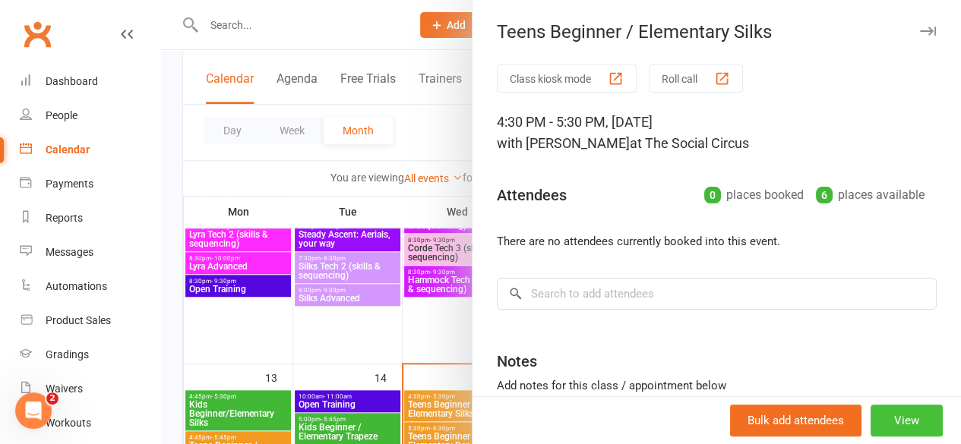
click at [883, 418] on button "View" at bounding box center [906, 421] width 72 height 32
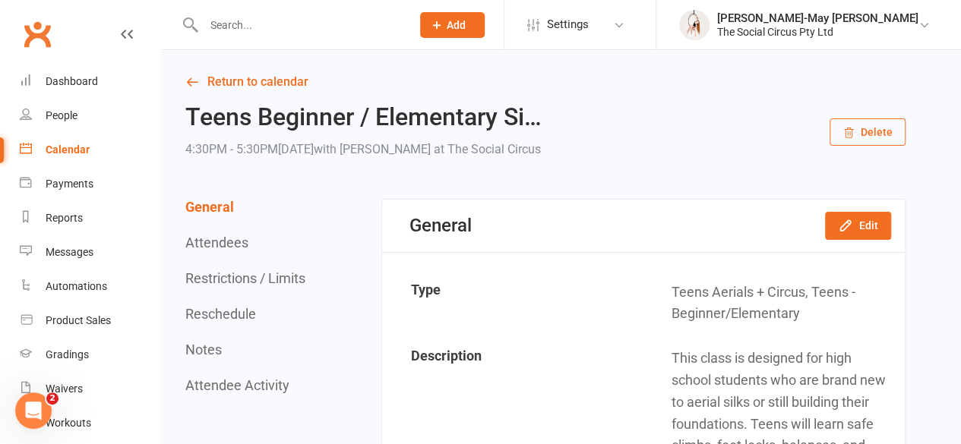
click at [869, 134] on button "Delete" at bounding box center [867, 131] width 76 height 27
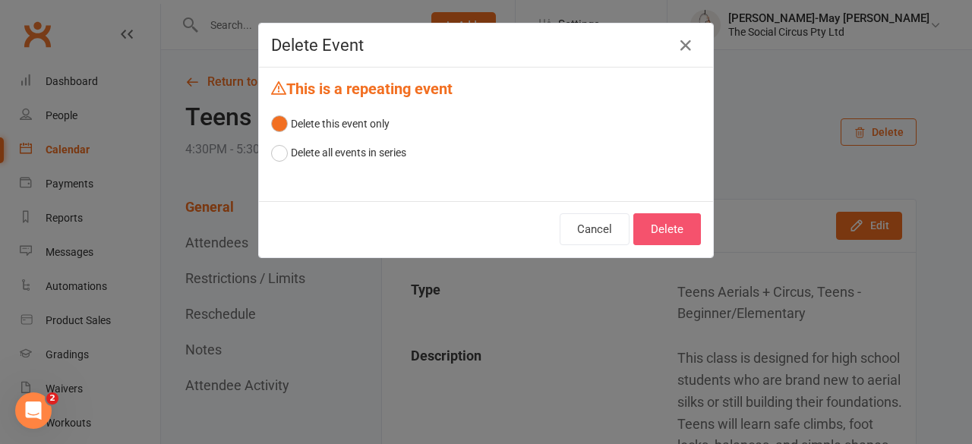
click at [665, 226] on button "Delete" at bounding box center [667, 229] width 68 height 32
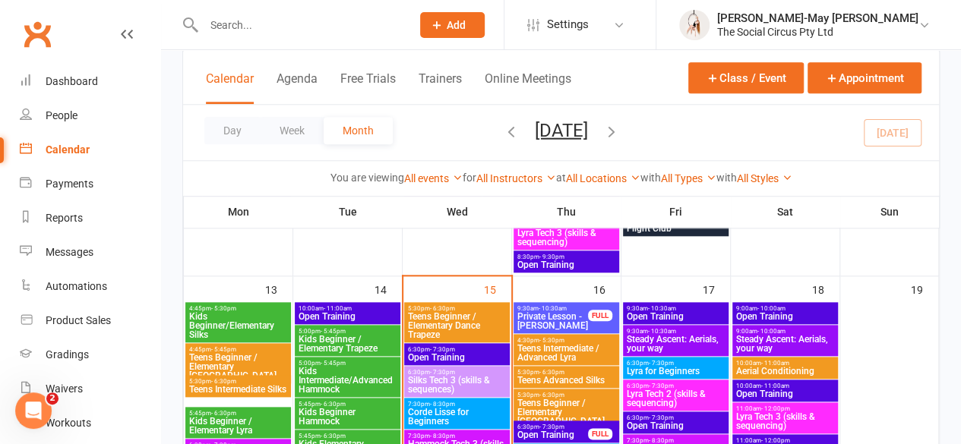
scroll to position [672, 0]
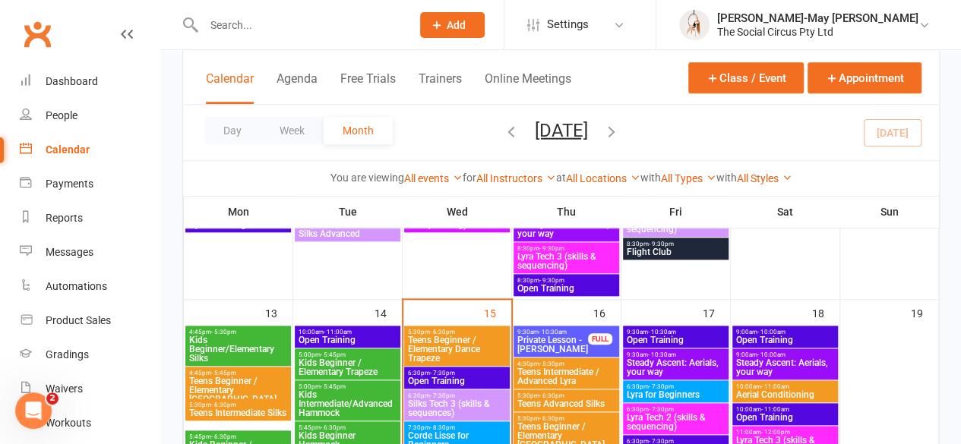
click at [472, 349] on span "Teens Beginner / Elementary Dance Trapeze" at bounding box center [457, 349] width 100 height 27
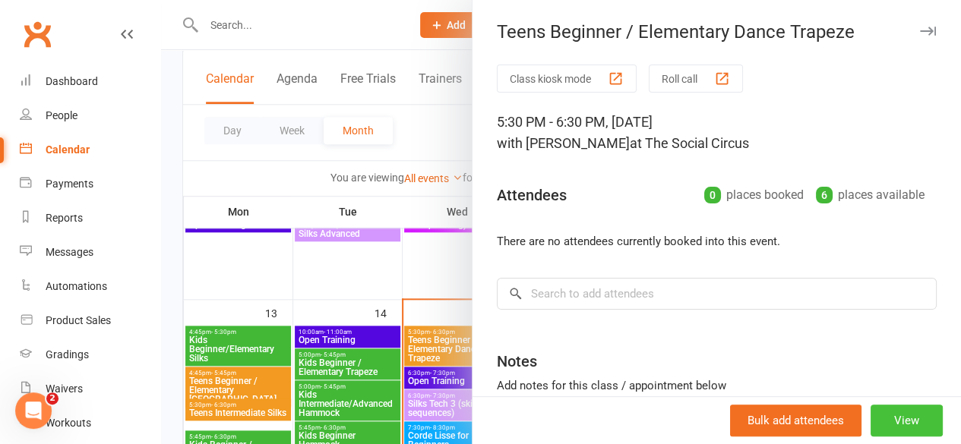
click at [879, 422] on button "View" at bounding box center [906, 421] width 72 height 32
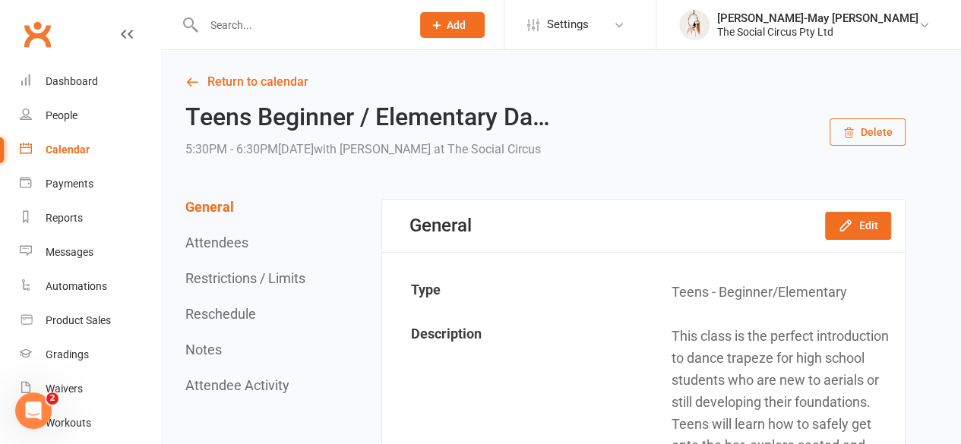
click at [877, 113] on div "Teens Beginner / Elementary Da… 5:30PM - 6:30PM[DATE] with [PERSON_NAME] at The…" at bounding box center [545, 132] width 720 height 56
click at [872, 132] on button "Delete" at bounding box center [867, 131] width 76 height 27
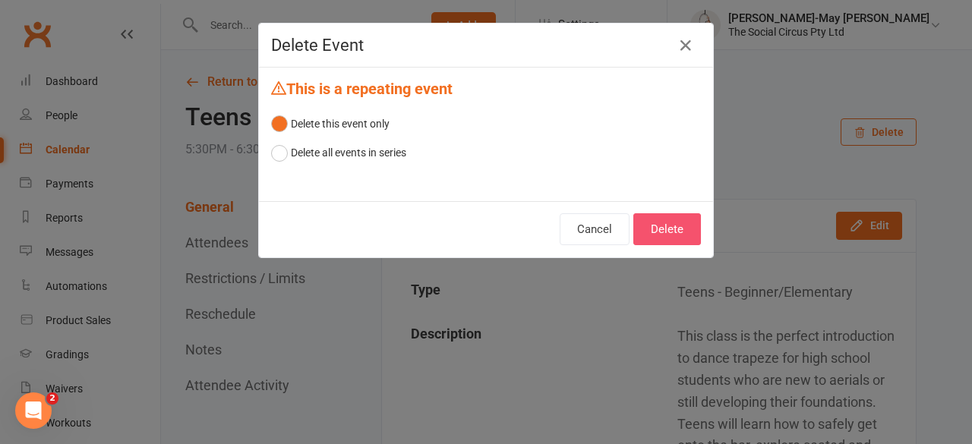
click at [664, 235] on button "Delete" at bounding box center [667, 229] width 68 height 32
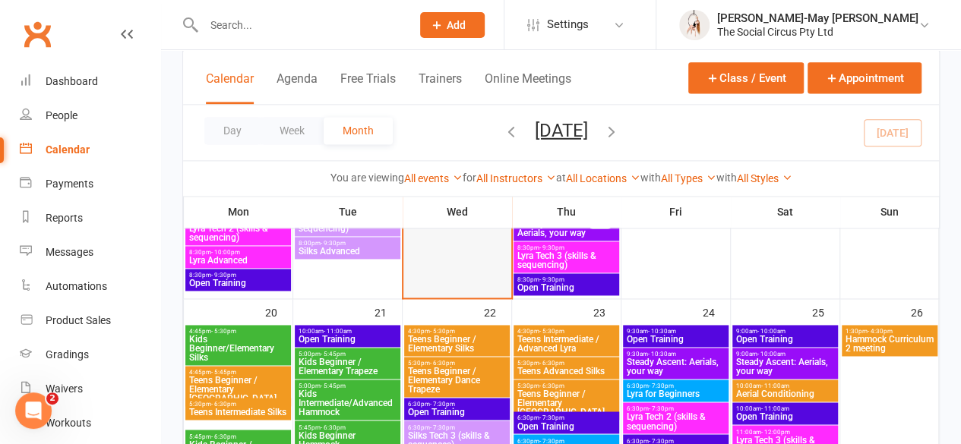
scroll to position [1092, 0]
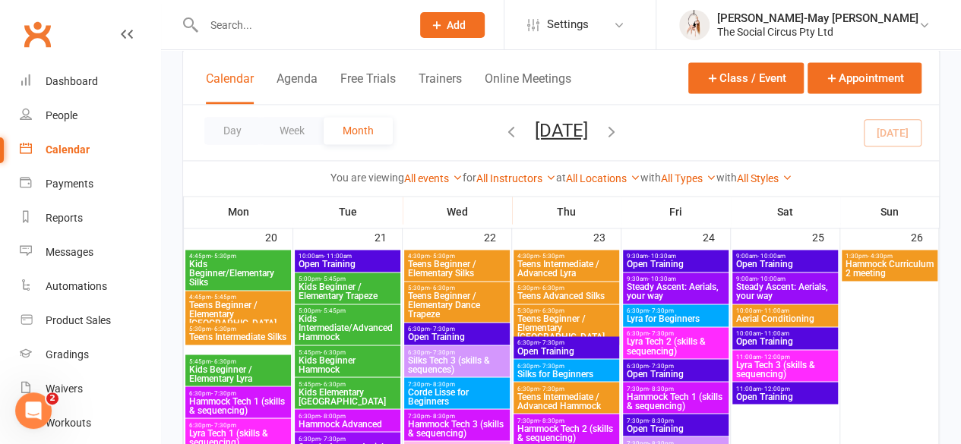
click at [327, 256] on span "- 11:00am" at bounding box center [338, 256] width 28 height 7
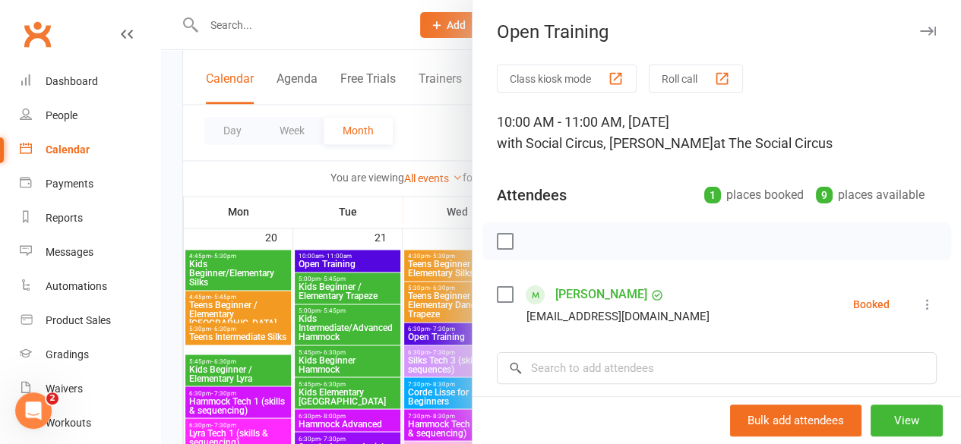
scroll to position [76, 0]
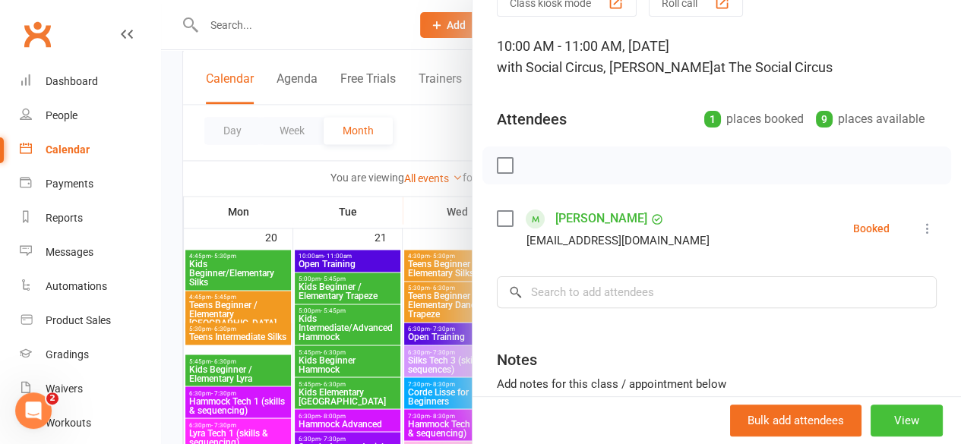
click at [881, 416] on button "View" at bounding box center [906, 421] width 72 height 32
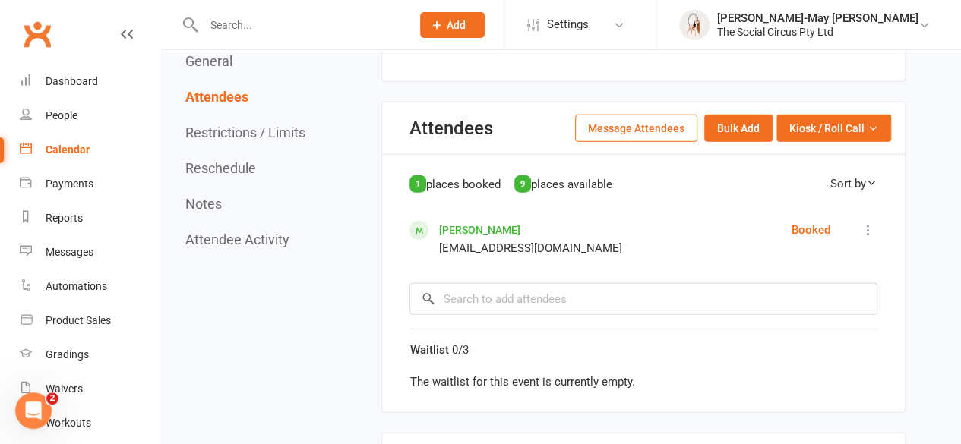
scroll to position [2051, 0]
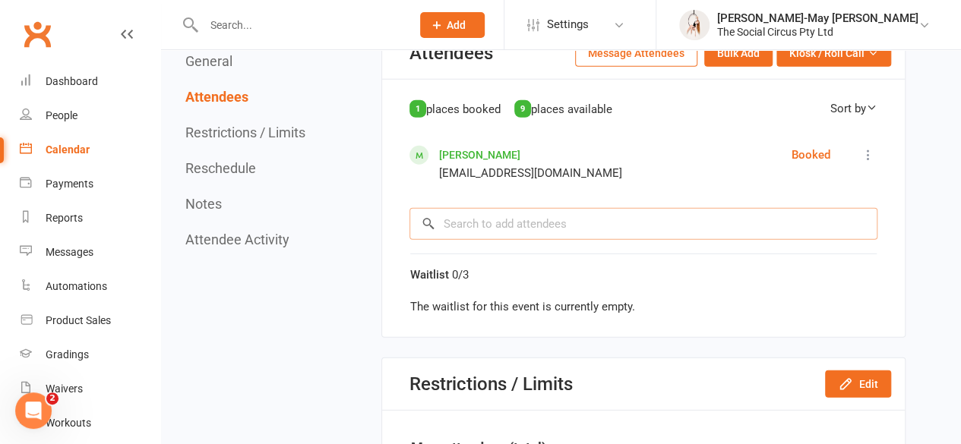
click at [463, 208] on input "search" at bounding box center [643, 224] width 468 height 32
click at [304, 30] on input "text" at bounding box center [299, 24] width 201 height 21
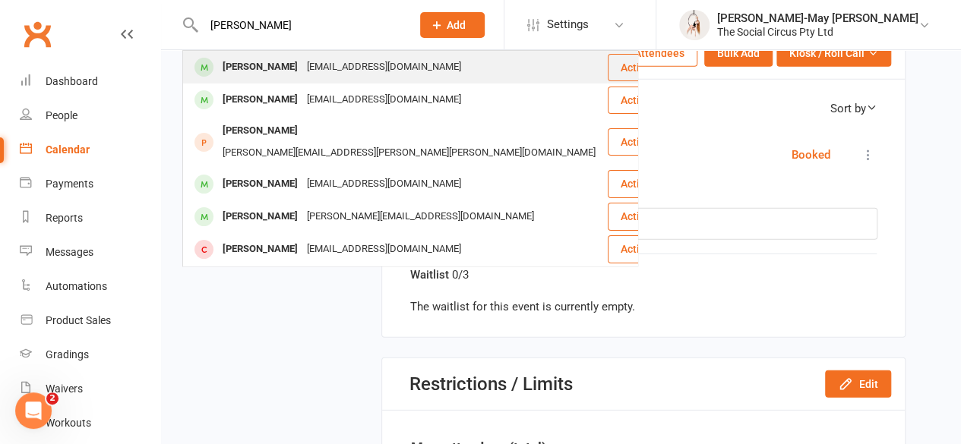
type input "[PERSON_NAME]"
click at [304, 58] on div "[EMAIL_ADDRESS][DOMAIN_NAME]" at bounding box center [383, 67] width 163 height 22
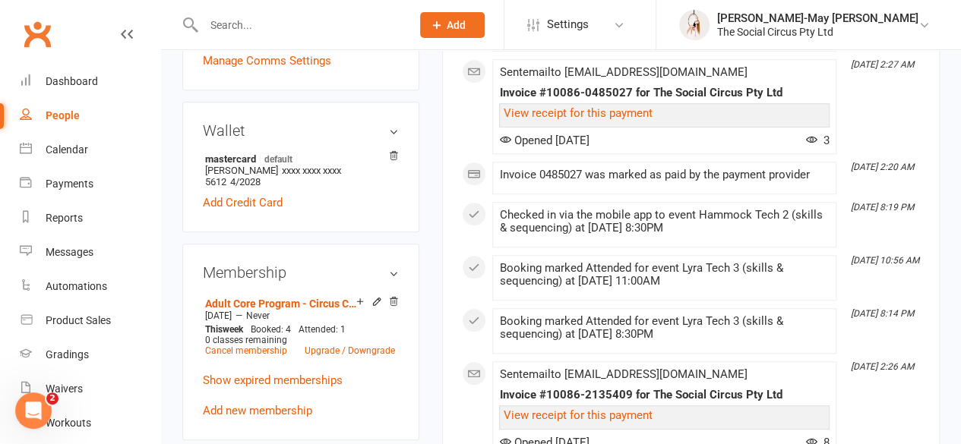
scroll to position [608, 0]
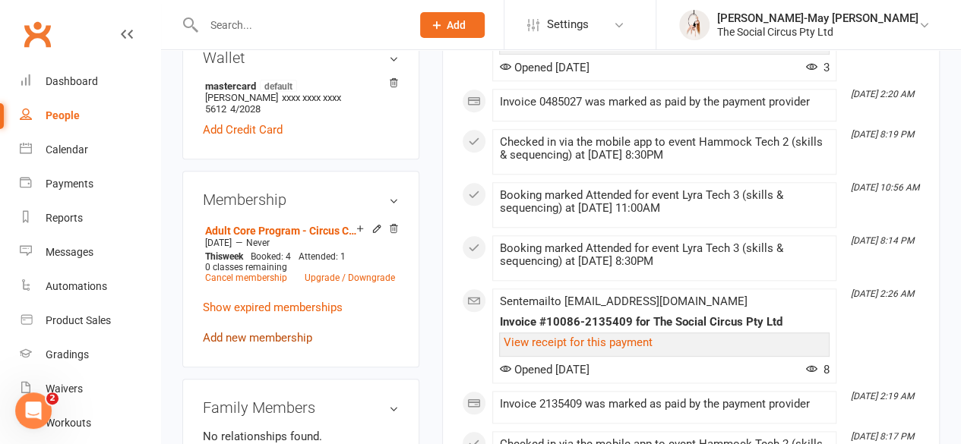
click at [265, 331] on link "Add new membership" at bounding box center [257, 338] width 109 height 14
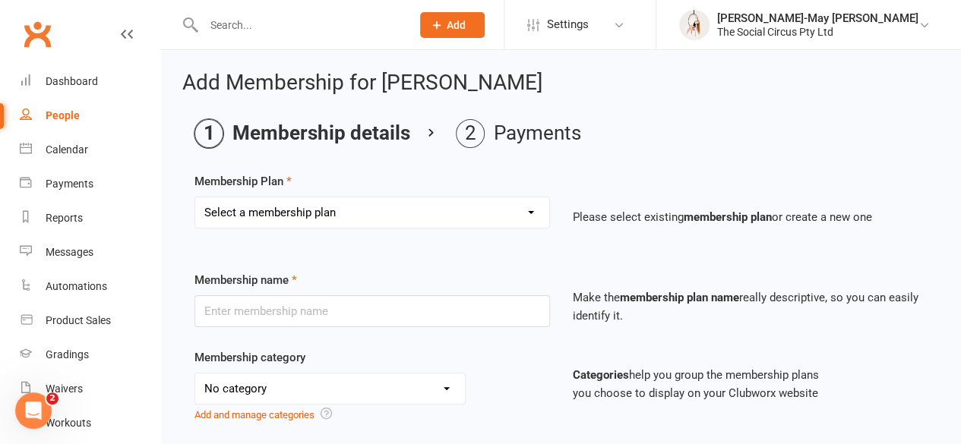
click at [311, 215] on select "Select a membership plan Create new Membership Plan Aerial Explorer 2-week Tria…" at bounding box center [372, 212] width 354 height 30
select select "4"
click at [195, 197] on select "Select a membership plan Create new Membership Plan Aerial Explorer 2-week Tria…" at bounding box center [372, 212] width 354 height 30
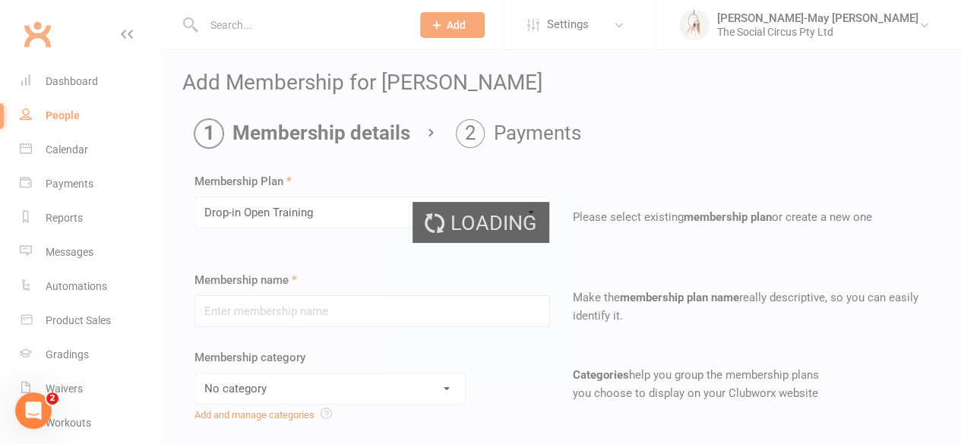
type input "Drop-in Open Training"
select select "11"
type input "1"
select select "2"
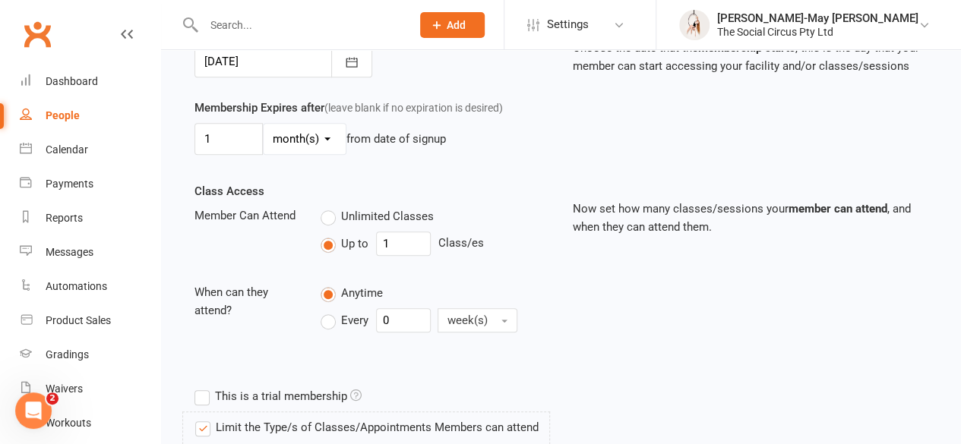
scroll to position [456, 0]
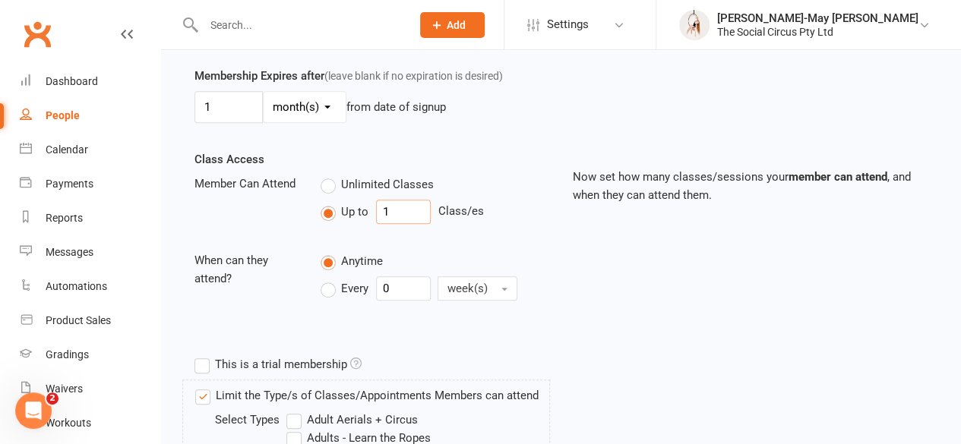
drag, startPoint x: 403, startPoint y: 210, endPoint x: 343, endPoint y: 220, distance: 60.7
click at [343, 220] on div "Up to 1 Class/es" at bounding box center [435, 212] width 229 height 24
type input "2"
click at [585, 227] on div "Class Access Member Can Attend Unlimited Classes Up to 2 Class/es When can they…" at bounding box center [561, 249] width 756 height 199
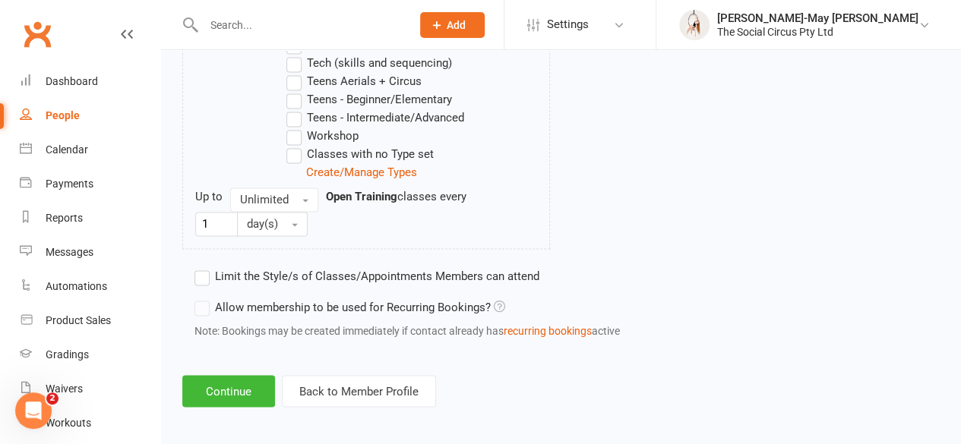
scroll to position [1141, 0]
click at [248, 387] on button "Continue" at bounding box center [228, 391] width 93 height 32
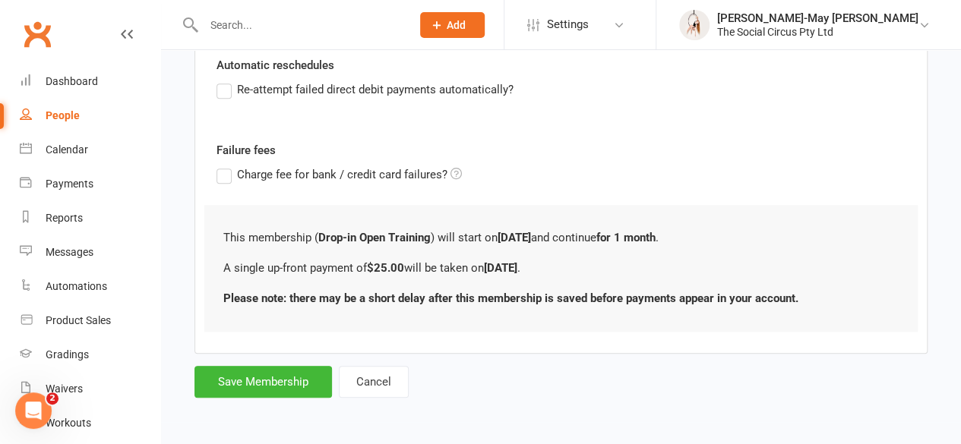
scroll to position [0, 0]
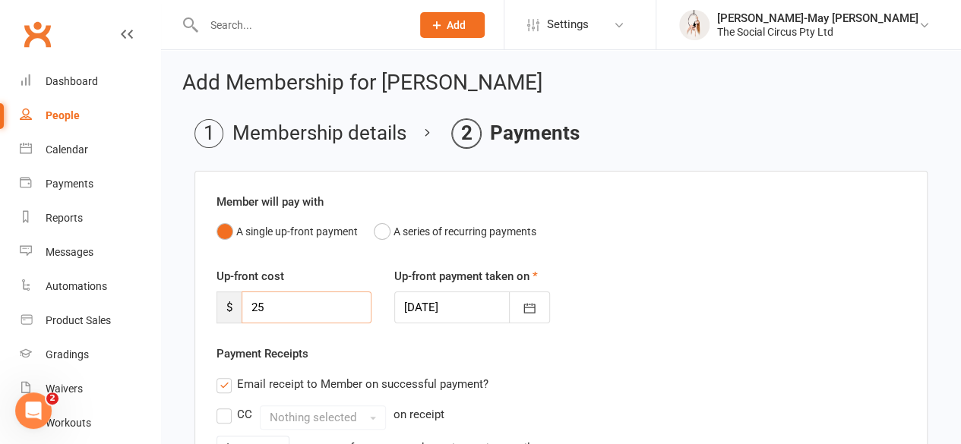
drag, startPoint x: 272, startPoint y: 309, endPoint x: 217, endPoint y: 299, distance: 55.7
click at [232, 307] on div "$ 25" at bounding box center [293, 308] width 155 height 32
type input "10"
click at [702, 350] on div "Payment Receipts Email receipt to Member on successful payment? CC Nothing sele…" at bounding box center [560, 412] width 689 height 134
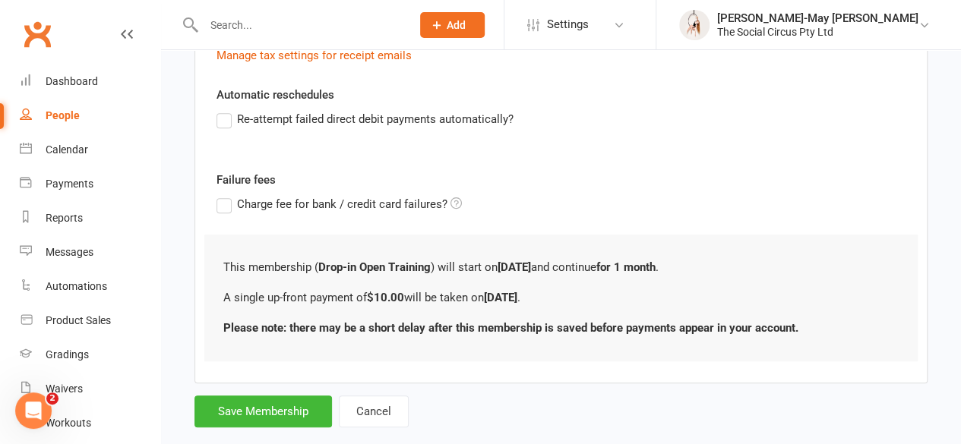
scroll to position [441, 0]
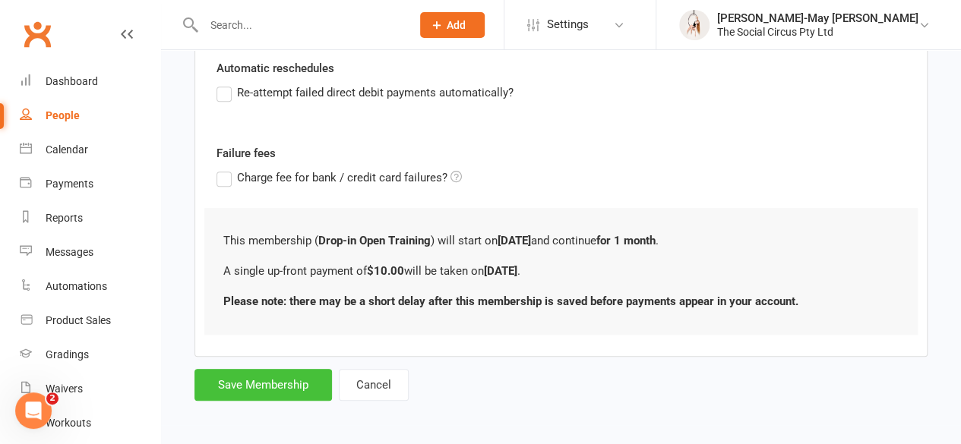
click at [295, 388] on button "Save Membership" at bounding box center [262, 385] width 137 height 32
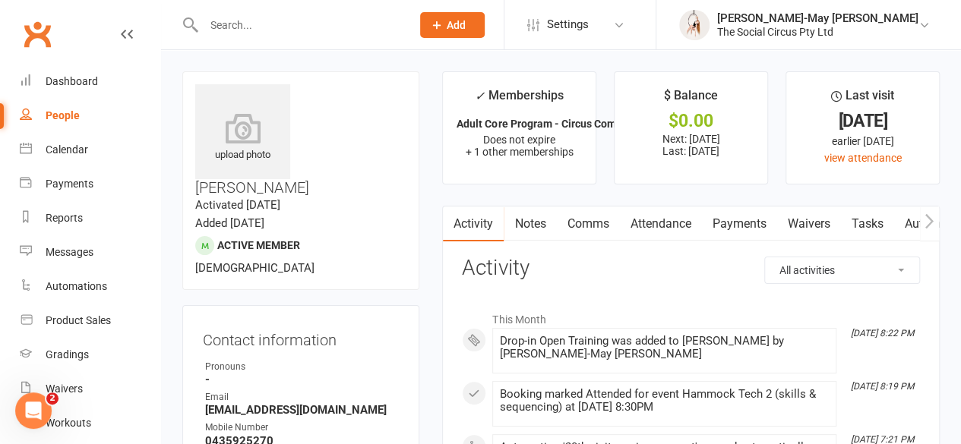
click at [646, 223] on link "Attendance" at bounding box center [660, 224] width 82 height 35
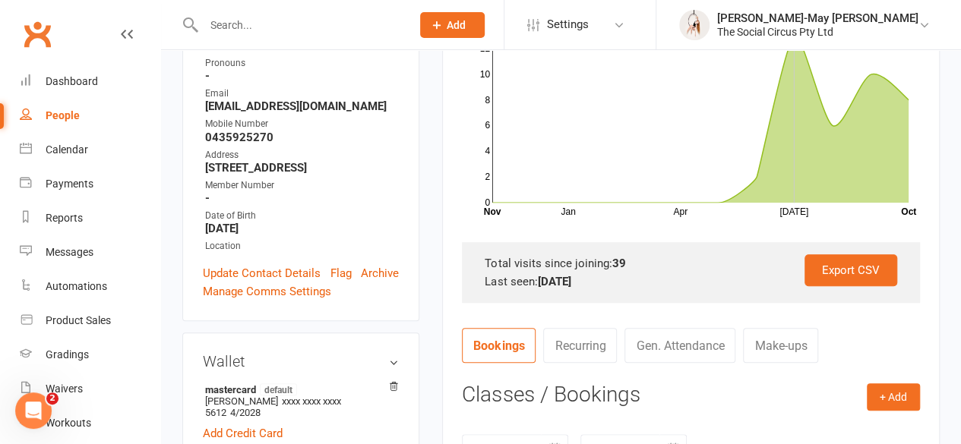
scroll to position [380, 0]
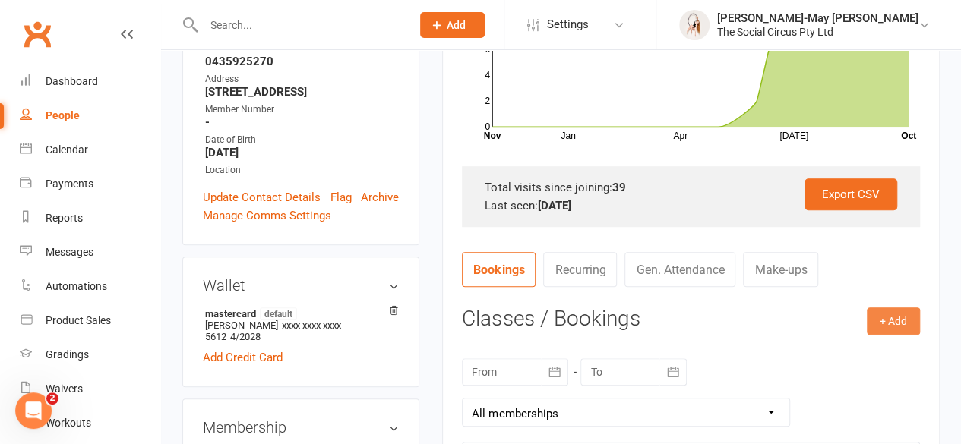
click at [883, 317] on button "+ Add" at bounding box center [893, 321] width 53 height 27
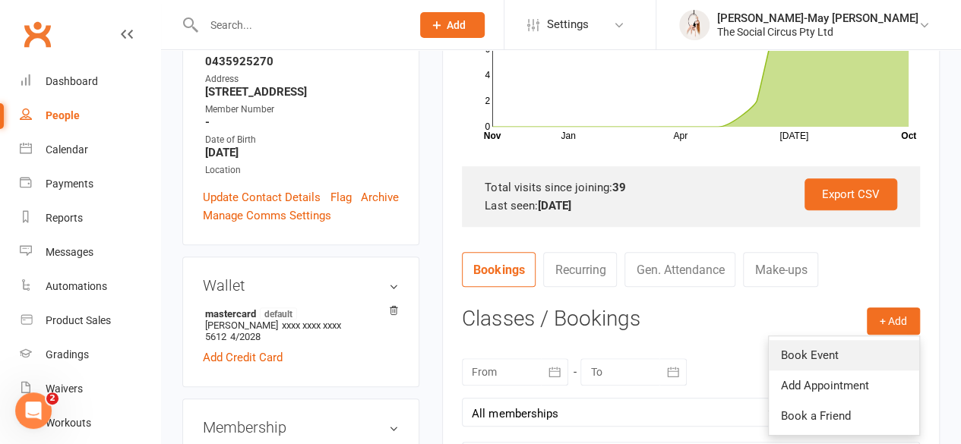
click at [814, 352] on link "Book Event" at bounding box center [844, 355] width 150 height 30
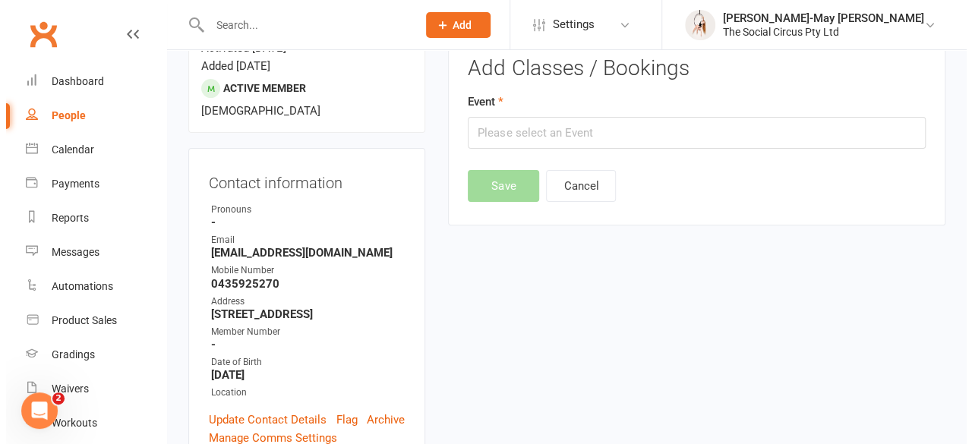
scroll to position [129, 0]
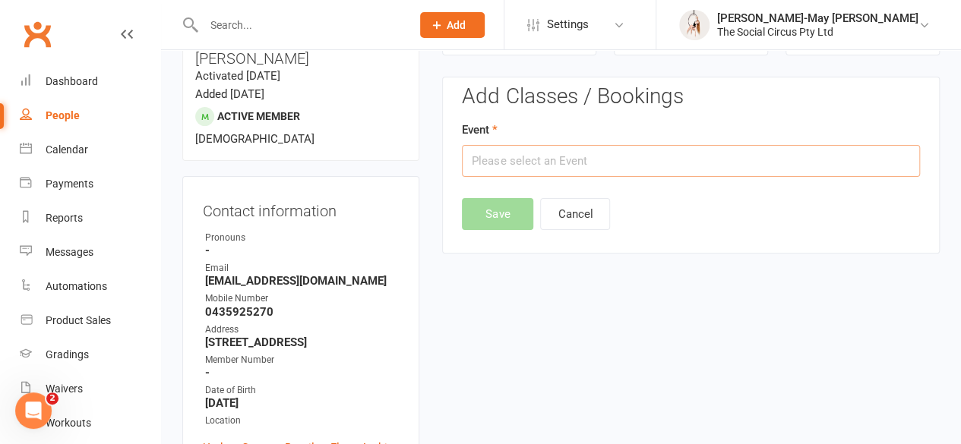
click at [567, 159] on input "text" at bounding box center [691, 161] width 458 height 32
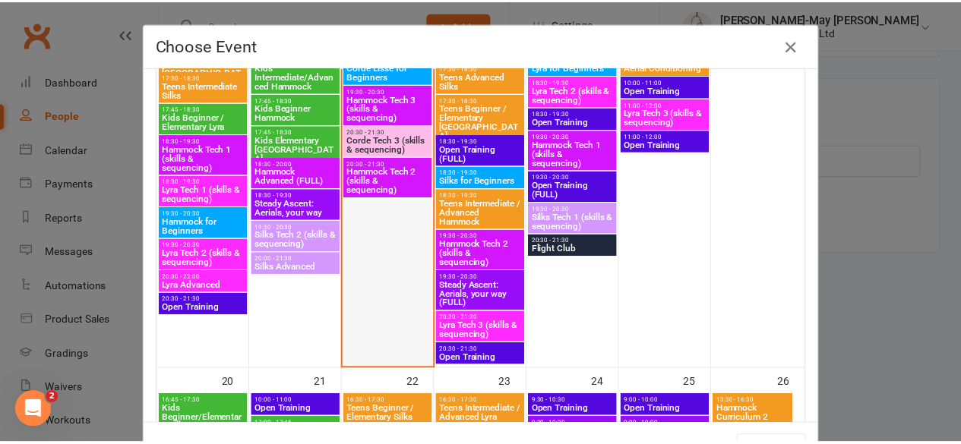
scroll to position [911, 0]
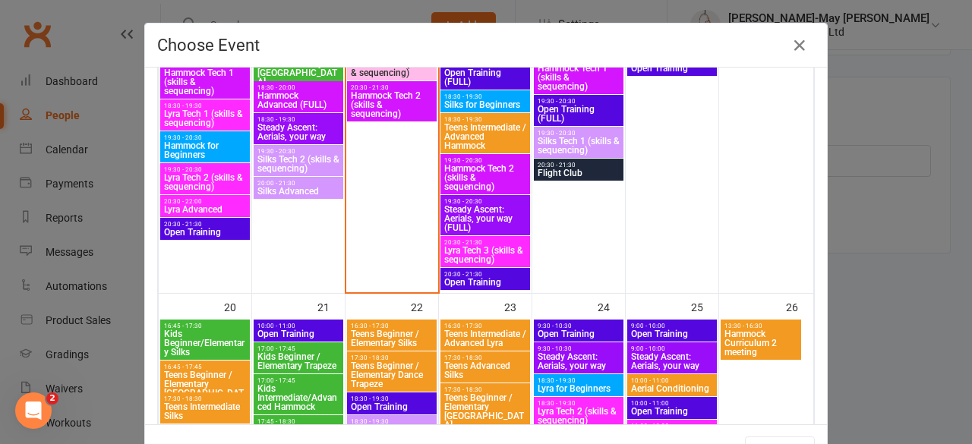
click at [290, 330] on span "Open Training" at bounding box center [299, 334] width 84 height 9
type input "Open Training - [DATE] 10:00:00 AM"
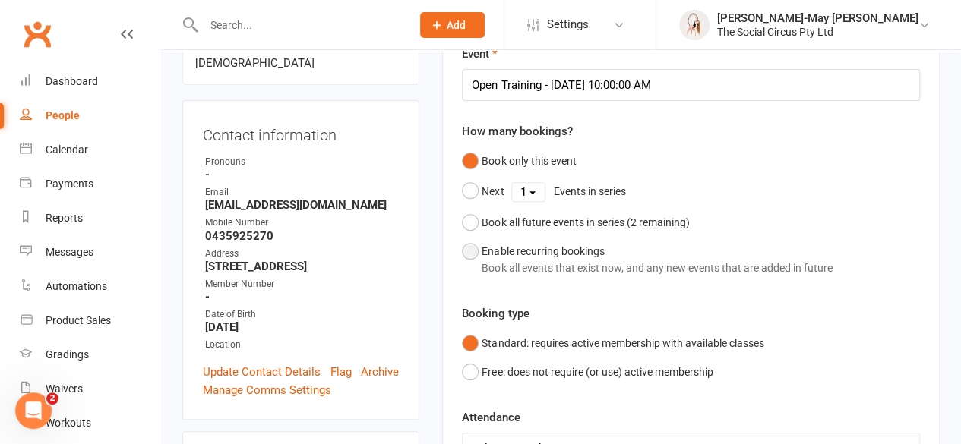
scroll to position [281, 0]
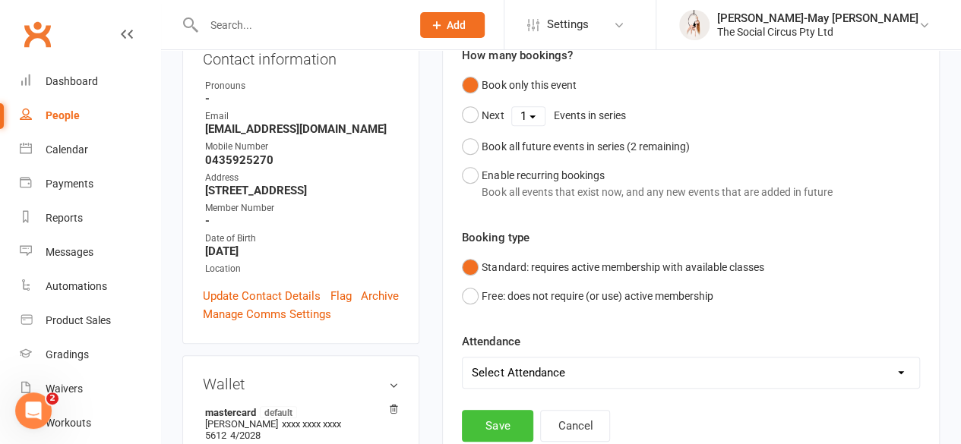
click at [503, 422] on button "Save" at bounding box center [497, 426] width 71 height 32
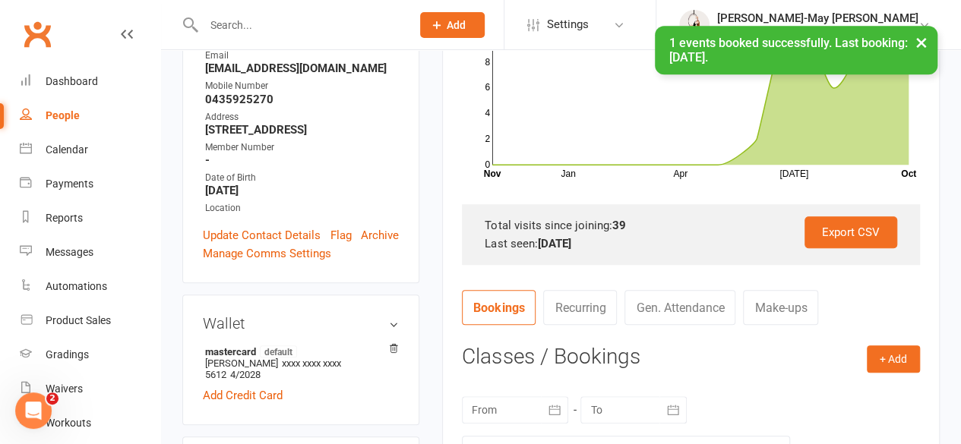
scroll to position [433, 0]
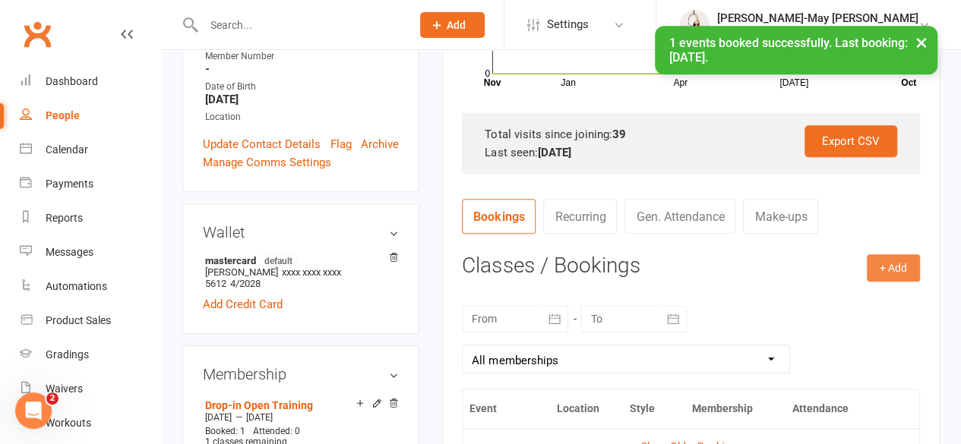
click at [899, 264] on button "+ Add" at bounding box center [893, 267] width 53 height 27
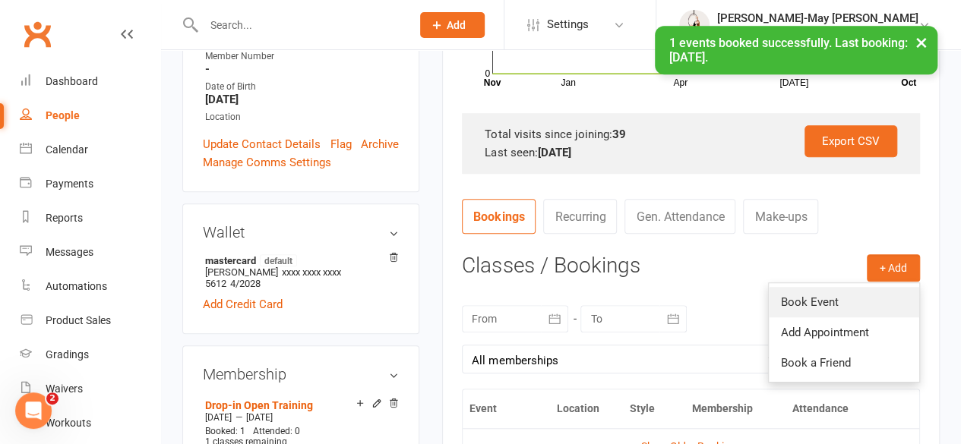
click at [814, 309] on link "Book Event" at bounding box center [844, 302] width 150 height 30
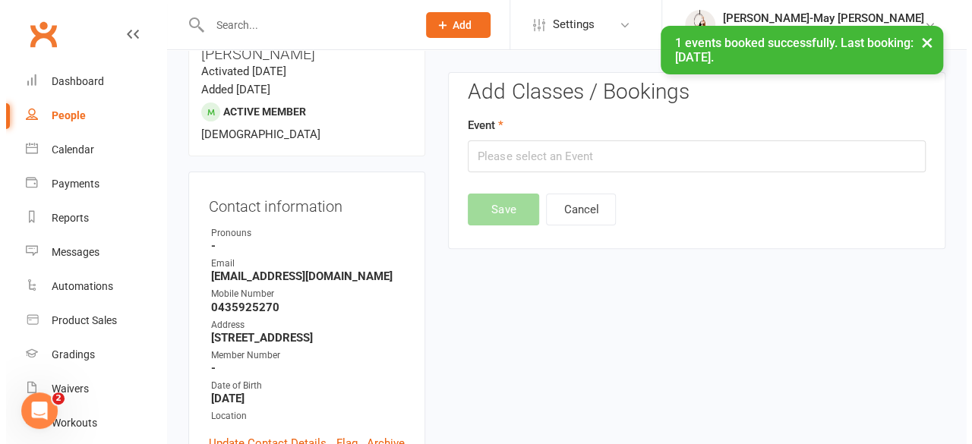
scroll to position [129, 0]
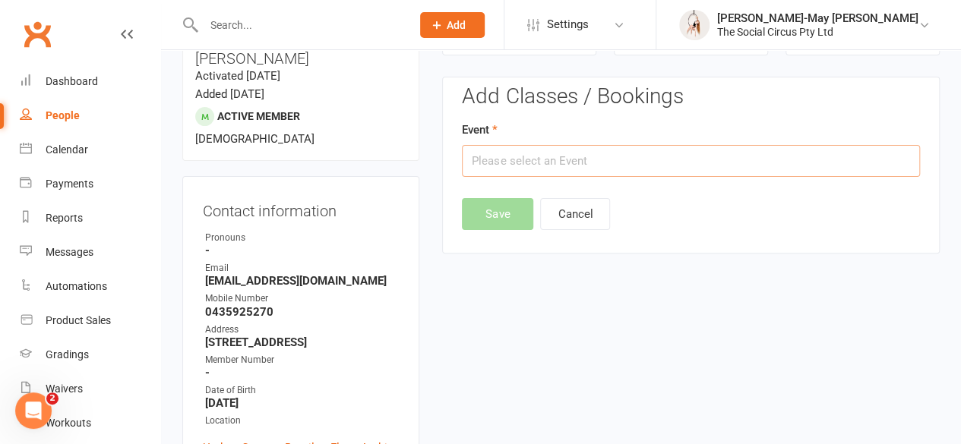
click at [526, 157] on input "text" at bounding box center [691, 161] width 458 height 32
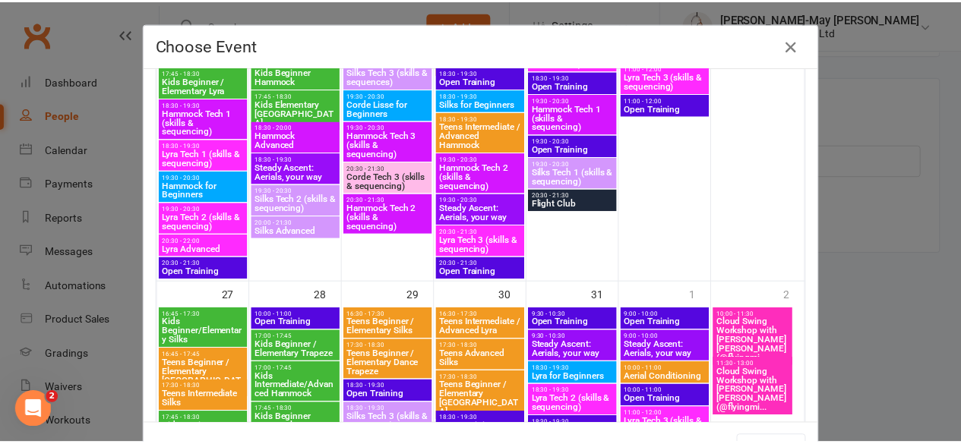
scroll to position [1291, 0]
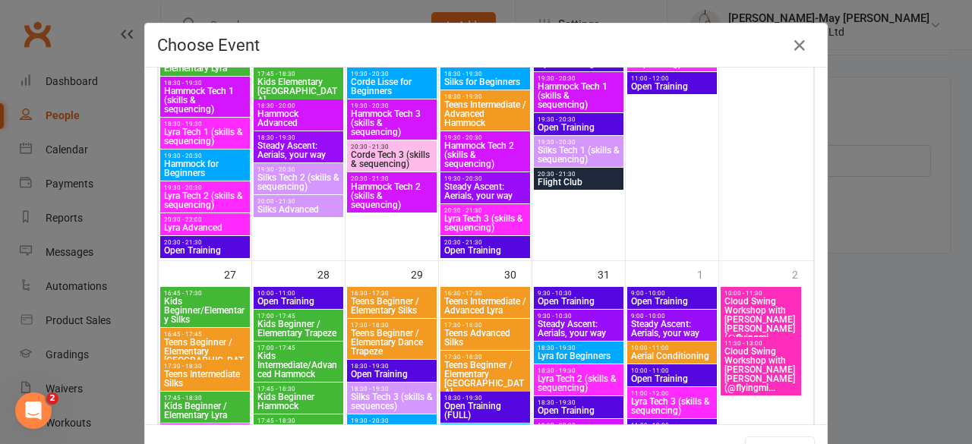
click at [286, 299] on span "Open Training" at bounding box center [299, 301] width 84 height 9
type input "Open Training - [DATE] 10:00:00 AM"
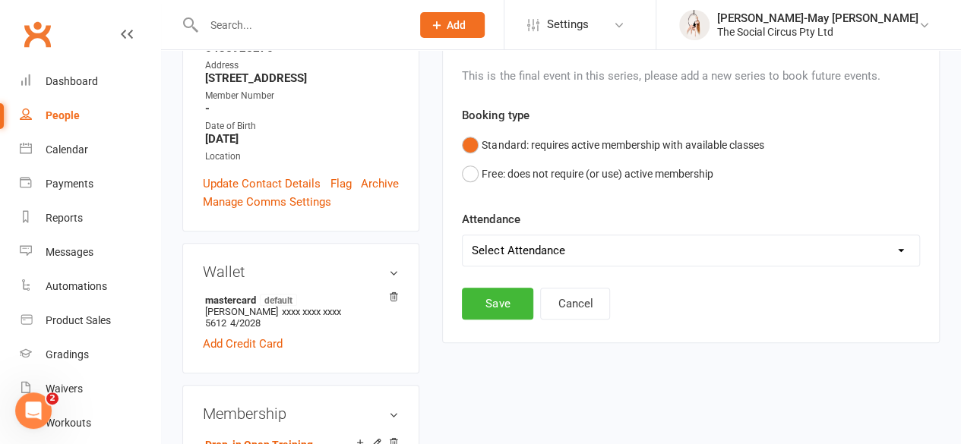
scroll to position [433, 0]
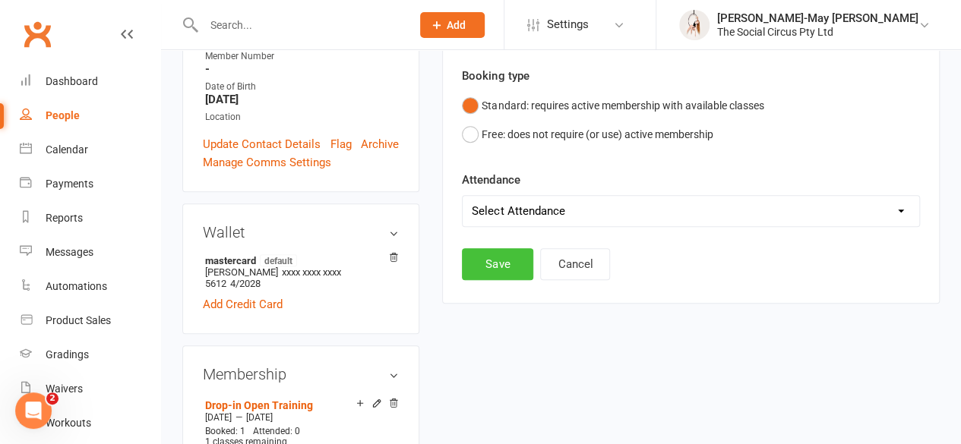
click at [507, 265] on button "Save" at bounding box center [497, 264] width 71 height 32
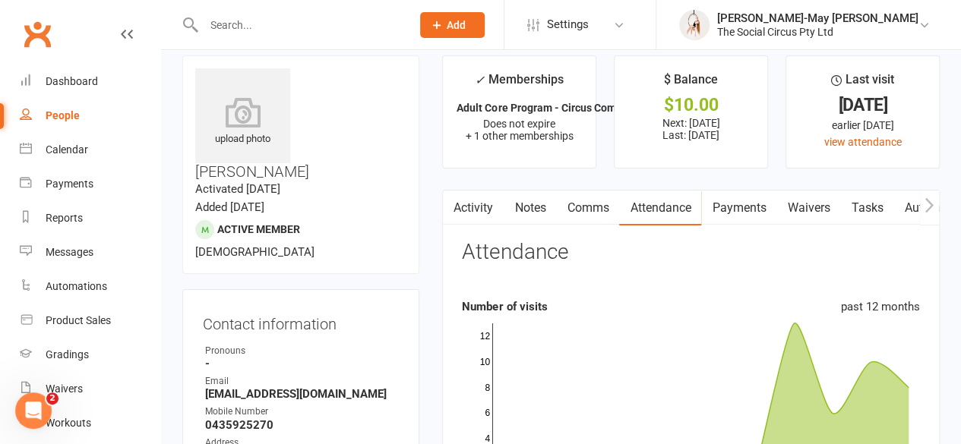
scroll to position [0, 0]
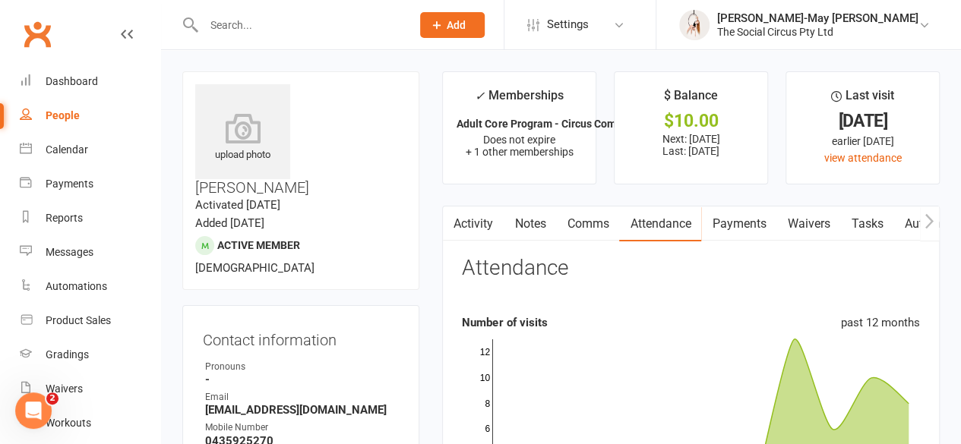
click at [239, 29] on input "text" at bounding box center [299, 24] width 201 height 21
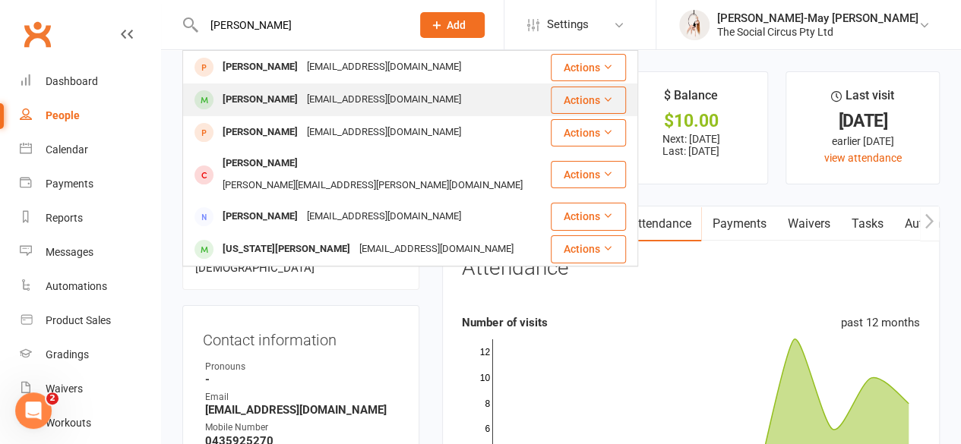
type input "[PERSON_NAME]"
click at [302, 96] on div "[EMAIL_ADDRESS][DOMAIN_NAME]" at bounding box center [383, 100] width 163 height 22
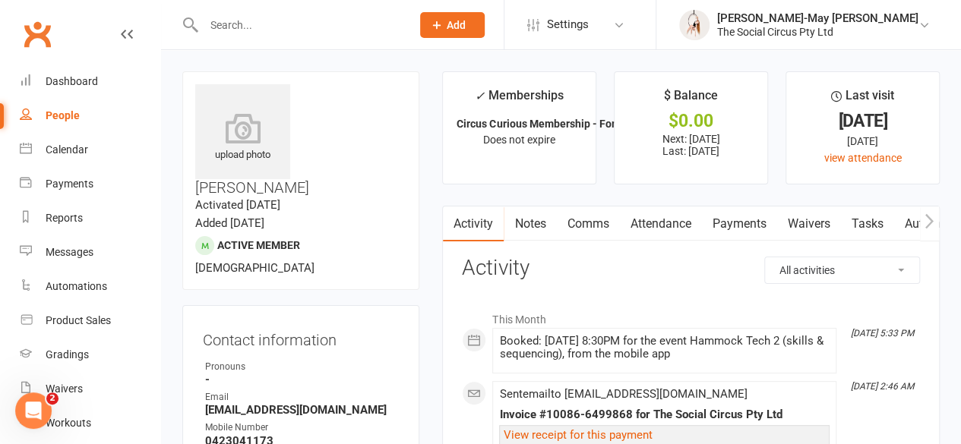
scroll to position [76, 0]
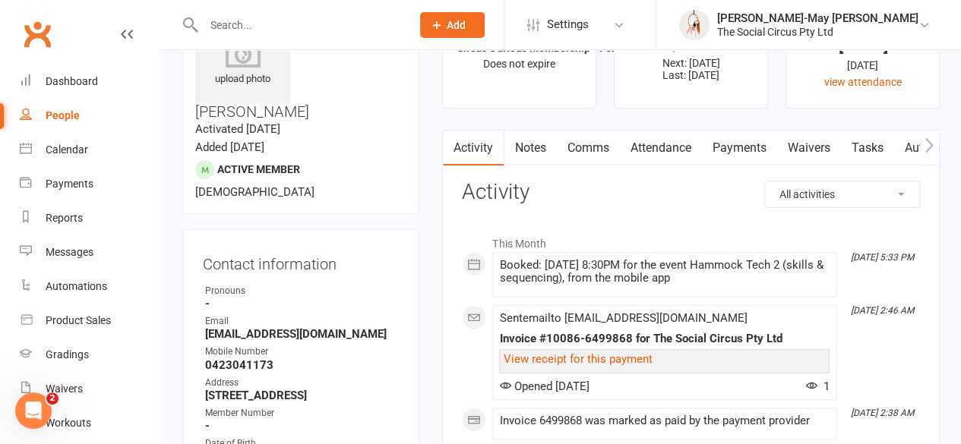
click at [669, 146] on link "Attendance" at bounding box center [660, 148] width 82 height 35
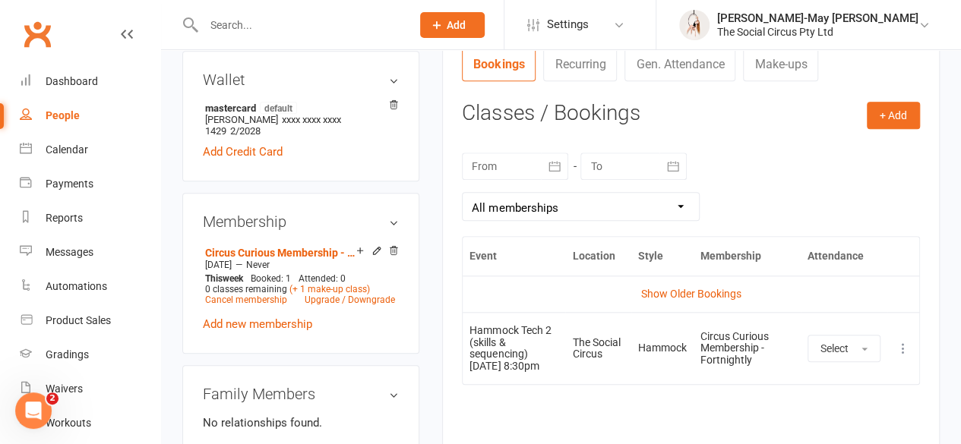
scroll to position [608, 0]
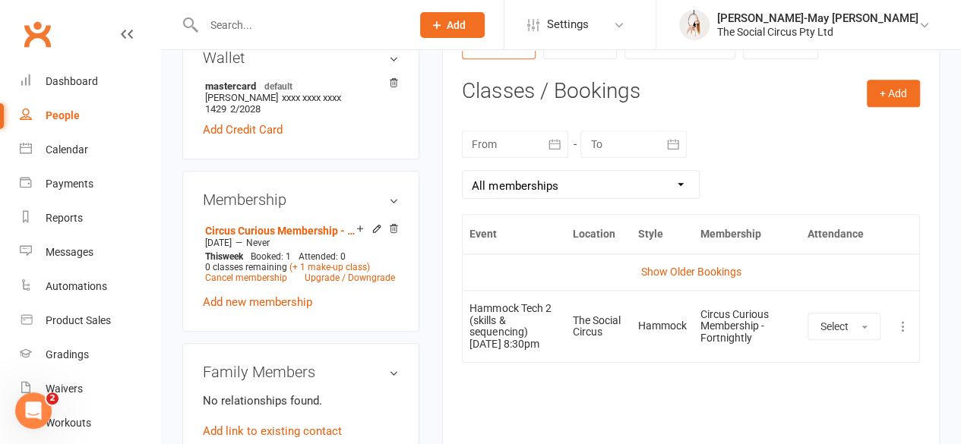
click at [900, 329] on icon at bounding box center [903, 326] width 15 height 15
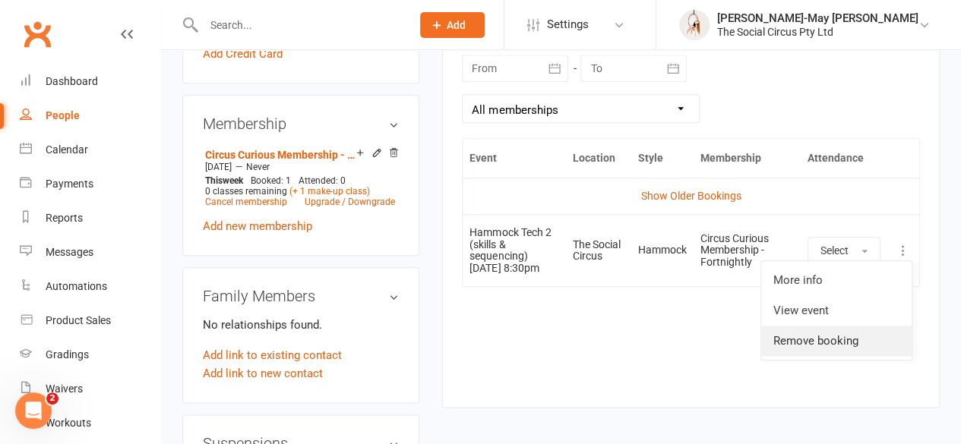
click at [832, 349] on link "Remove booking" at bounding box center [836, 341] width 150 height 30
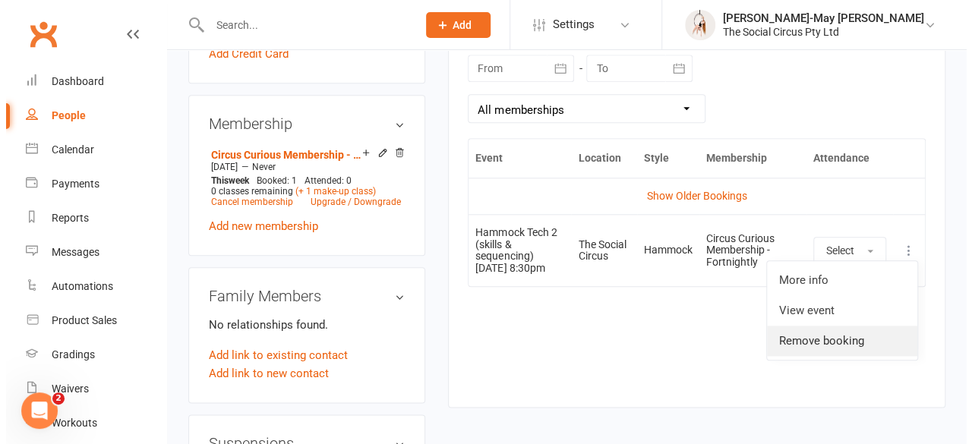
scroll to position [665, 0]
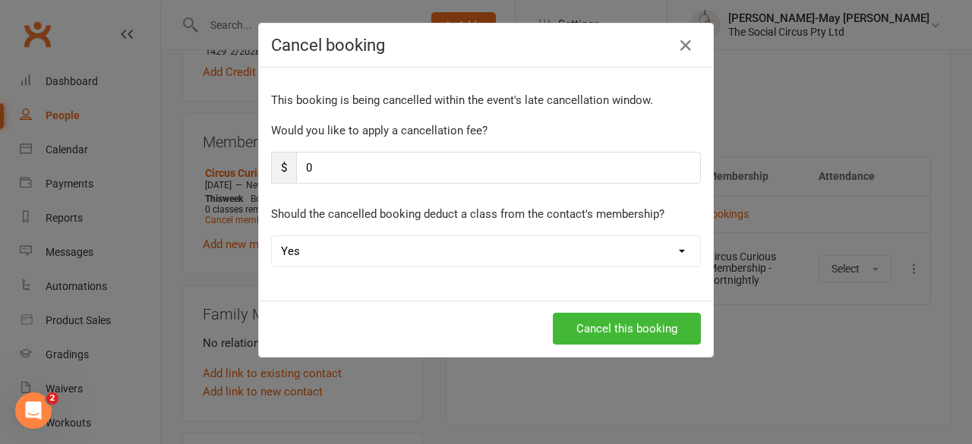
click at [450, 245] on select "Yes No" at bounding box center [486, 251] width 428 height 30
select select "1"
click at [272, 236] on select "Yes No" at bounding box center [486, 251] width 428 height 30
click at [596, 336] on button "Cancel this booking" at bounding box center [627, 329] width 148 height 32
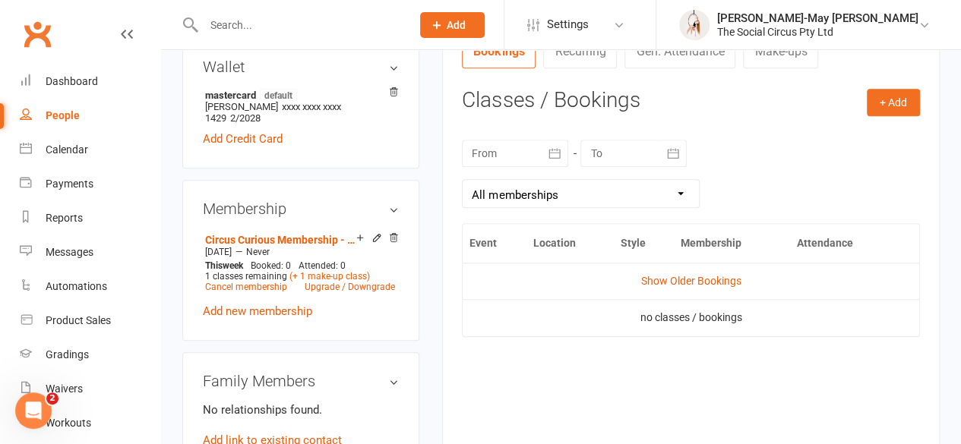
scroll to position [532, 0]
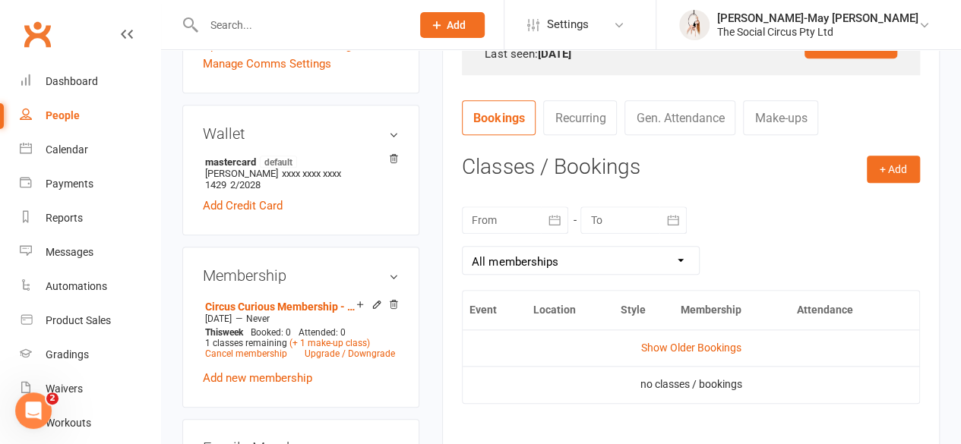
click at [904, 153] on contact-attendance "Attendance Number of visits past 12 months Jan Apr [DATE] Month Nov Oct 0 1 2 3…" at bounding box center [691, 113] width 458 height 776
click at [895, 181] on button "+ Add" at bounding box center [893, 169] width 53 height 27
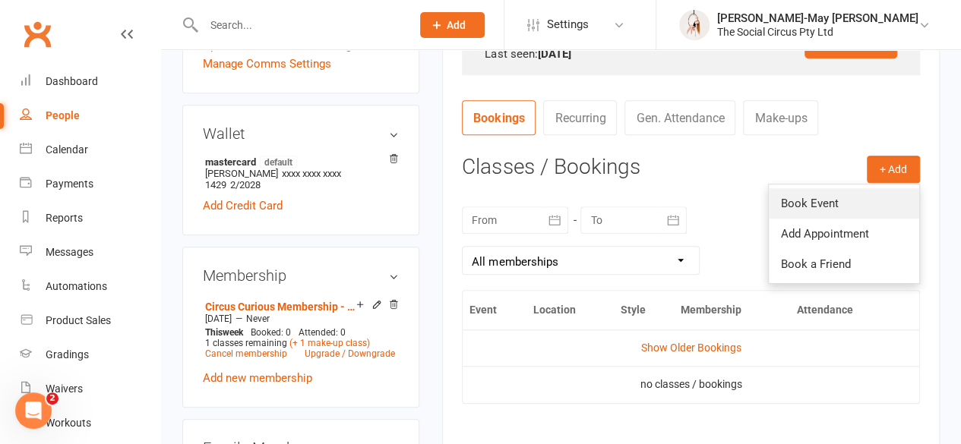
click at [839, 207] on link "Book Event" at bounding box center [844, 203] width 150 height 30
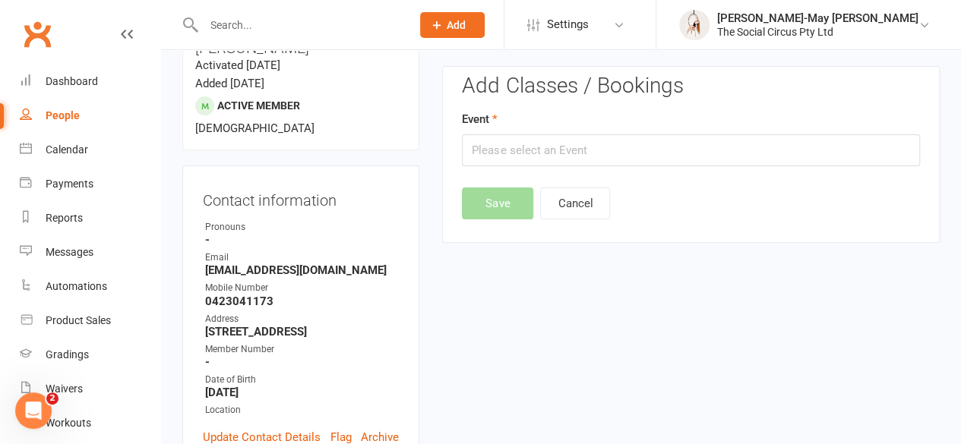
scroll to position [129, 0]
